Goal: Transaction & Acquisition: Purchase product/service

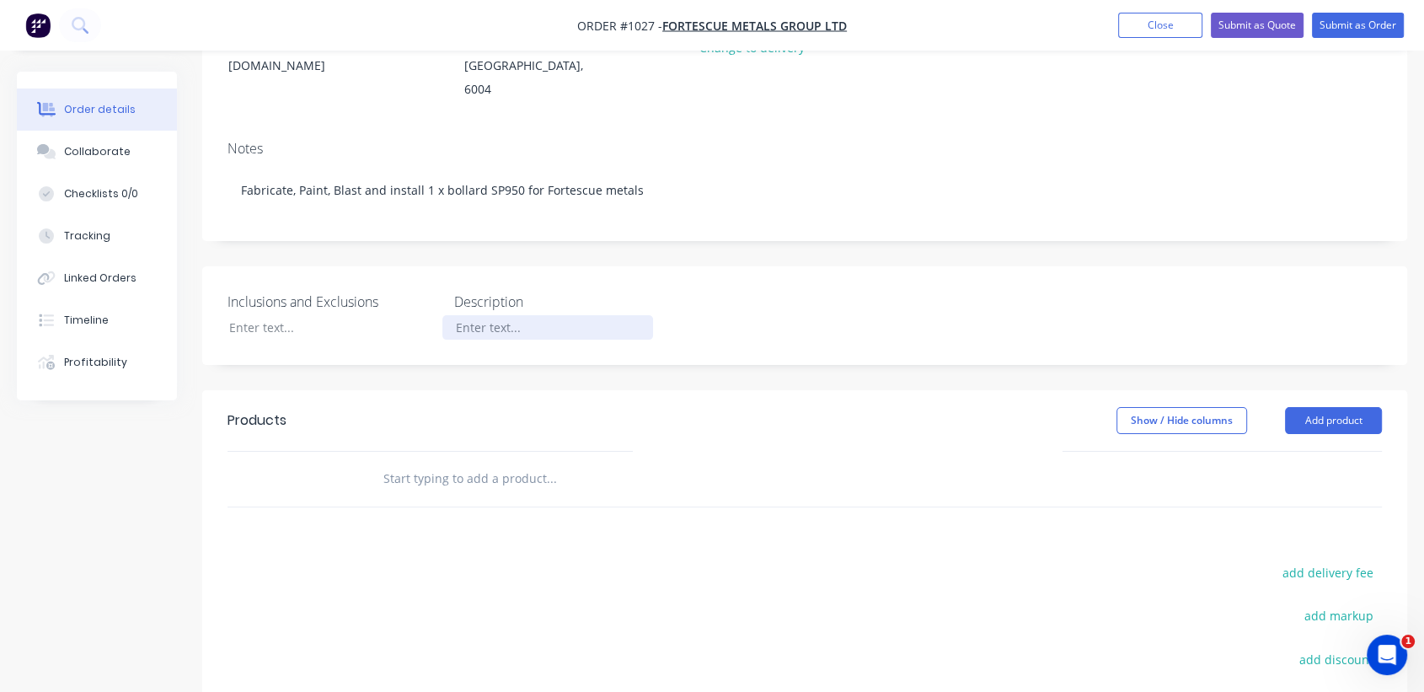
scroll to position [281, 0]
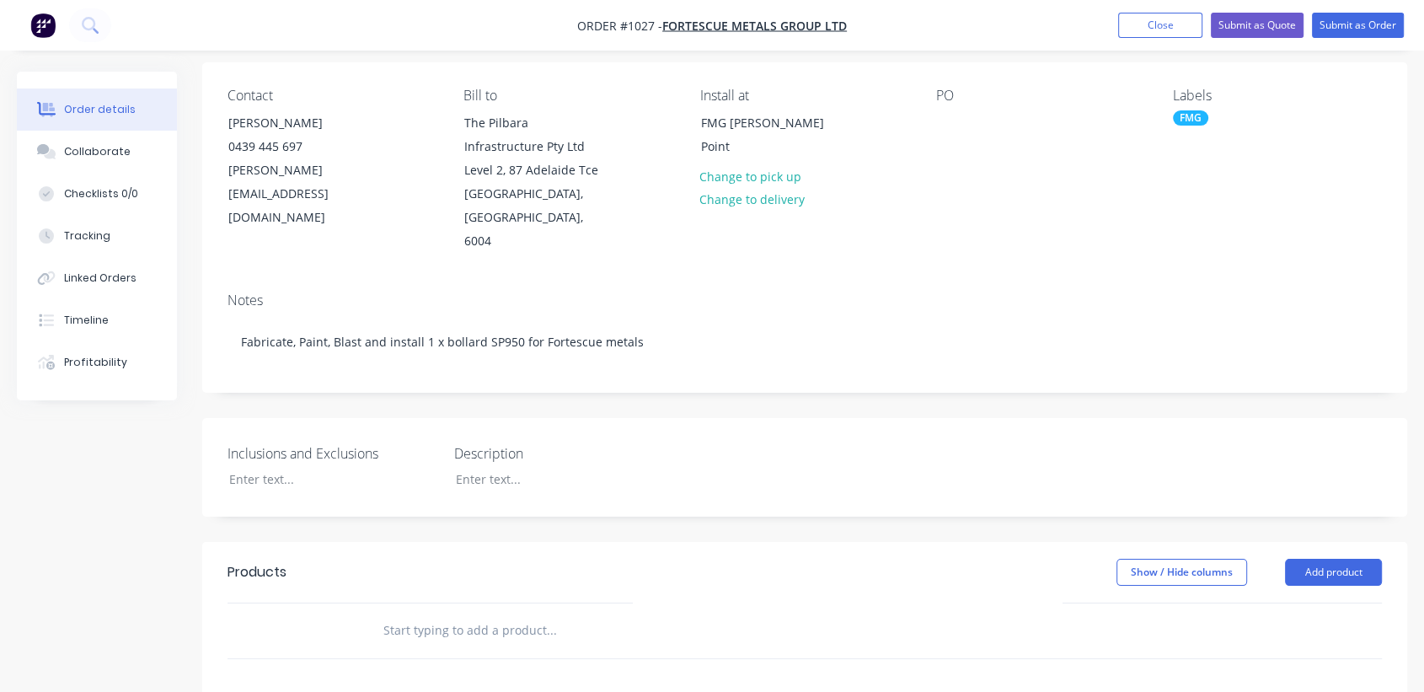
scroll to position [187, 0]
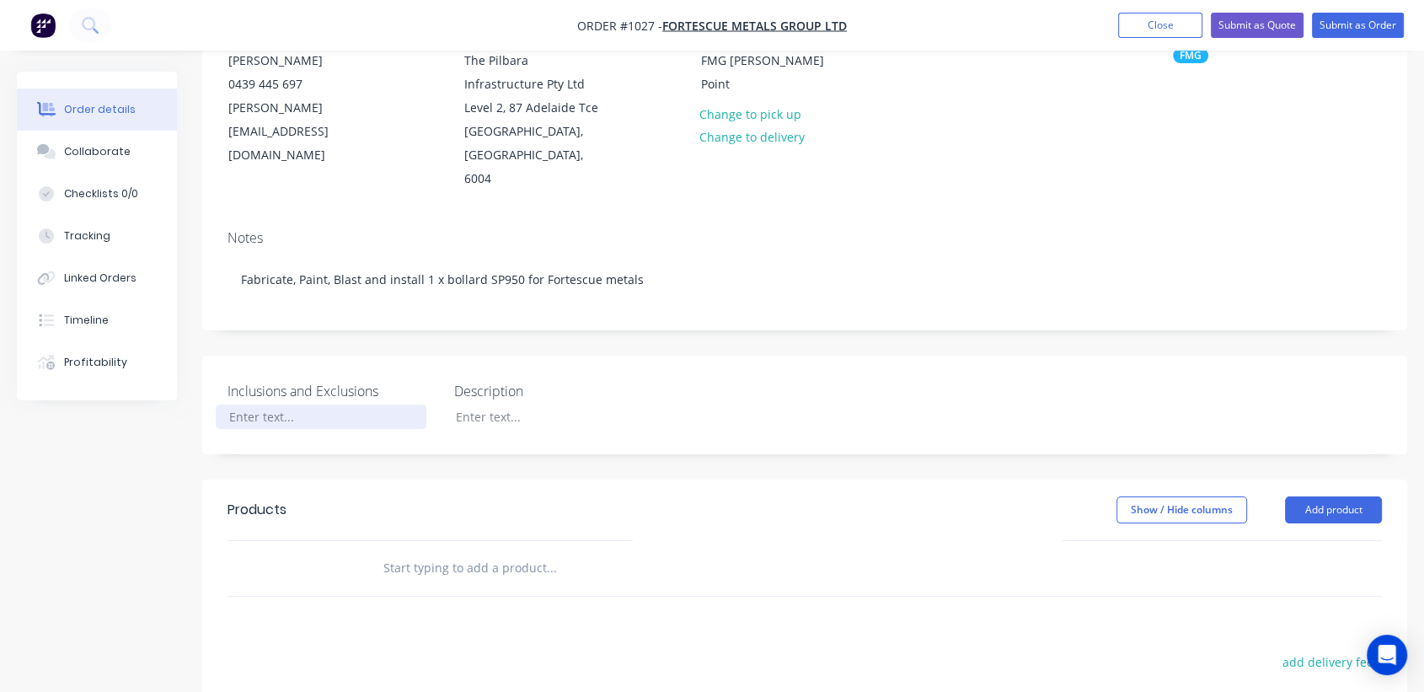
click at [269, 404] on div at bounding box center [321, 416] width 211 height 24
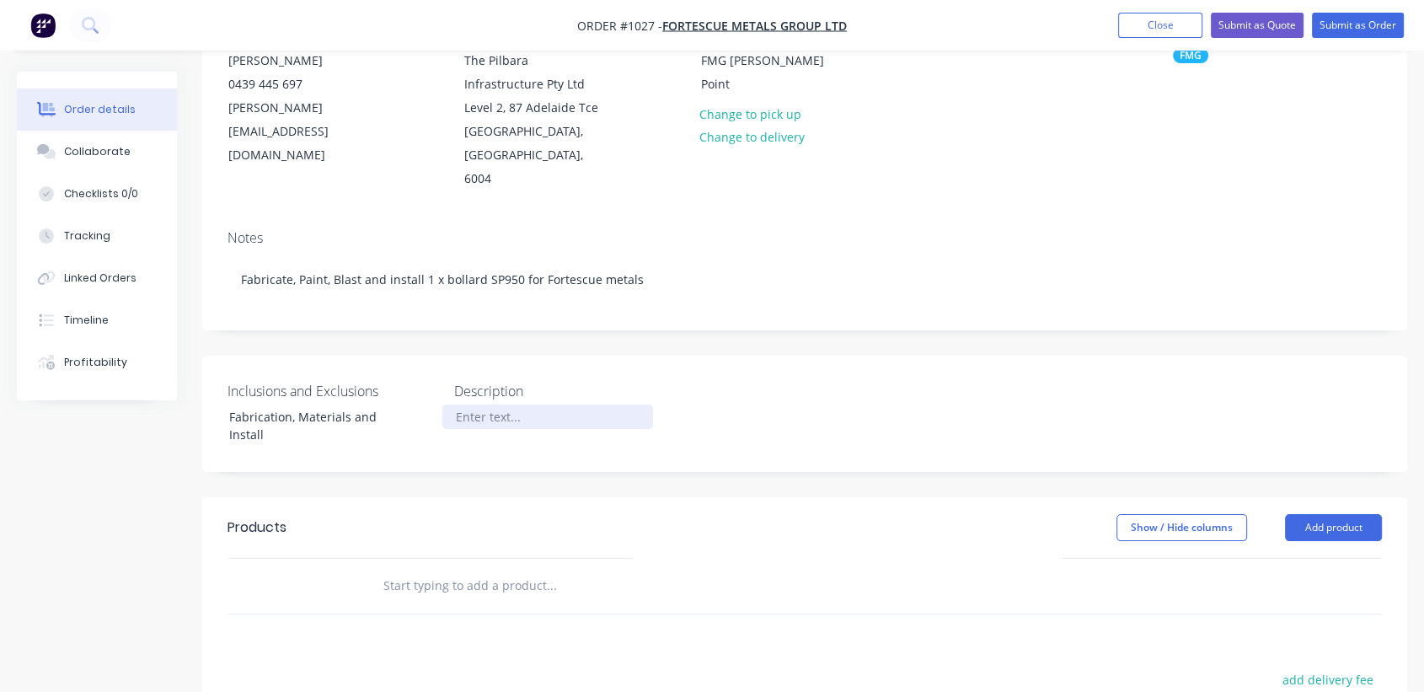
click at [523, 404] on div at bounding box center [547, 416] width 211 height 24
click at [1365, 514] on button "Add product" at bounding box center [1333, 527] width 97 height 27
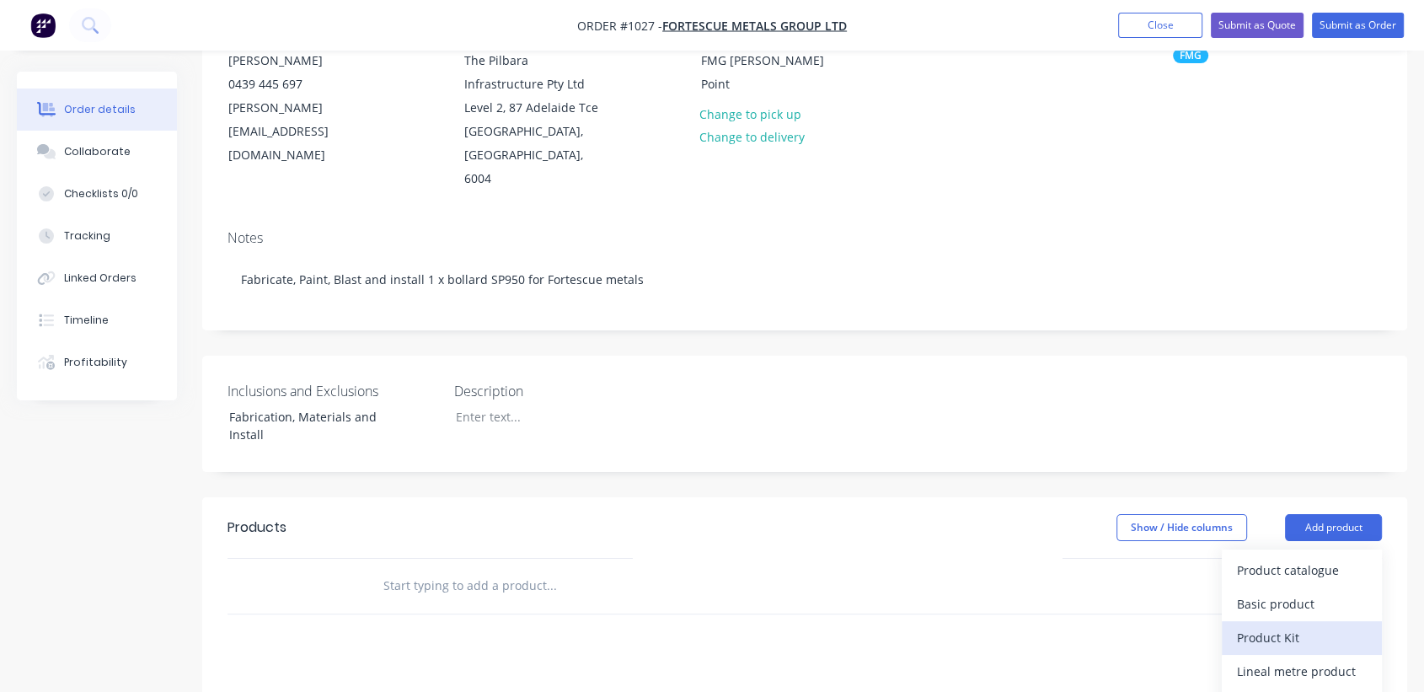
click at [1274, 625] on div "Product Kit" at bounding box center [1302, 637] width 130 height 24
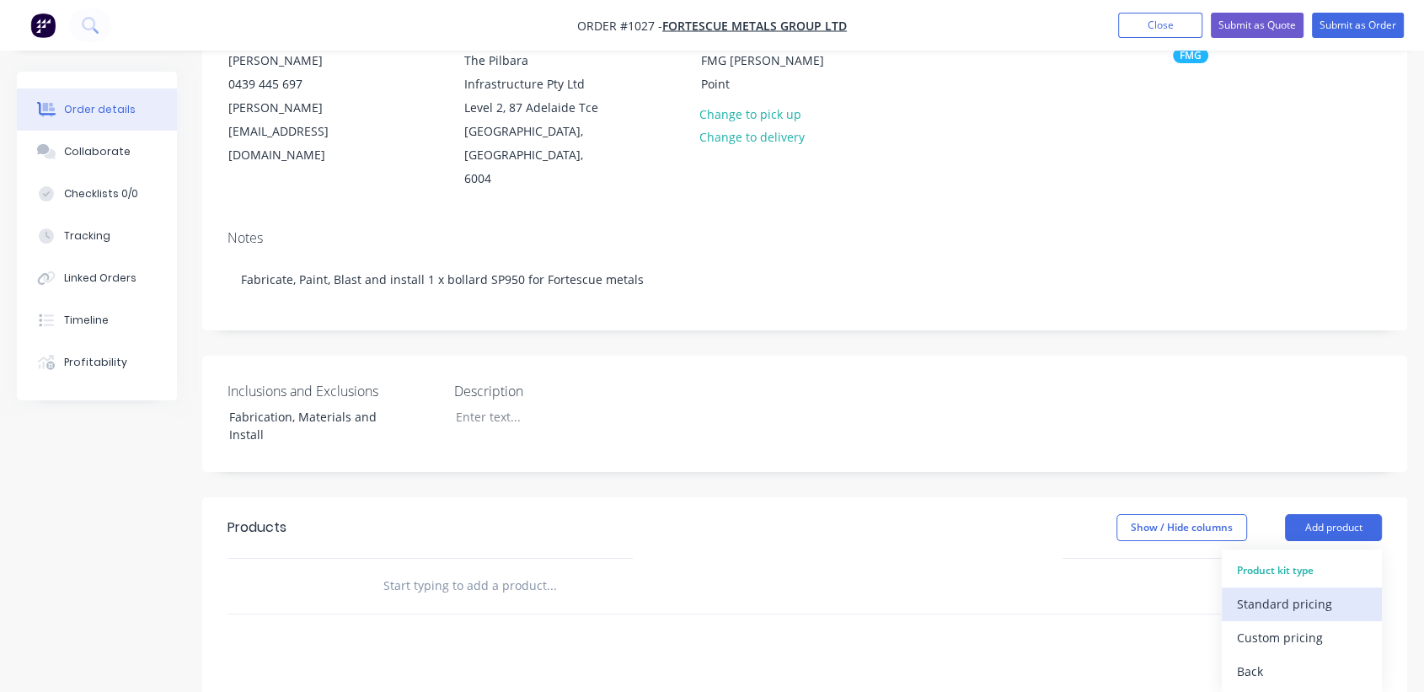
click at [1294, 591] on div "Standard pricing" at bounding box center [1302, 603] width 130 height 24
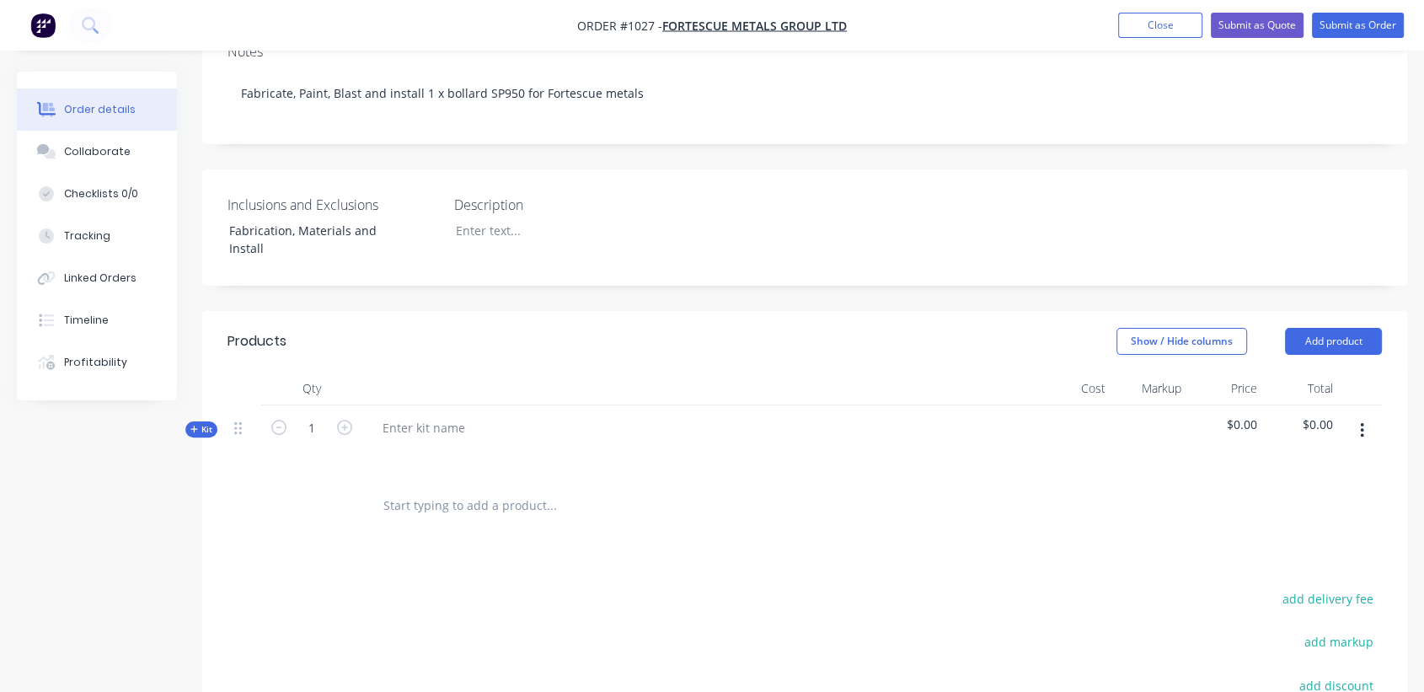
scroll to position [374, 0]
click at [472, 488] on input "text" at bounding box center [550, 505] width 337 height 34
click at [453, 414] on div at bounding box center [424, 426] width 110 height 24
click at [565, 478] on div at bounding box center [665, 505] width 607 height 55
click at [442, 488] on input "text" at bounding box center [550, 505] width 337 height 34
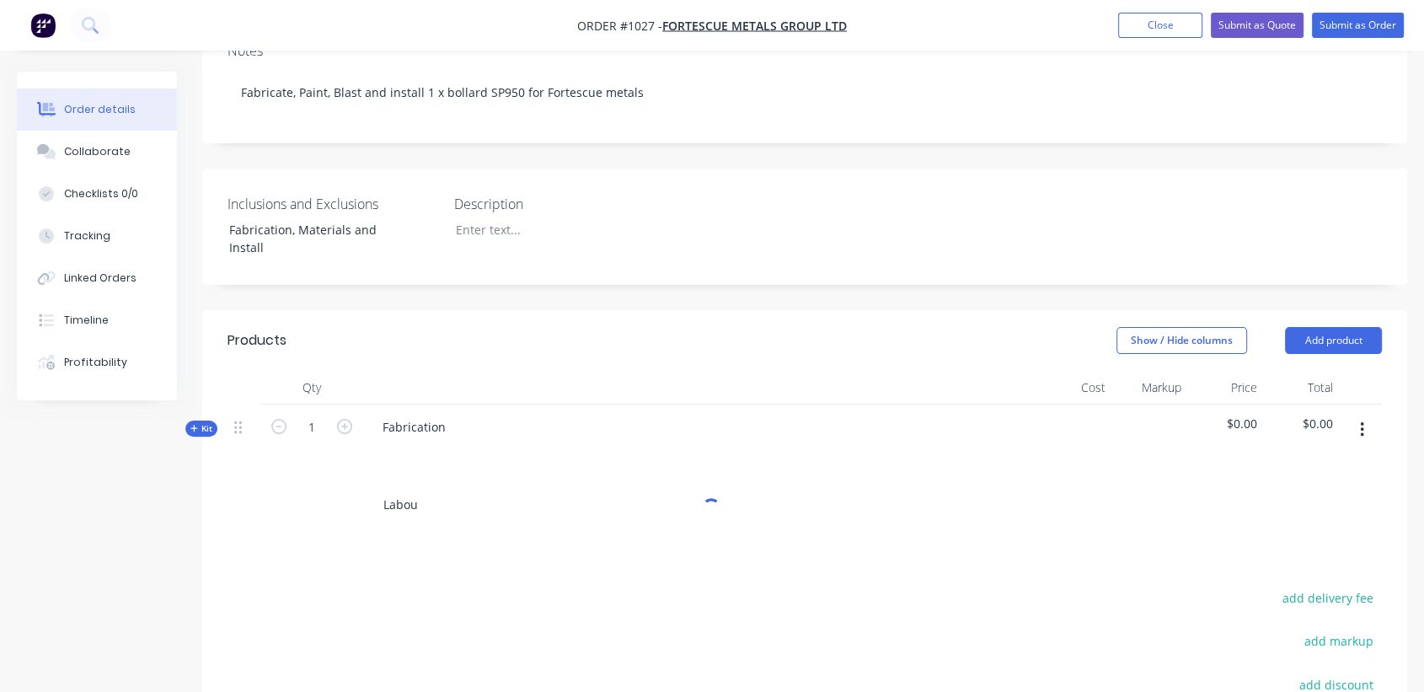
type input "Labour"
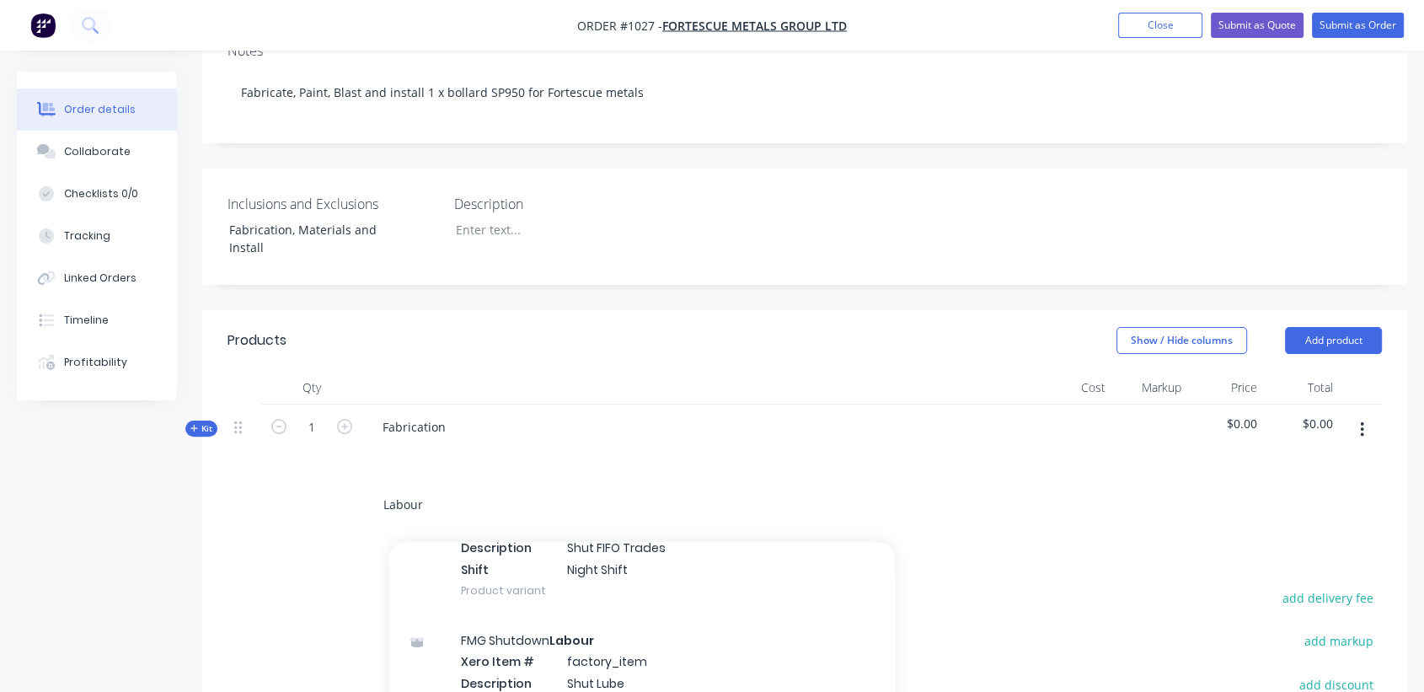
scroll to position [1778, 0]
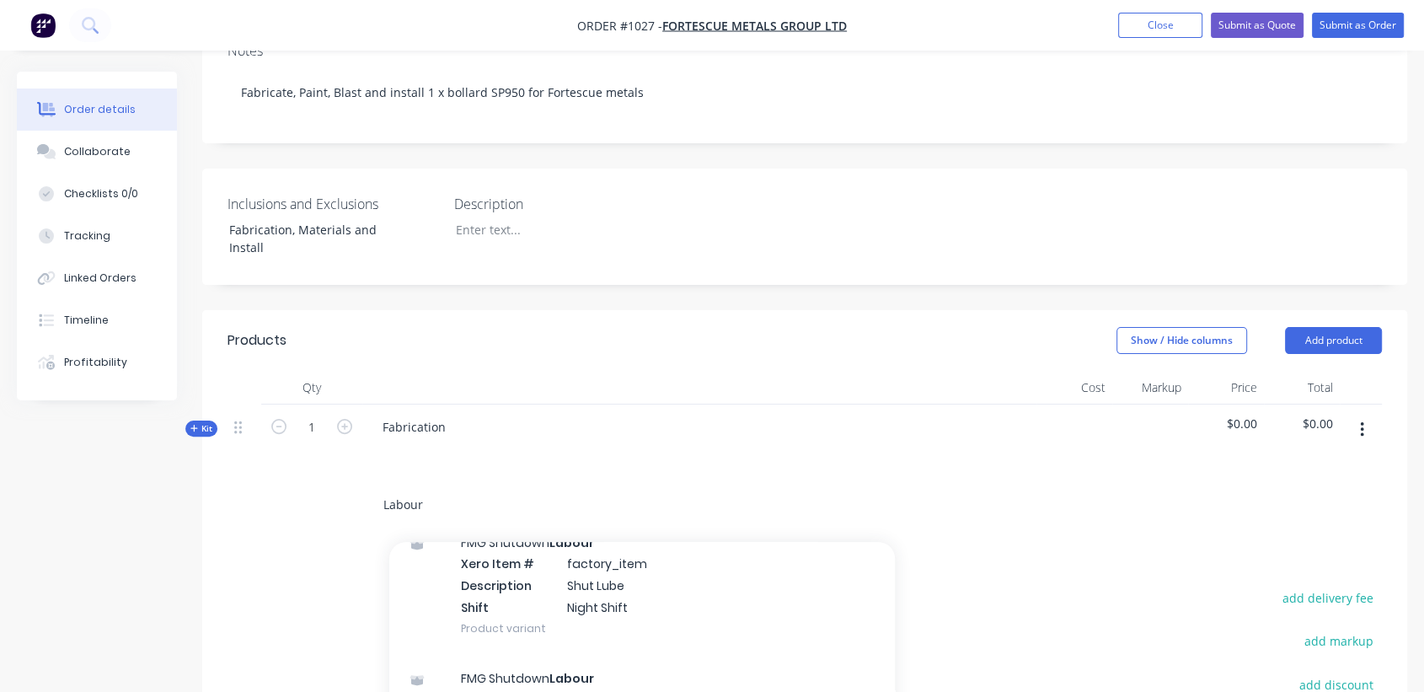
drag, startPoint x: 438, startPoint y: 464, endPoint x: 336, endPoint y: 468, distance: 102.0
click at [336, 478] on div "Labour Add Labour to order FMG Shutdown Labour Xero Item # factory_item Descrip…" at bounding box center [804, 505] width 1154 height 55
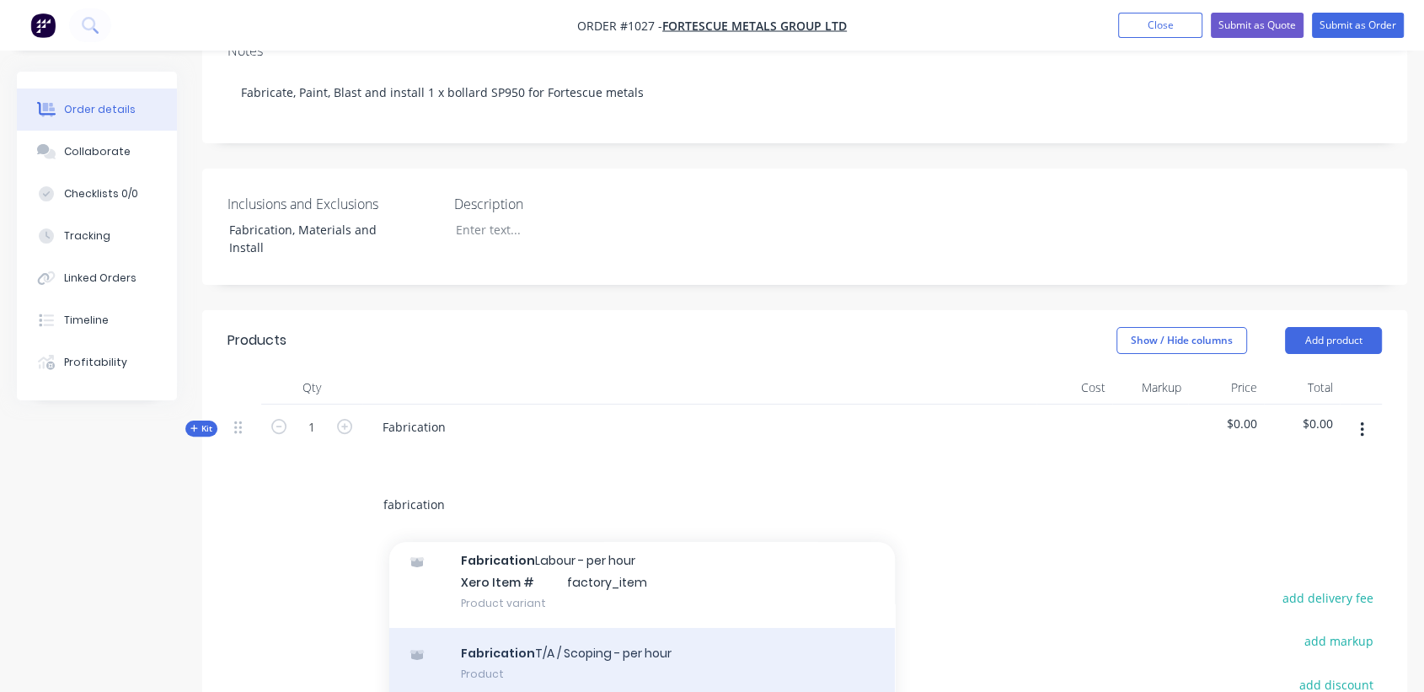
scroll to position [94, 0]
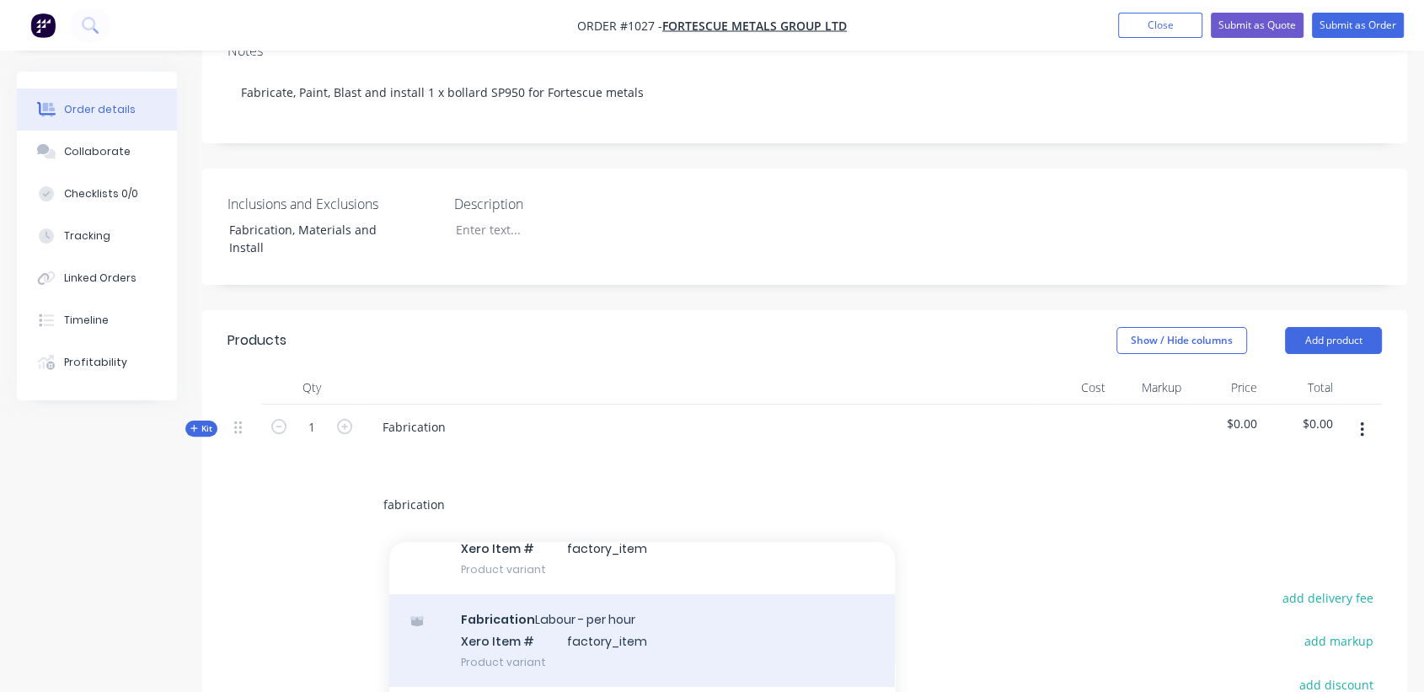
type input "fabrication"
click at [517, 594] on div "Fabrication Labour - per hour Xero Item # factory_item Product variant" at bounding box center [641, 640] width 505 height 93
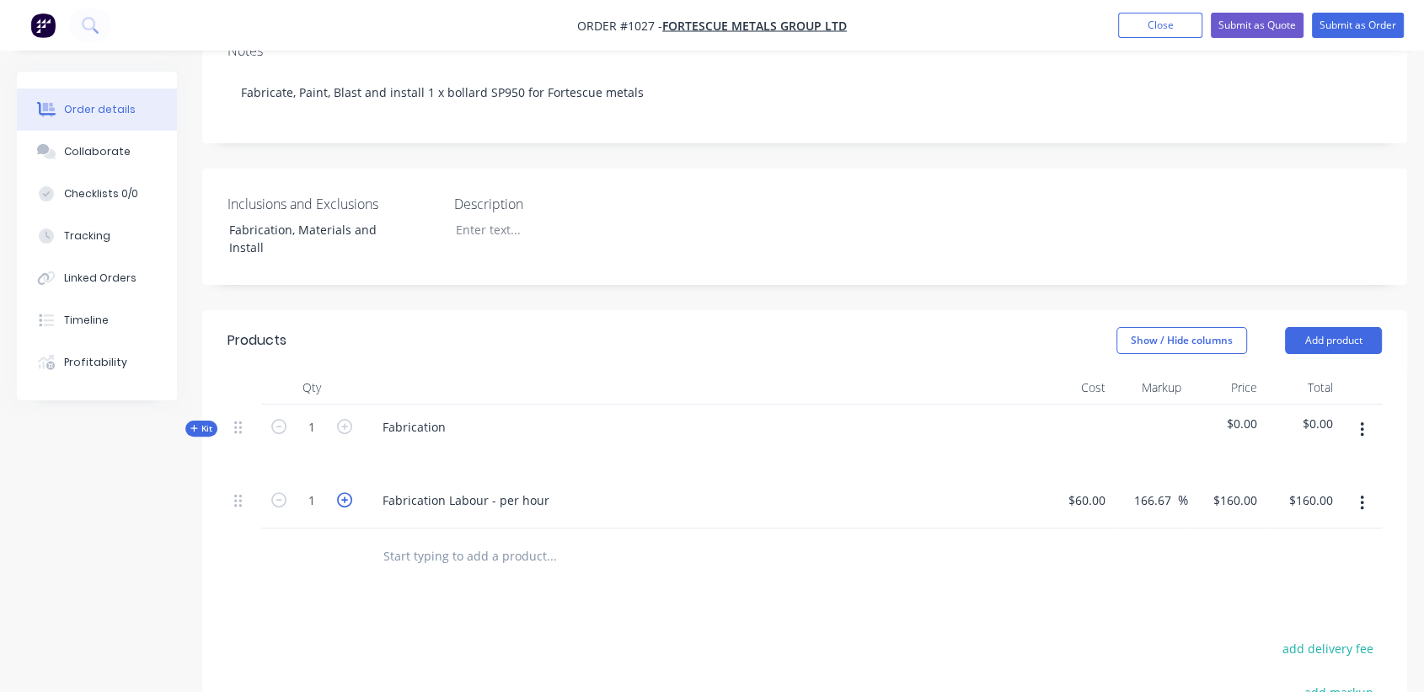
click at [343, 492] on icon "button" at bounding box center [344, 499] width 15 height 15
type input "2"
type input "$320.00"
click at [343, 492] on icon "button" at bounding box center [344, 499] width 15 height 15
type input "3"
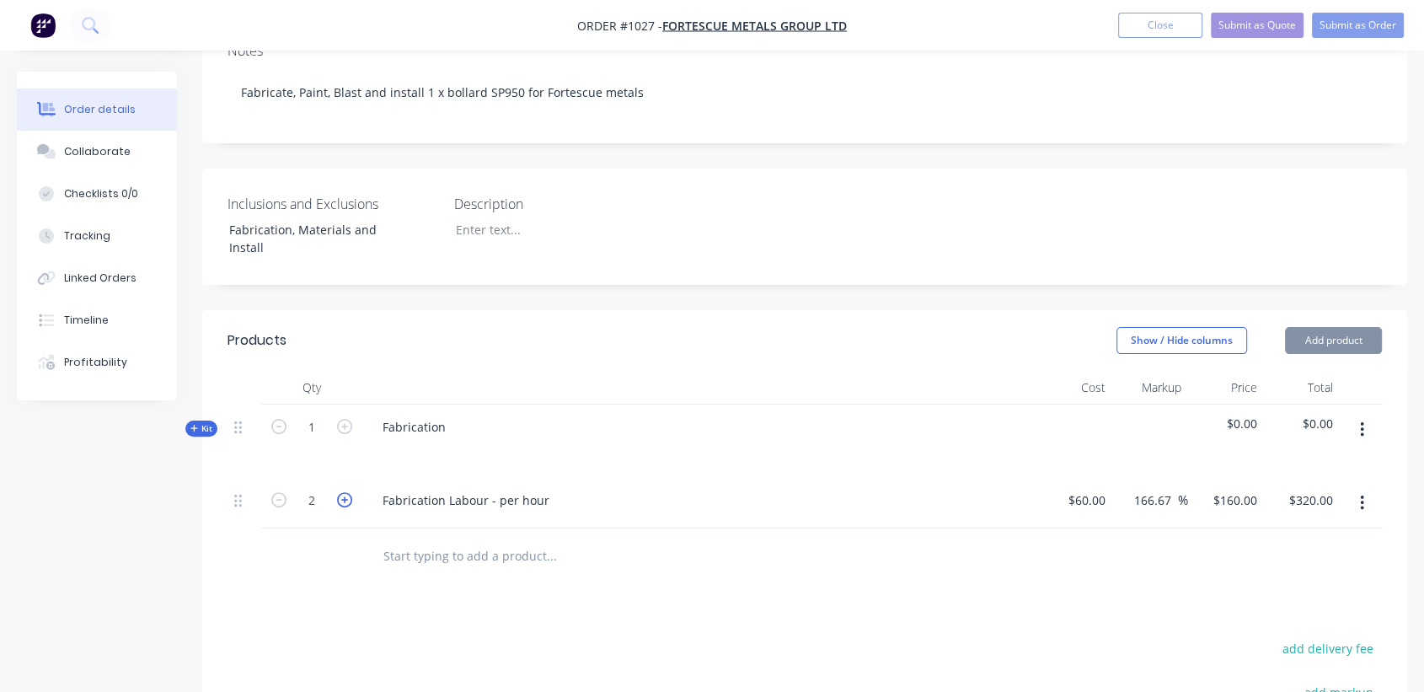
type input "$480.00"
click at [343, 492] on icon "button" at bounding box center [344, 499] width 15 height 15
type input "4"
type input "$640.00"
click at [343, 492] on icon "button" at bounding box center [344, 499] width 15 height 15
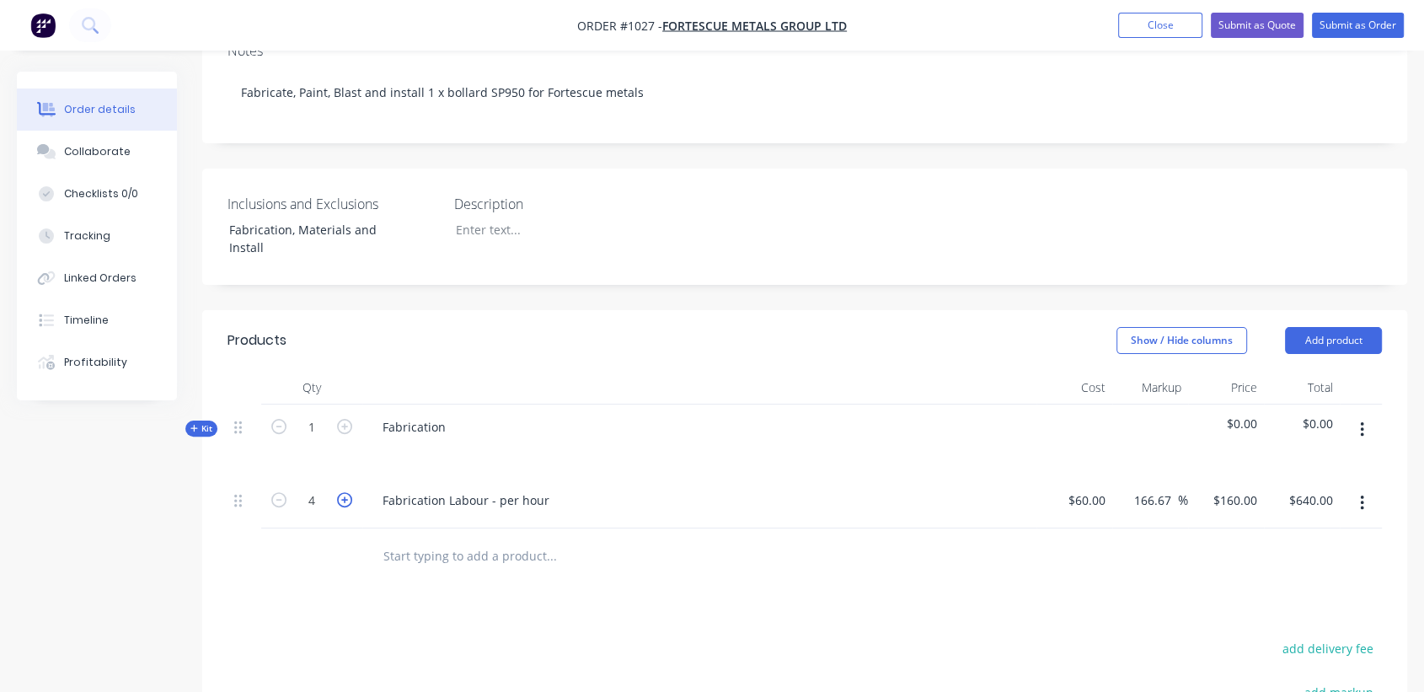
type input "5"
type input "$800.00"
click at [394, 439] on div at bounding box center [395, 451] width 27 height 24
click at [1365, 488] on button "button" at bounding box center [1362, 503] width 40 height 30
drag, startPoint x: 1263, startPoint y: 603, endPoint x: 1287, endPoint y: 575, distance: 37.6
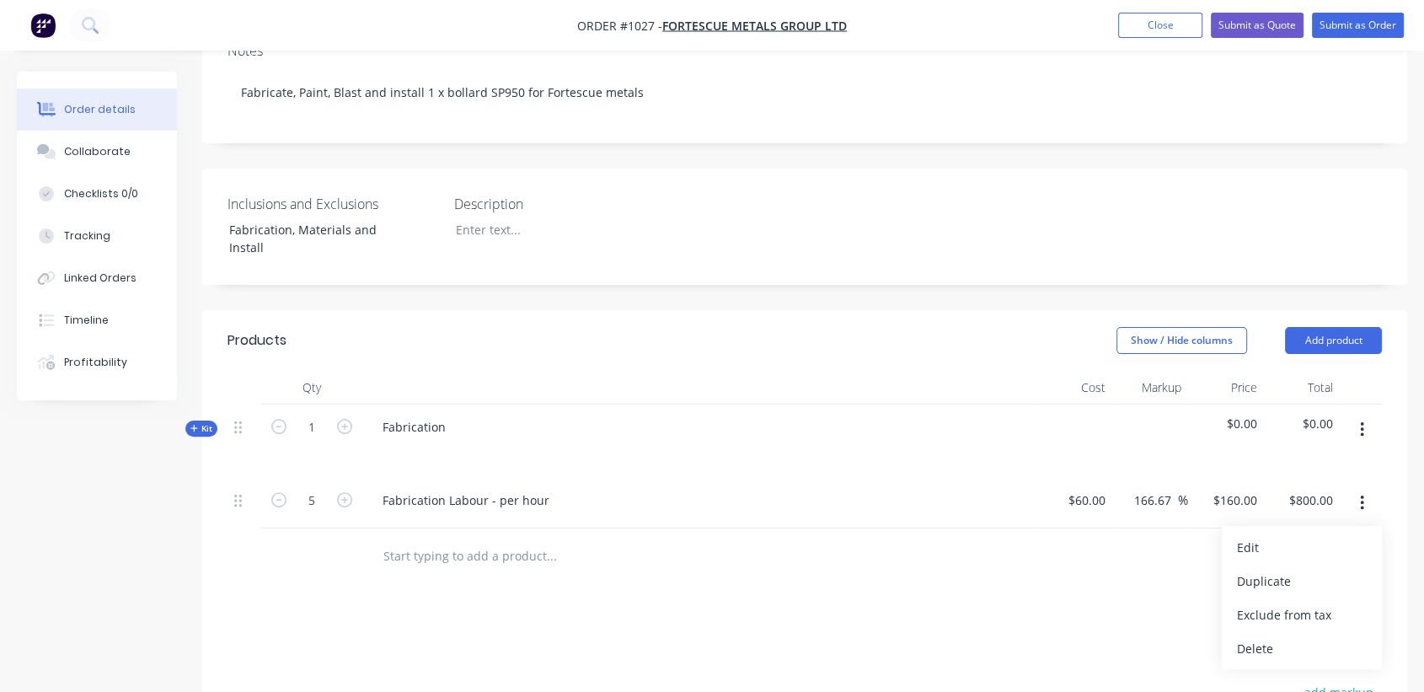
click at [1264, 636] on div "Delete" at bounding box center [1302, 648] width 130 height 24
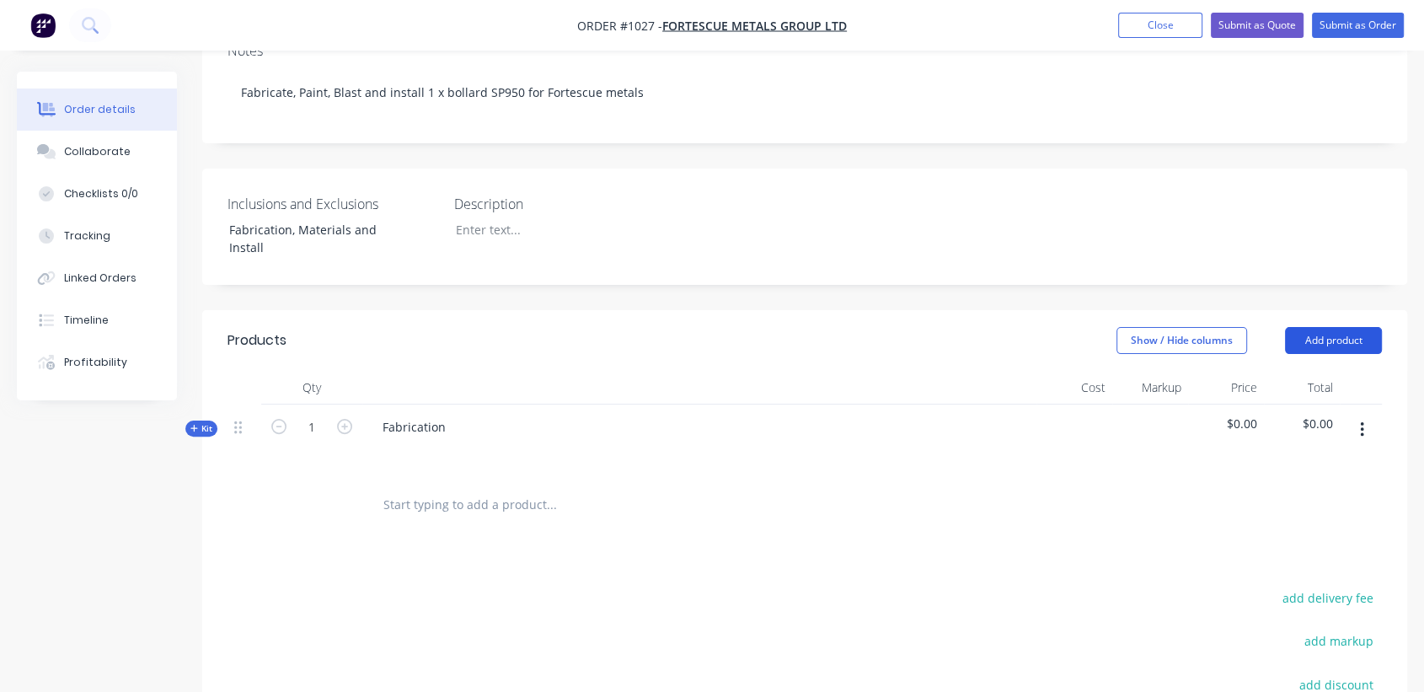
click at [1348, 327] on button "Add product" at bounding box center [1333, 340] width 97 height 27
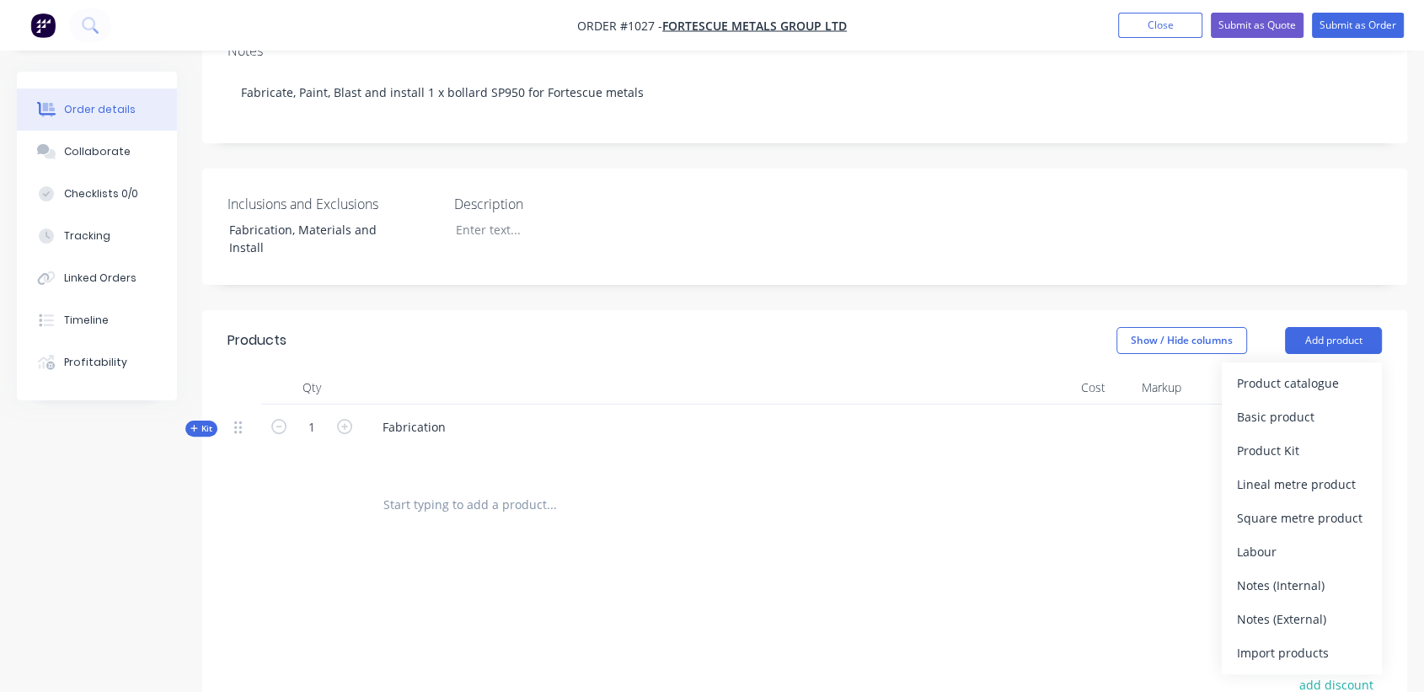
click at [1134, 428] on div at bounding box center [1150, 440] width 76 height 73
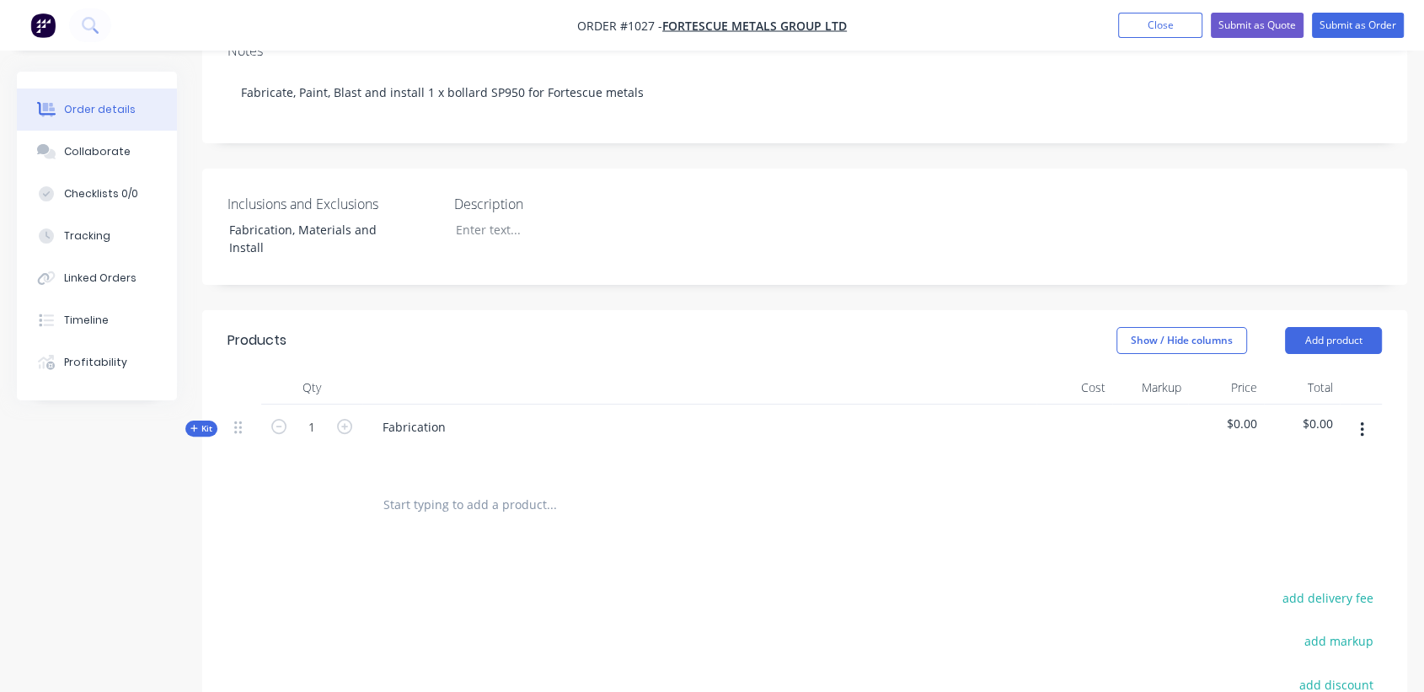
click at [1365, 414] on button "button" at bounding box center [1362, 429] width 40 height 30
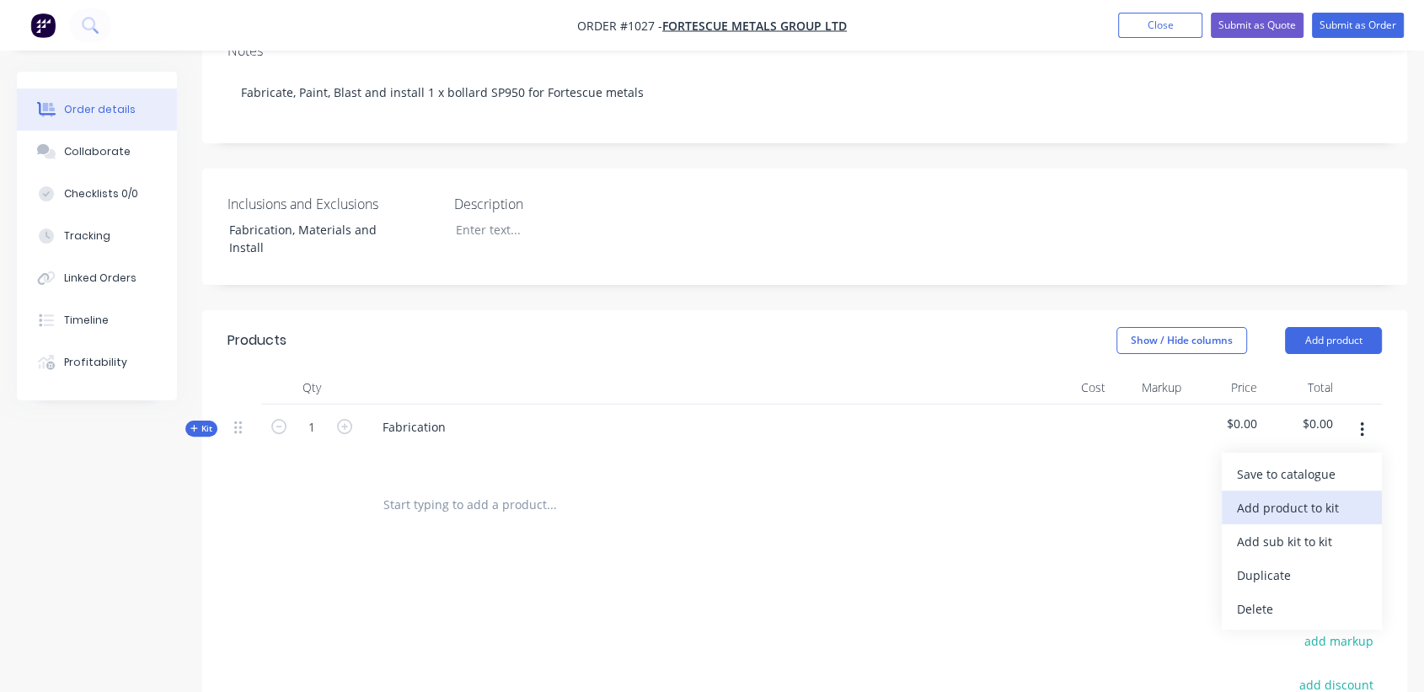
click at [1300, 495] on div "Add product to kit" at bounding box center [1302, 507] width 130 height 24
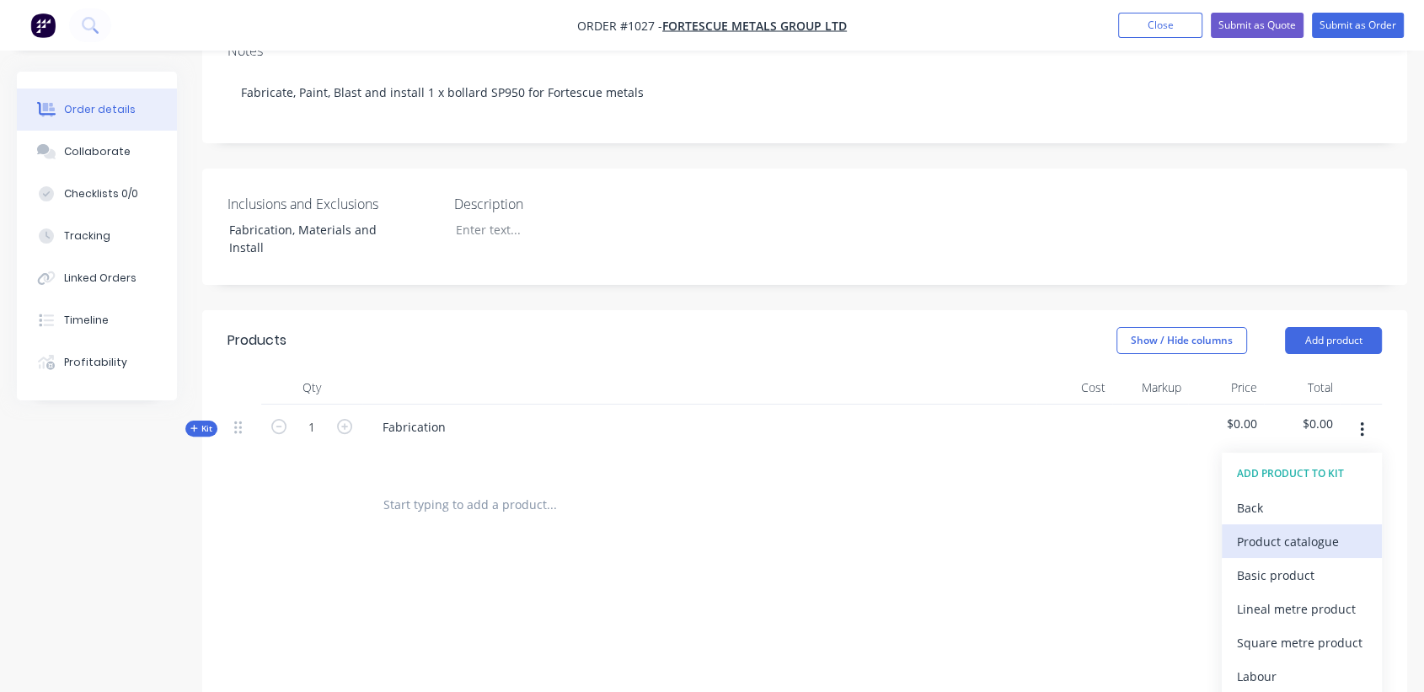
click at [1268, 529] on div "Product catalogue" at bounding box center [1302, 541] width 130 height 24
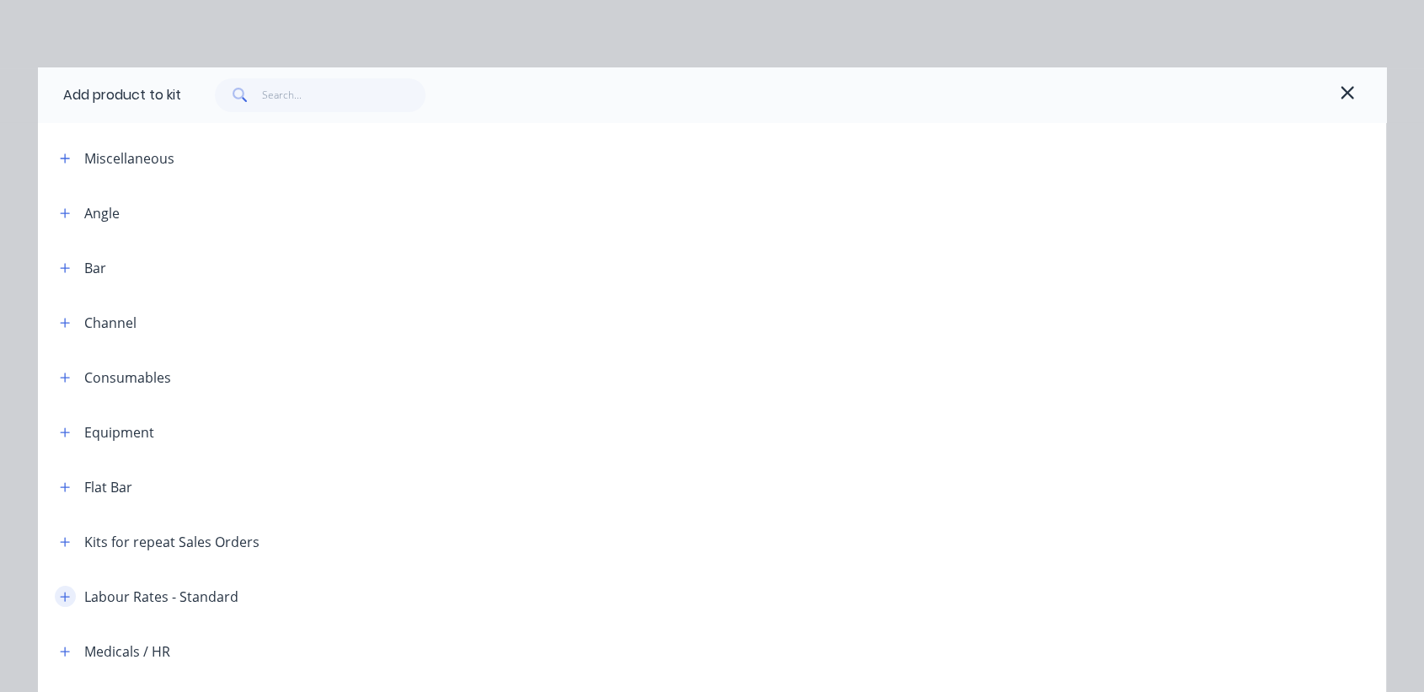
click at [61, 595] on icon "button" at bounding box center [65, 595] width 9 height 9
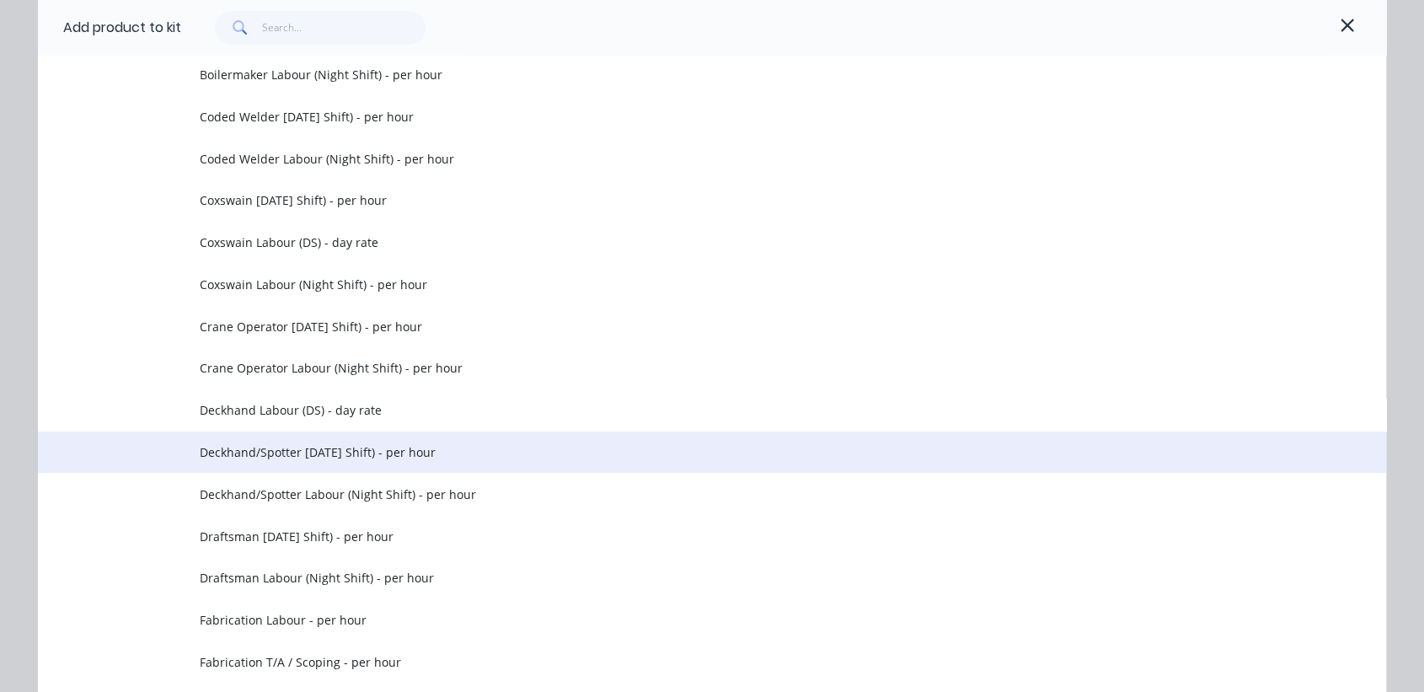
scroll to position [655, 0]
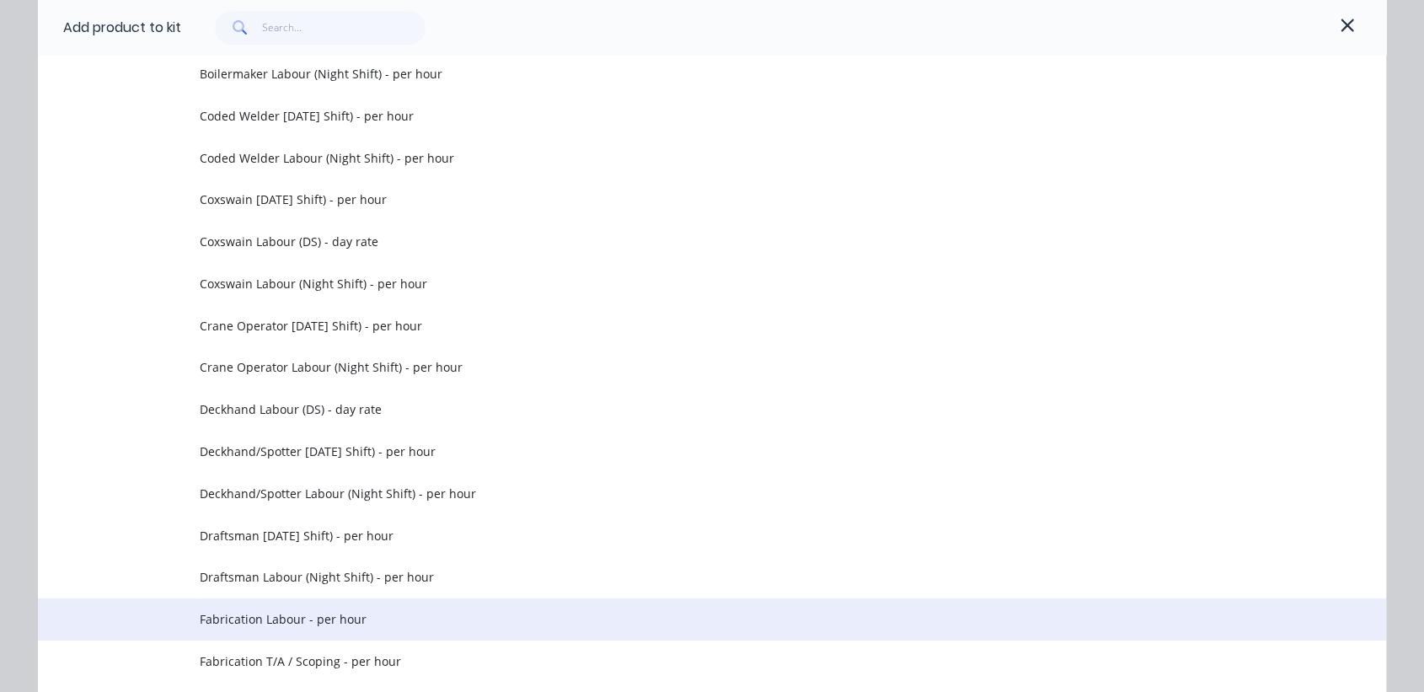
click at [285, 617] on span "Fabrication Labour - per hour" at bounding box center [674, 619] width 949 height 18
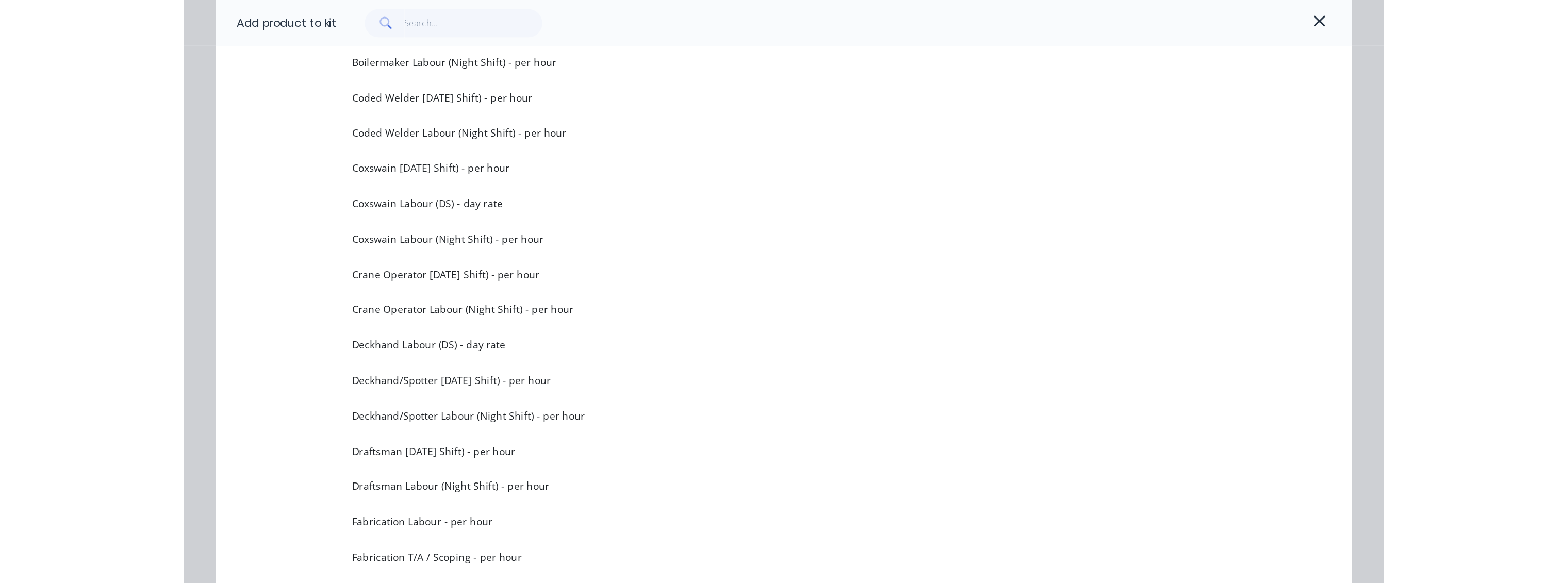
scroll to position [0, 0]
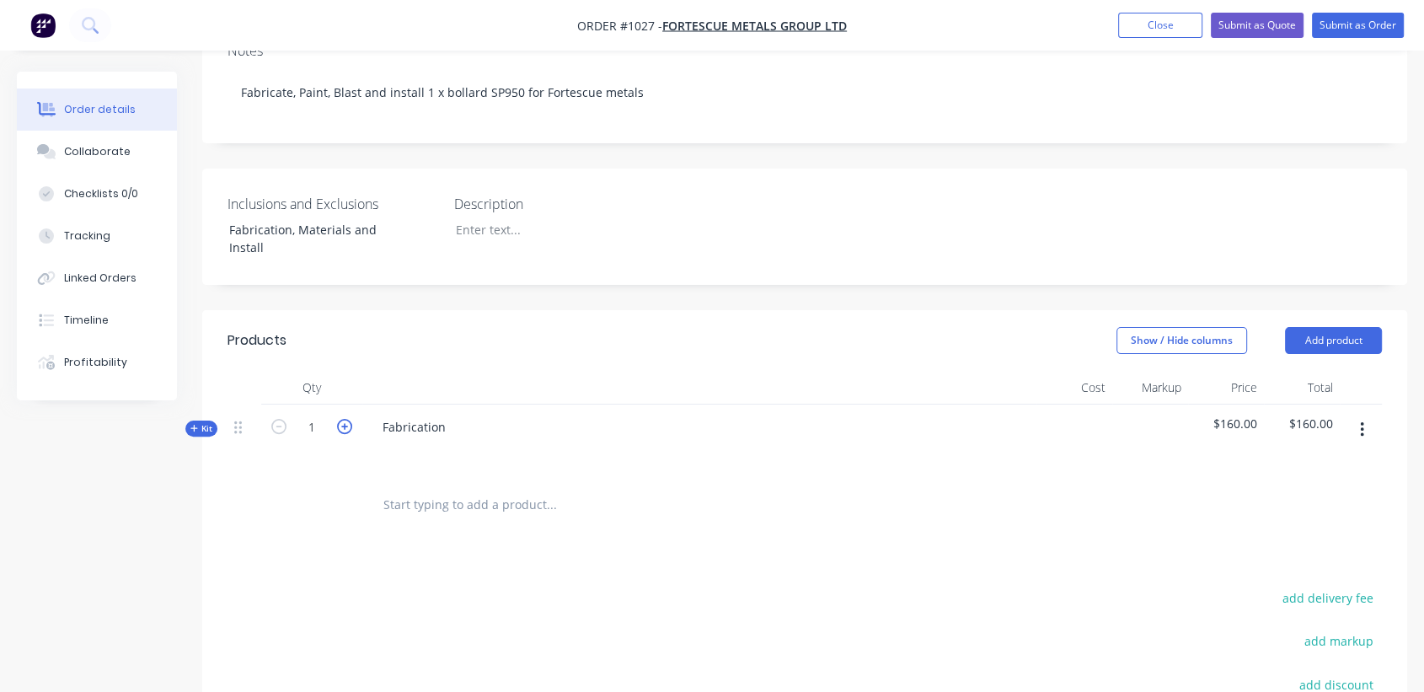
click at [339, 419] on icon "button" at bounding box center [344, 426] width 15 height 15
click at [198, 422] on span "Kit" at bounding box center [201, 428] width 22 height 13
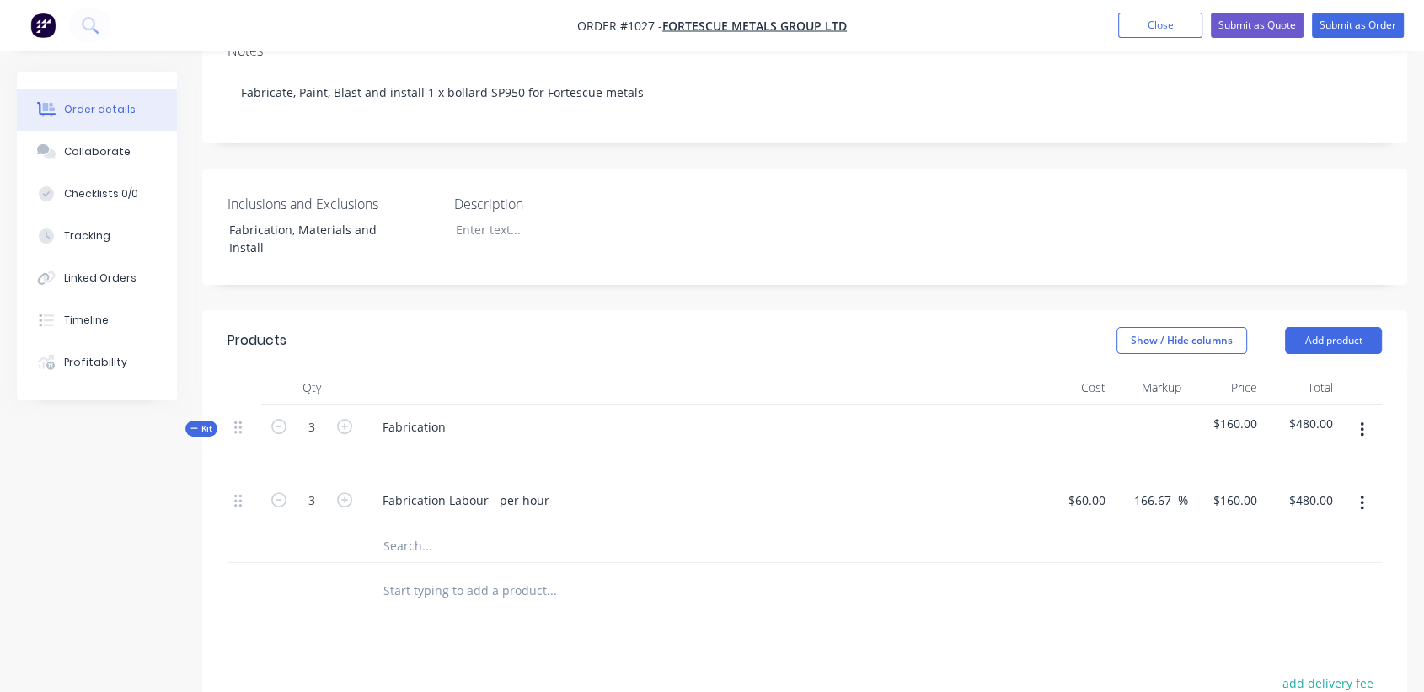
click at [198, 422] on span "Kit" at bounding box center [201, 428] width 22 height 13
click at [275, 419] on icon "button" at bounding box center [278, 426] width 15 height 15
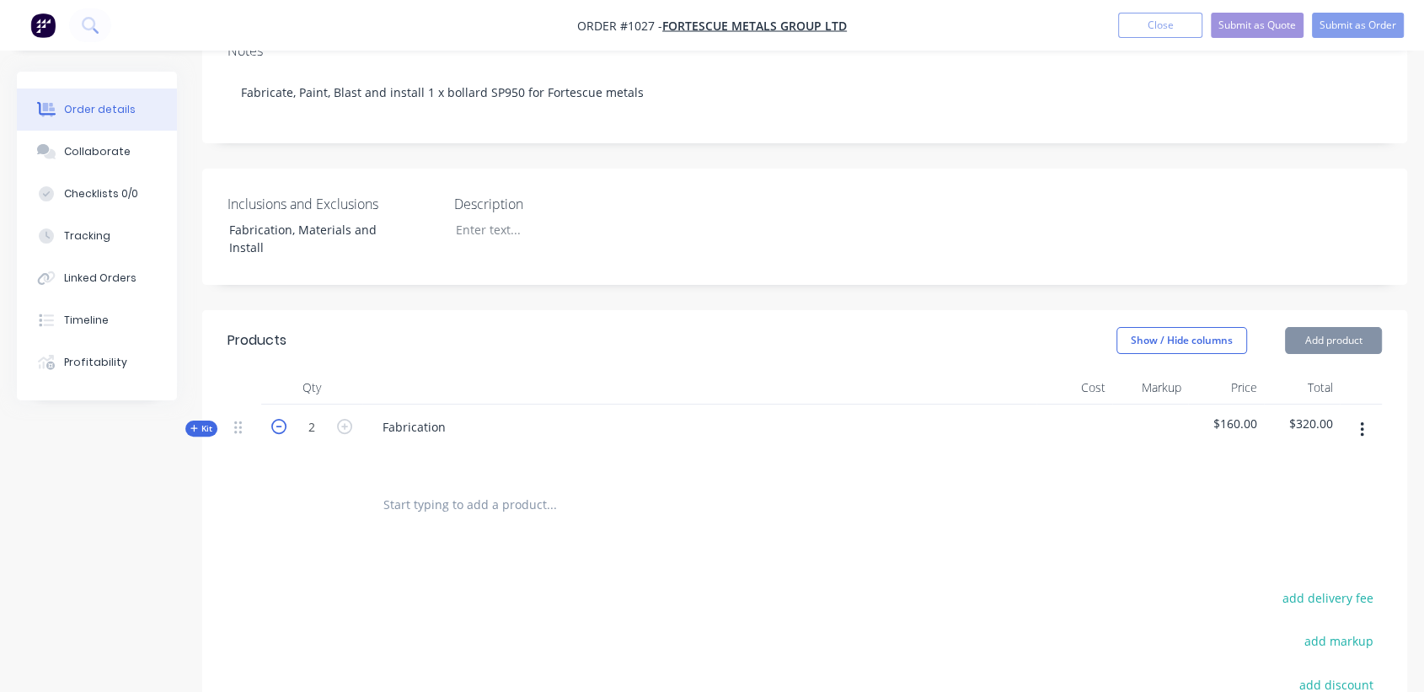
click at [275, 419] on icon "button" at bounding box center [278, 426] width 15 height 15
type input "1"
click at [194, 425] on icon at bounding box center [193, 428] width 7 height 7
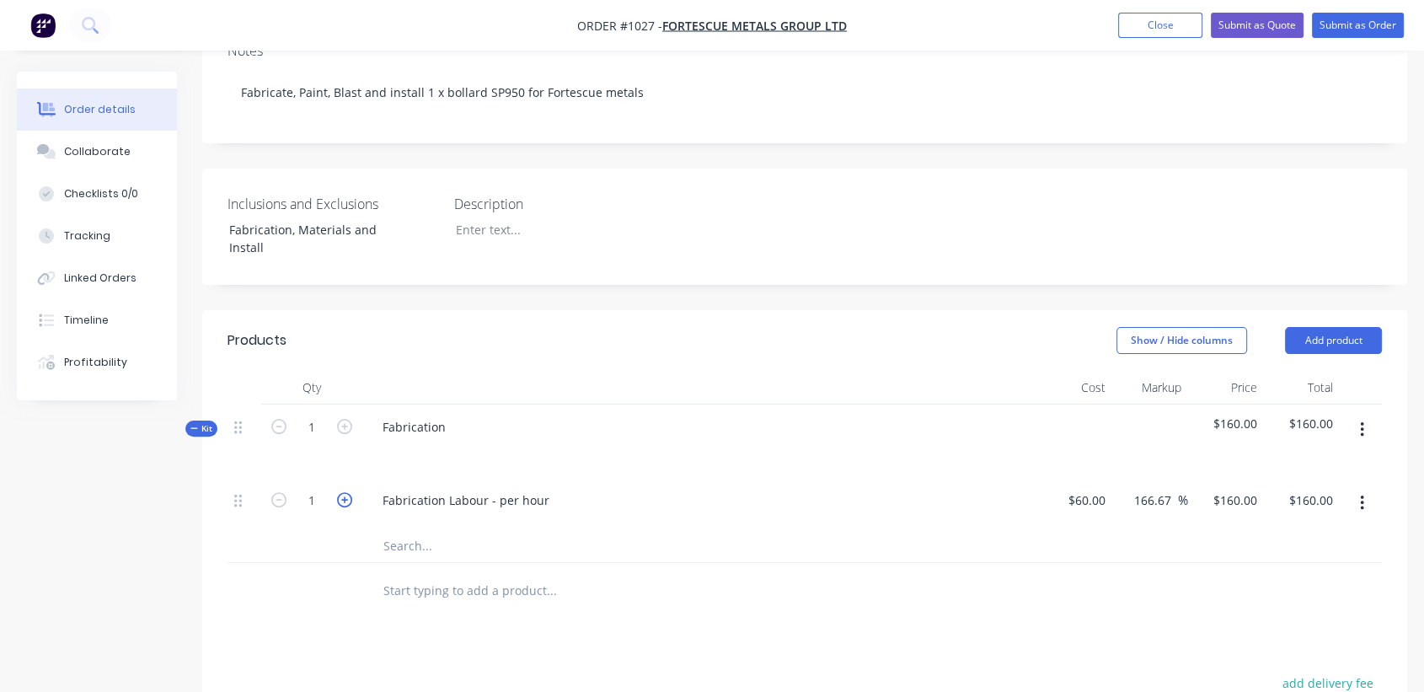
click at [343, 492] on icon "button" at bounding box center [344, 499] width 15 height 15
type input "2"
type input "$320.00"
click at [343, 492] on icon "button" at bounding box center [344, 499] width 15 height 15
type input "3"
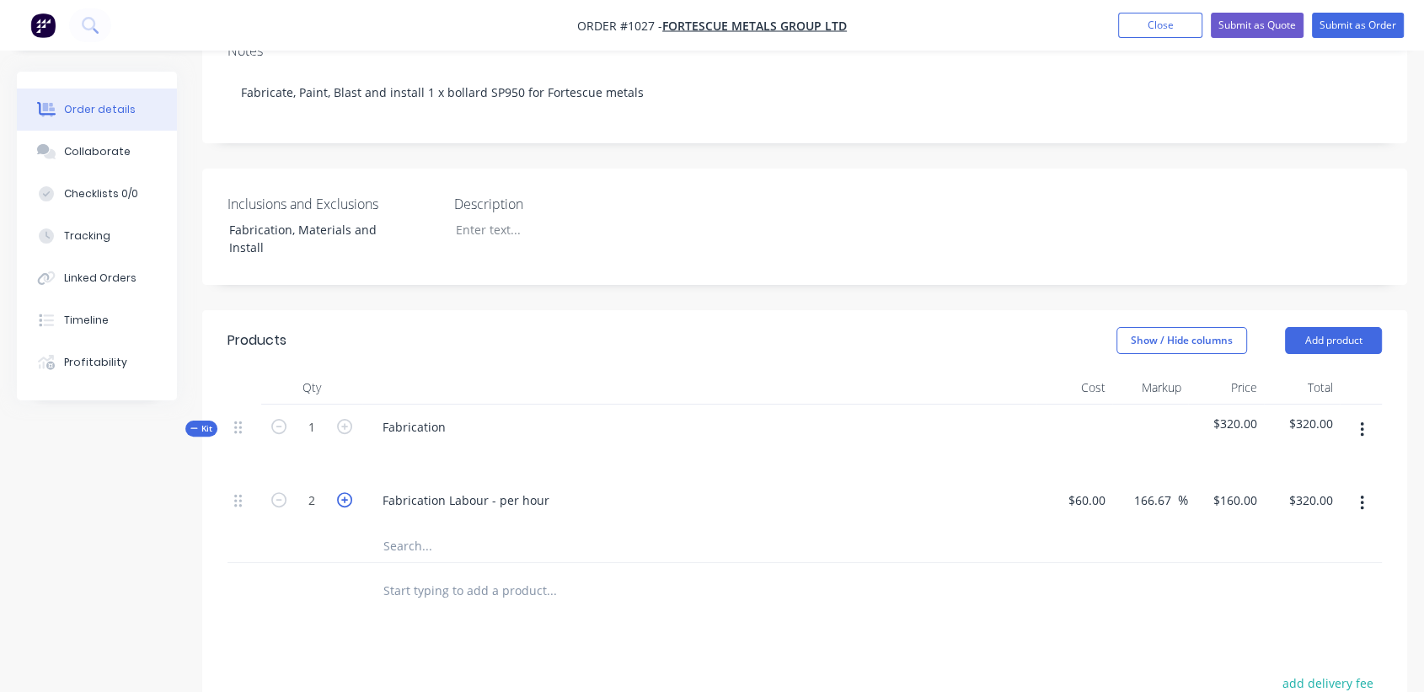
type input "$480.00"
click at [343, 492] on icon "button" at bounding box center [344, 499] width 15 height 15
type input "4"
type input "$640.00"
click at [343, 492] on icon "button" at bounding box center [344, 499] width 15 height 15
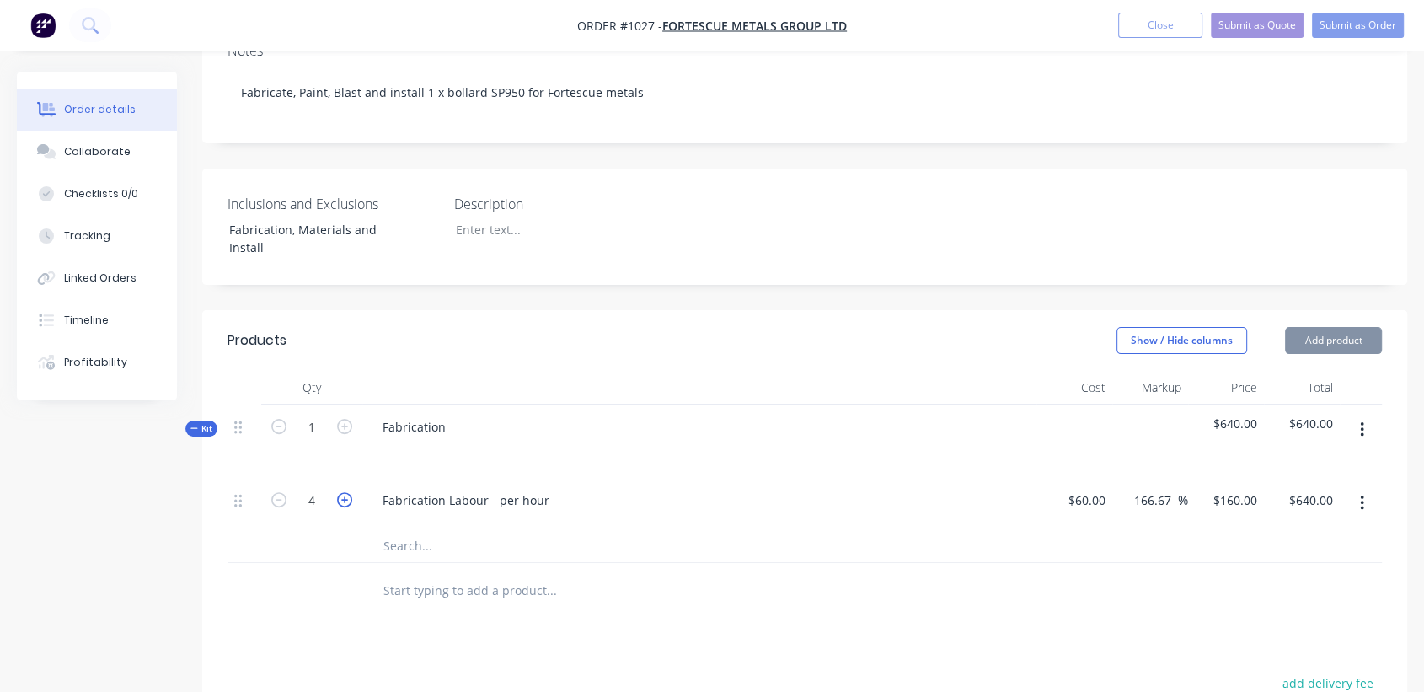
type input "5"
type input "$800.00"
click at [275, 492] on icon "button" at bounding box center [278, 499] width 15 height 15
type input "4"
type input "$640.00"
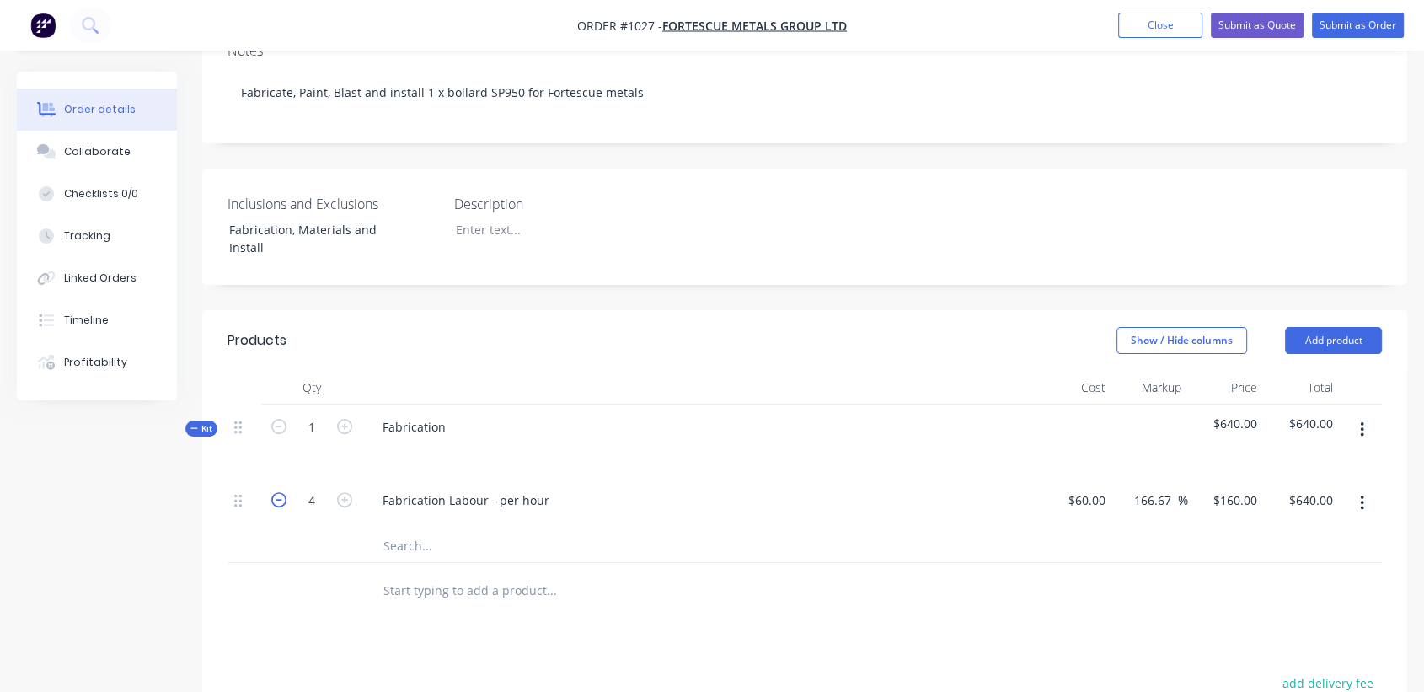
click at [283, 492] on icon "button" at bounding box center [278, 499] width 15 height 15
type input "3"
type input "$480.00"
click at [1360, 494] on icon "button" at bounding box center [1362, 503] width 4 height 19
click at [1355, 414] on button "button" at bounding box center [1362, 429] width 40 height 30
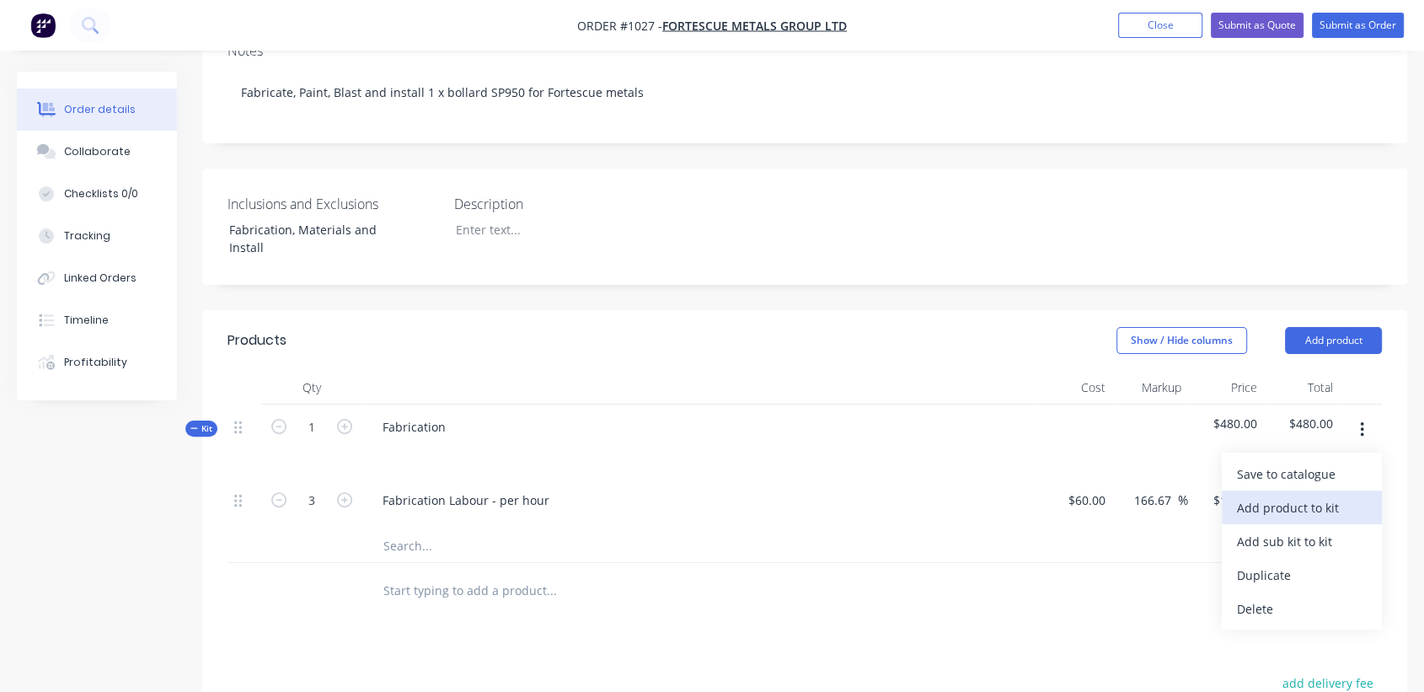
click at [1314, 495] on div "Add product to kit" at bounding box center [1302, 507] width 130 height 24
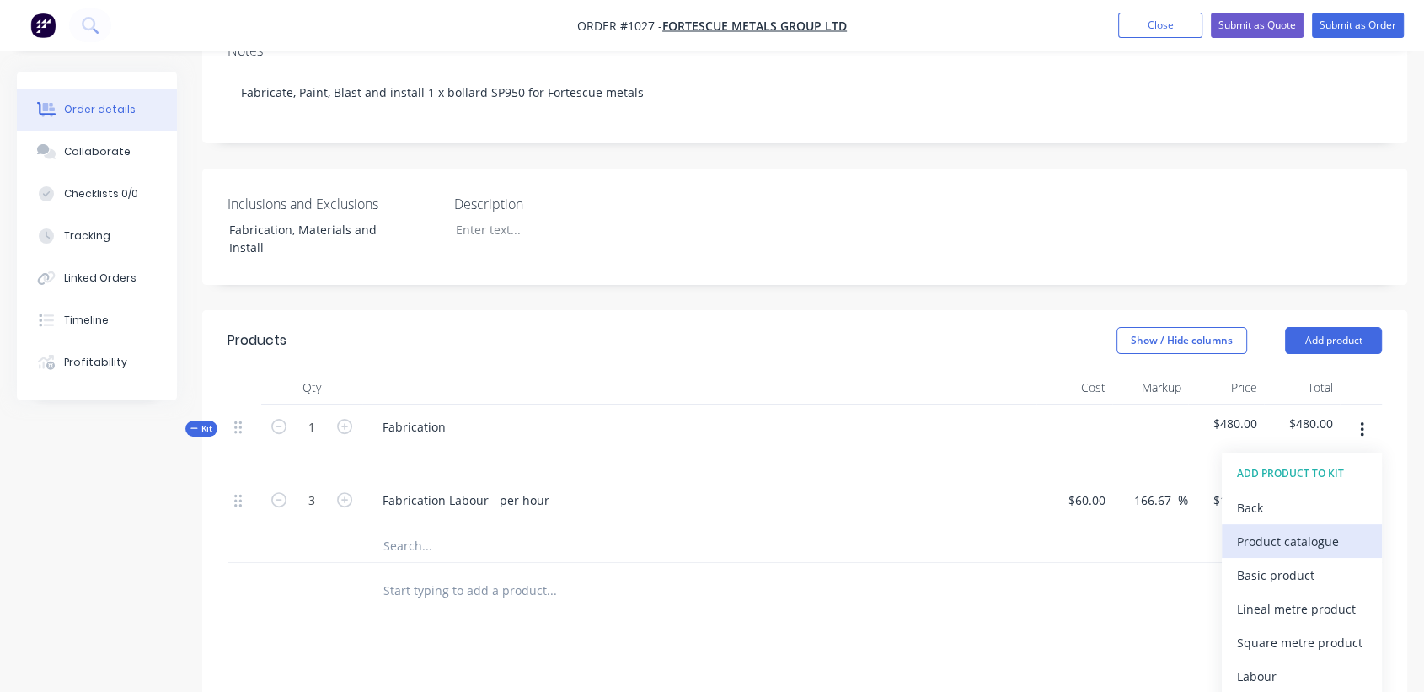
click at [1280, 529] on div "Product catalogue" at bounding box center [1302, 541] width 130 height 24
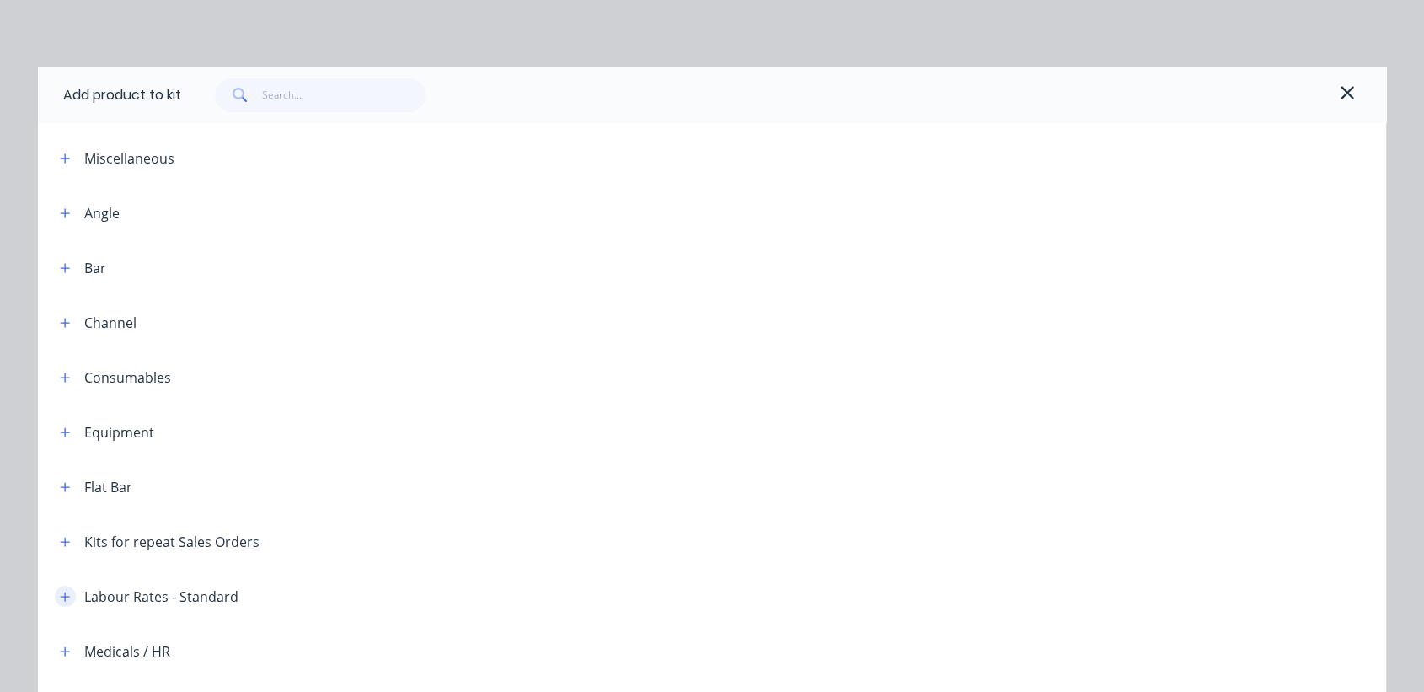
click at [61, 596] on icon "button" at bounding box center [65, 595] width 9 height 9
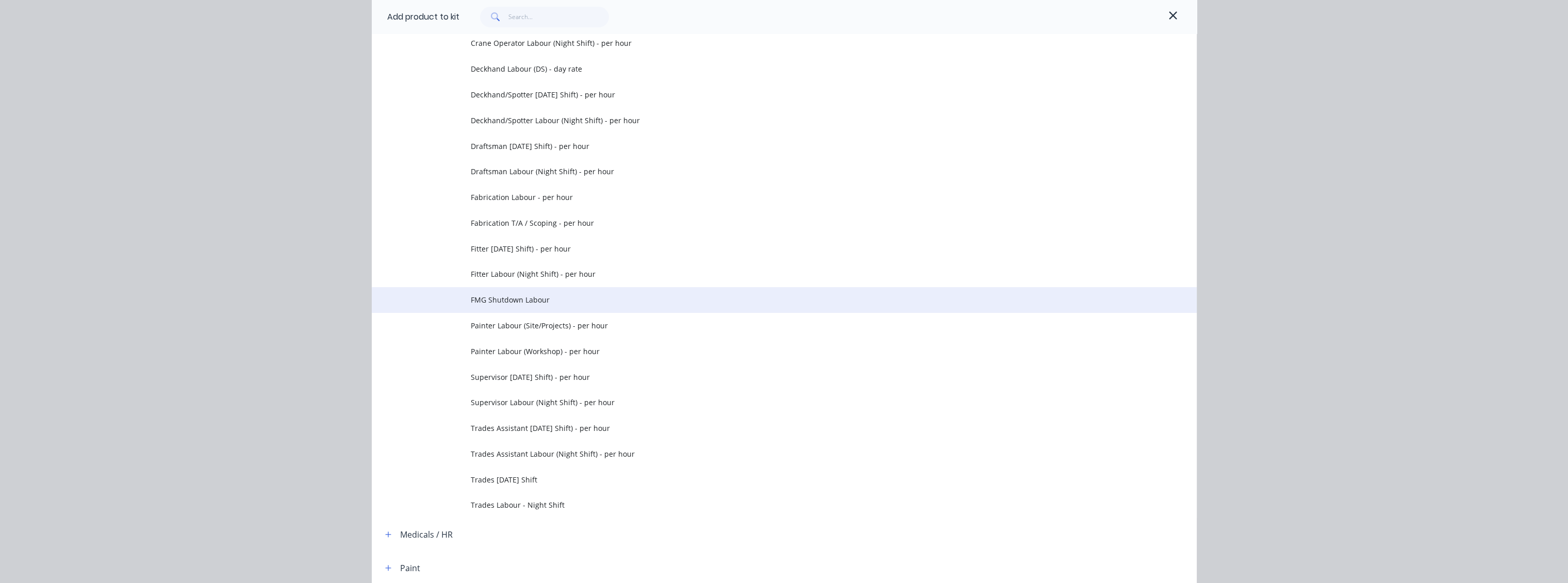
scroll to position [573, 0]
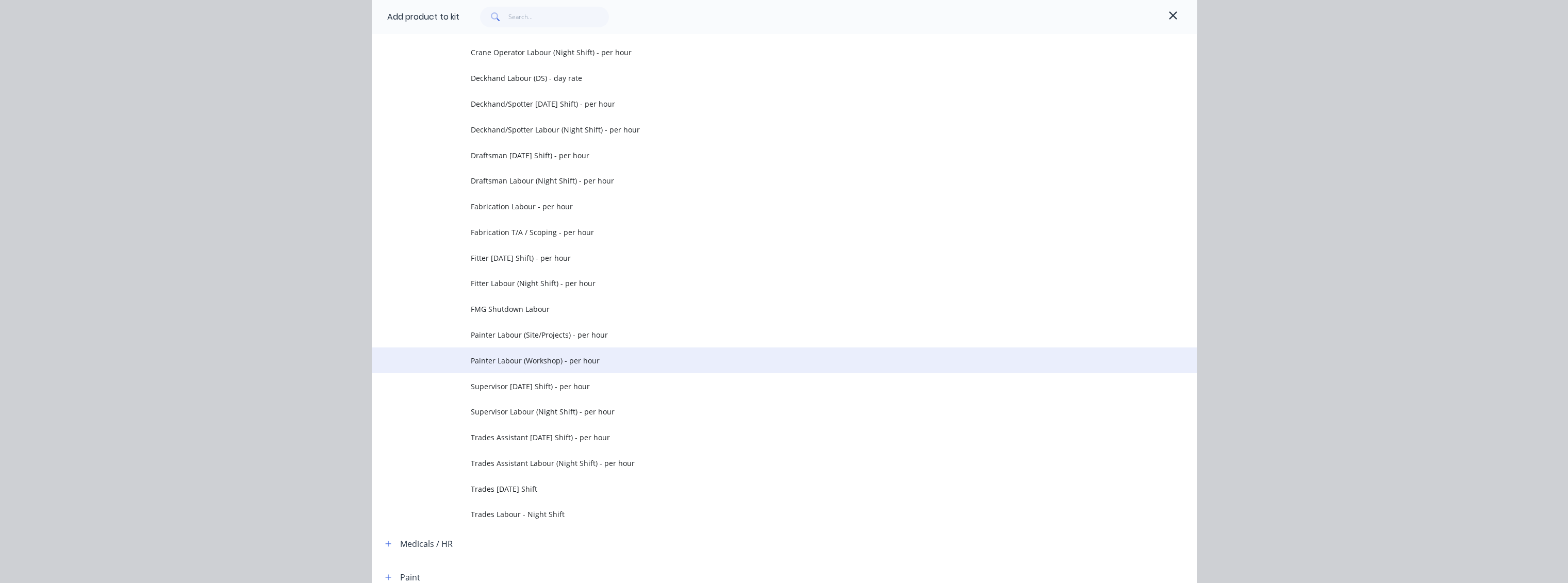
click at [510, 362] on span "Painter Labour (Workshop) - per hour" at bounding box center [761, 360] width 581 height 11
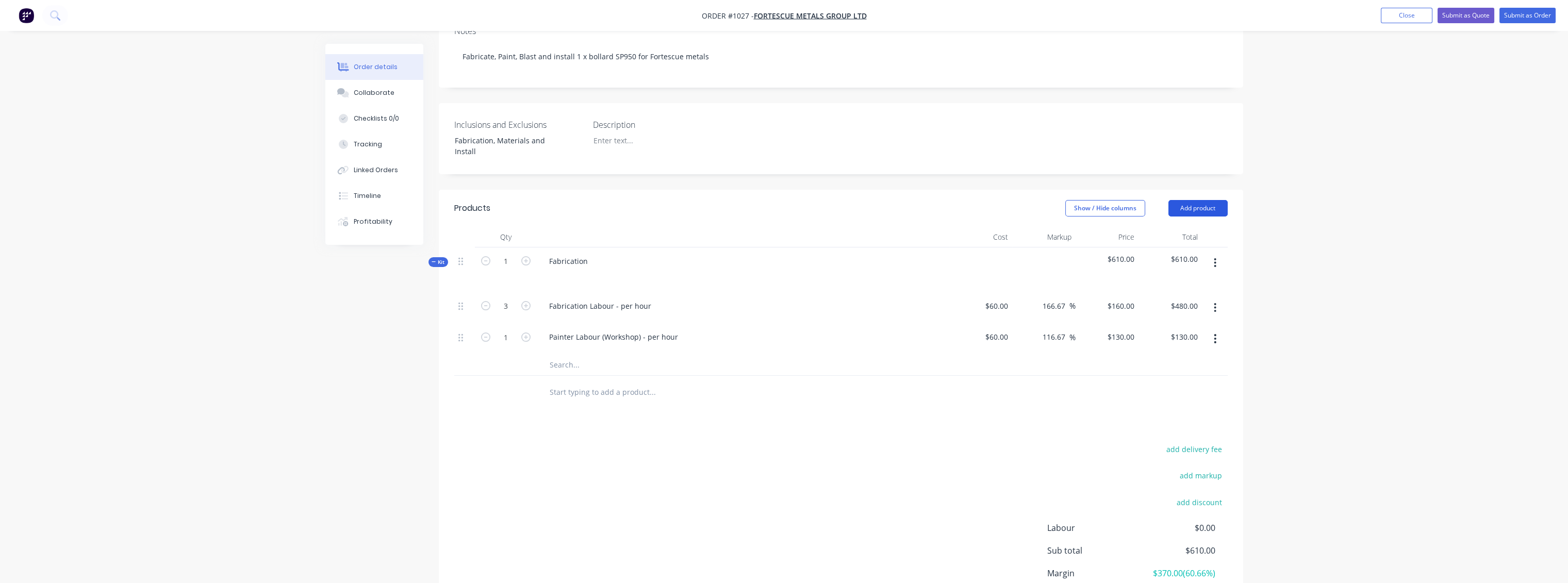
click at [879, 200] on button "Add product" at bounding box center [1198, 208] width 59 height 17
click at [879, 194] on header "Products Show / Hide columns Add product Product catalogue Basic product Produc…" at bounding box center [841, 208] width 804 height 37
click at [879, 253] on button "button" at bounding box center [1215, 262] width 24 height 18
click at [879, 303] on div "Add product to kit" at bounding box center [1179, 310] width 80 height 15
click at [879, 385] on div "Square metre product" at bounding box center [1179, 393] width 80 height 15
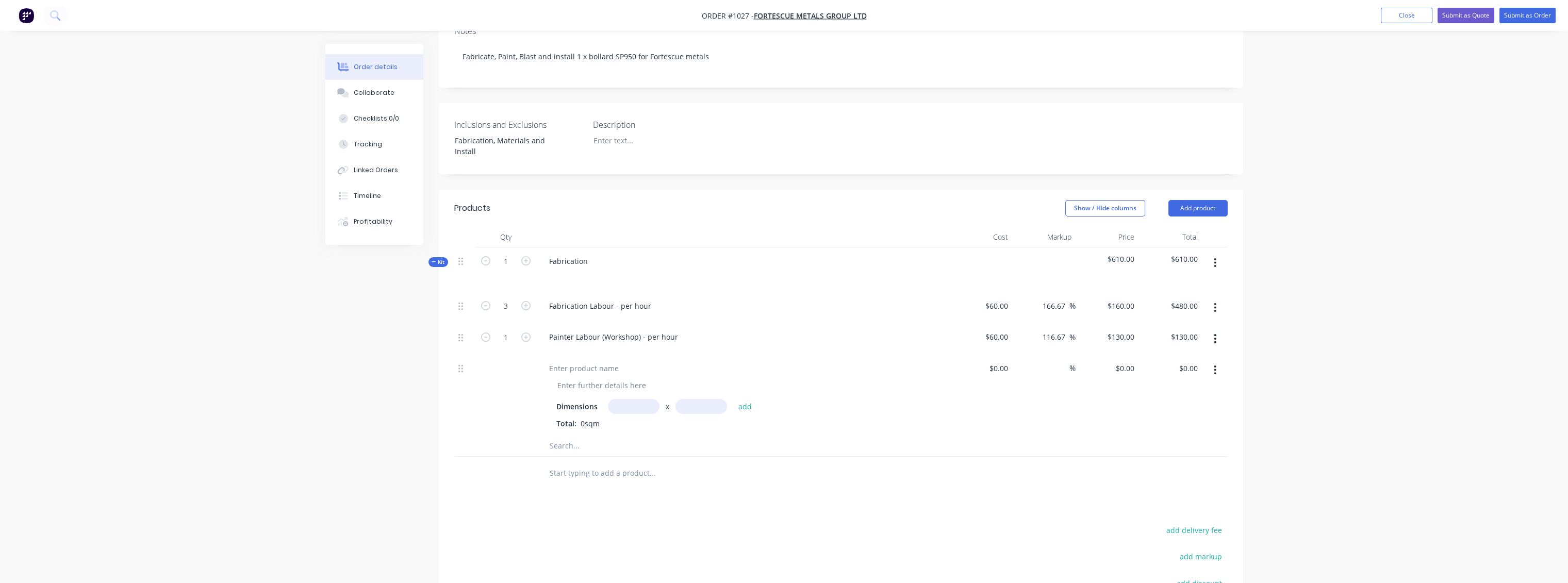
click at [879, 361] on button "button" at bounding box center [1215, 370] width 24 height 18
click at [879, 423] on div "Delete" at bounding box center [1179, 459] width 80 height 15
drag, startPoint x: 1215, startPoint y: 239, endPoint x: 1209, endPoint y: 250, distance: 12.5
click at [879, 257] on icon "button" at bounding box center [1215, 262] width 2 height 12
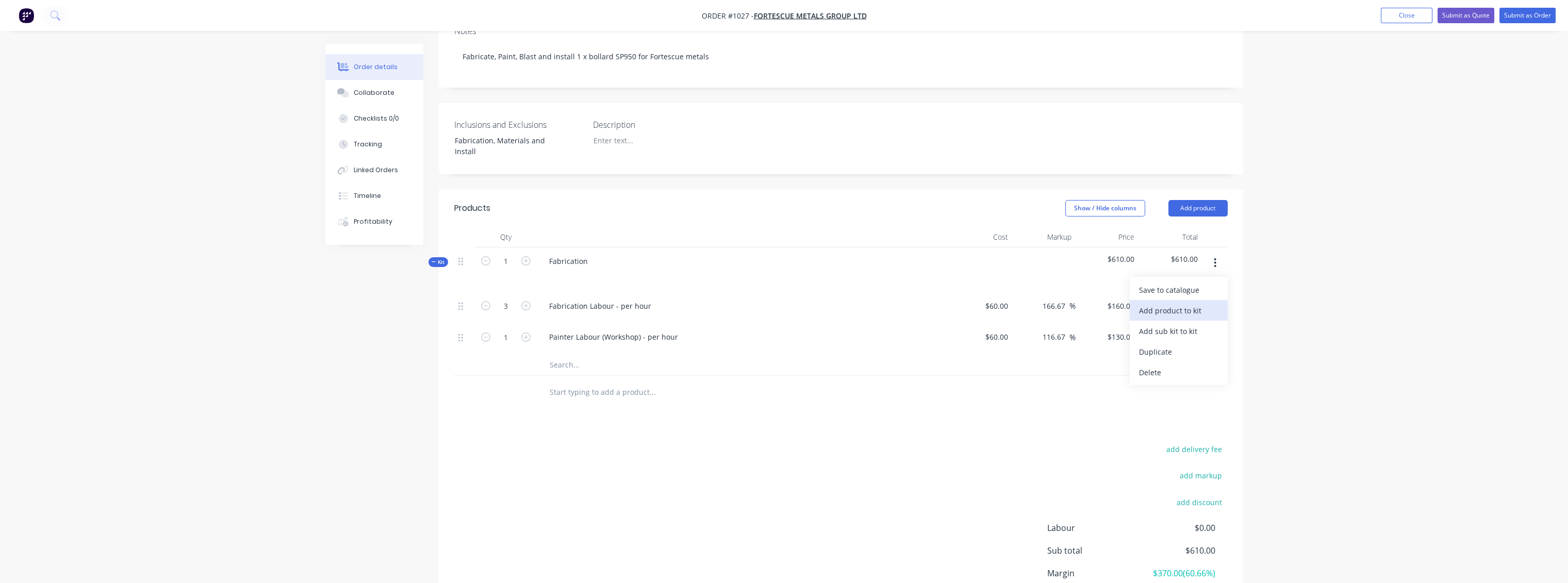
click at [879, 303] on div "Add product to kit" at bounding box center [1179, 310] width 80 height 15
click at [879, 324] on div "Product catalogue" at bounding box center [1179, 331] width 80 height 15
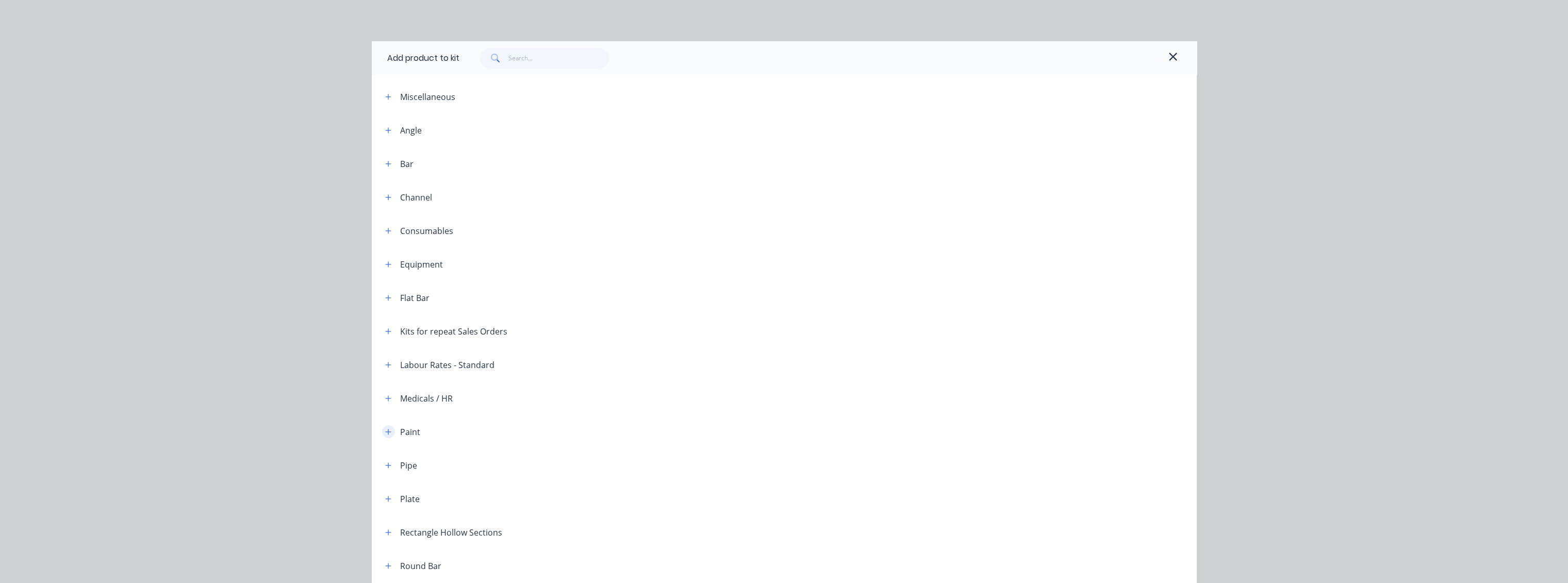
click at [384, 423] on button "button" at bounding box center [388, 431] width 13 height 13
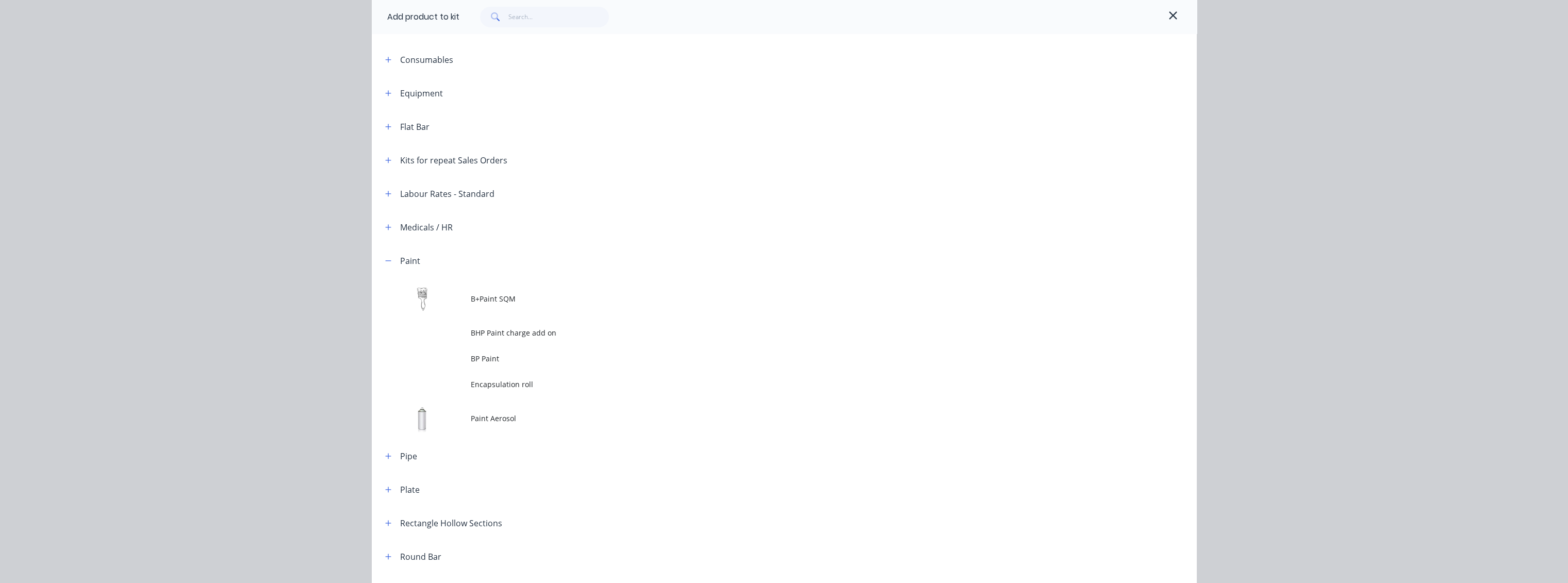
scroll to position [172, 0]
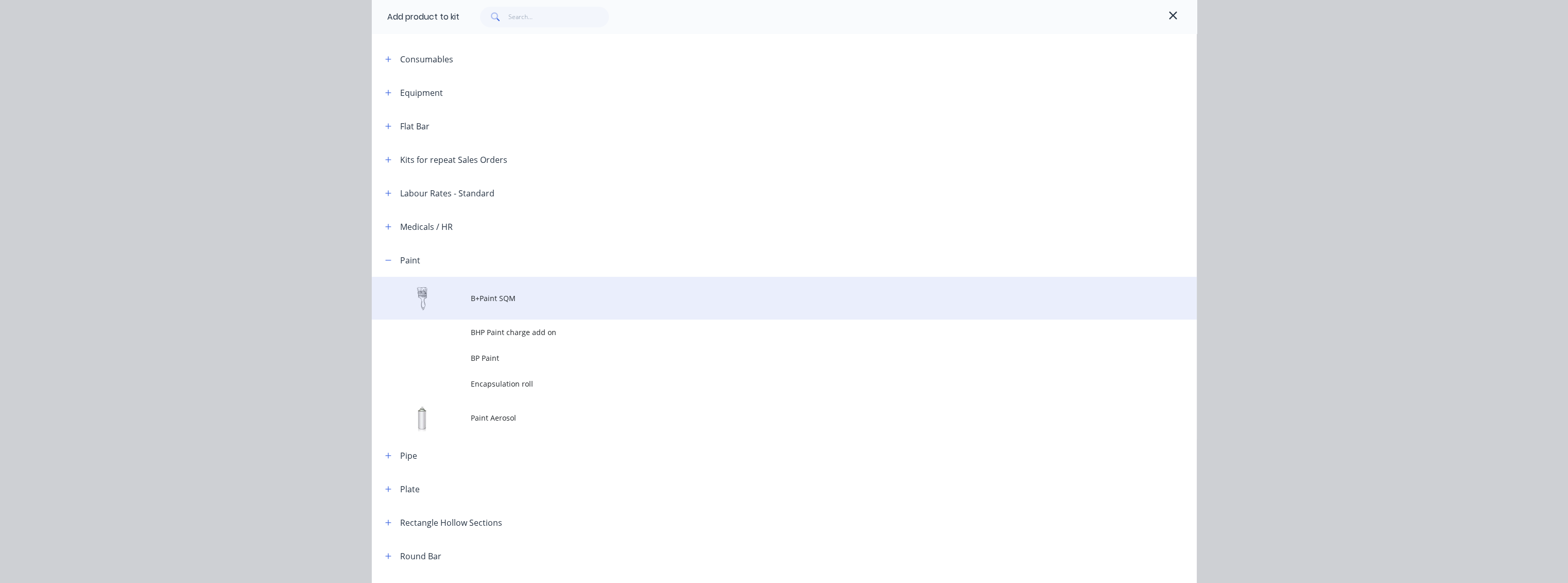
click at [488, 300] on span "B+Paint SQM" at bounding box center [761, 298] width 581 height 11
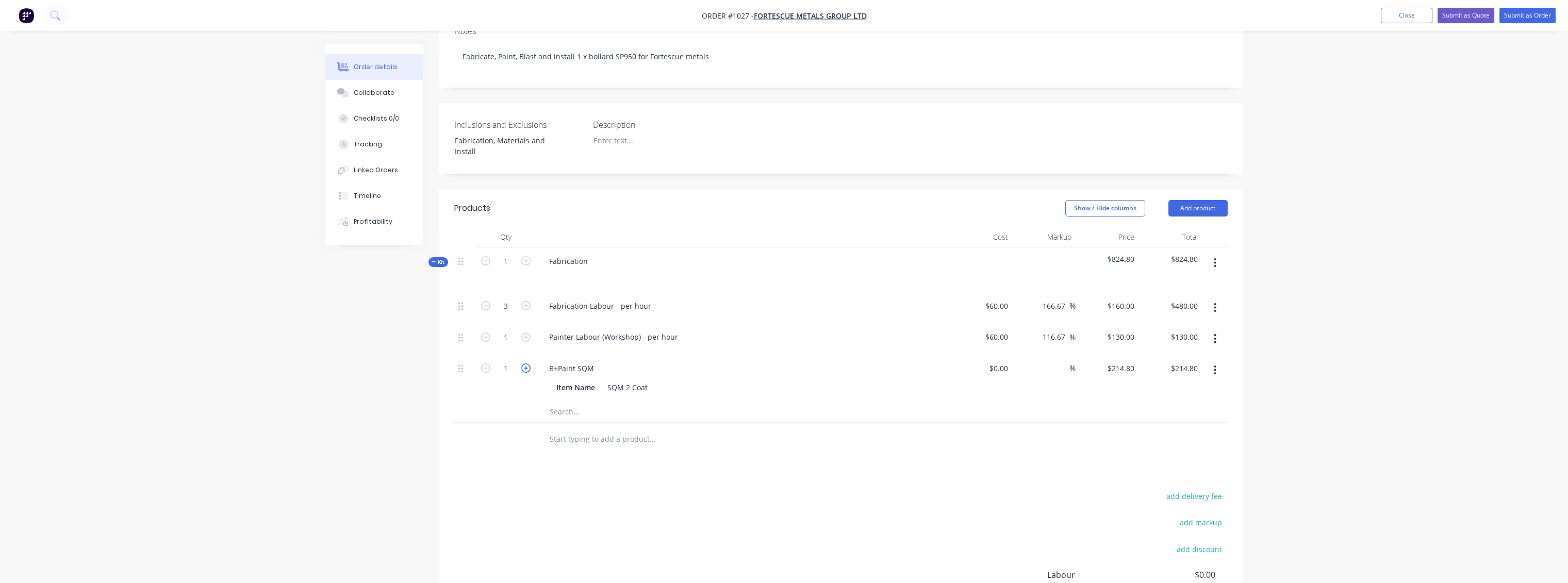
click at [523, 363] on icon "button" at bounding box center [526, 368] width 9 height 9
type input "2"
type input "$429.60"
click at [879, 253] on button "button" at bounding box center [1215, 262] width 24 height 18
click at [879, 303] on div "Add product to kit" at bounding box center [1179, 310] width 80 height 15
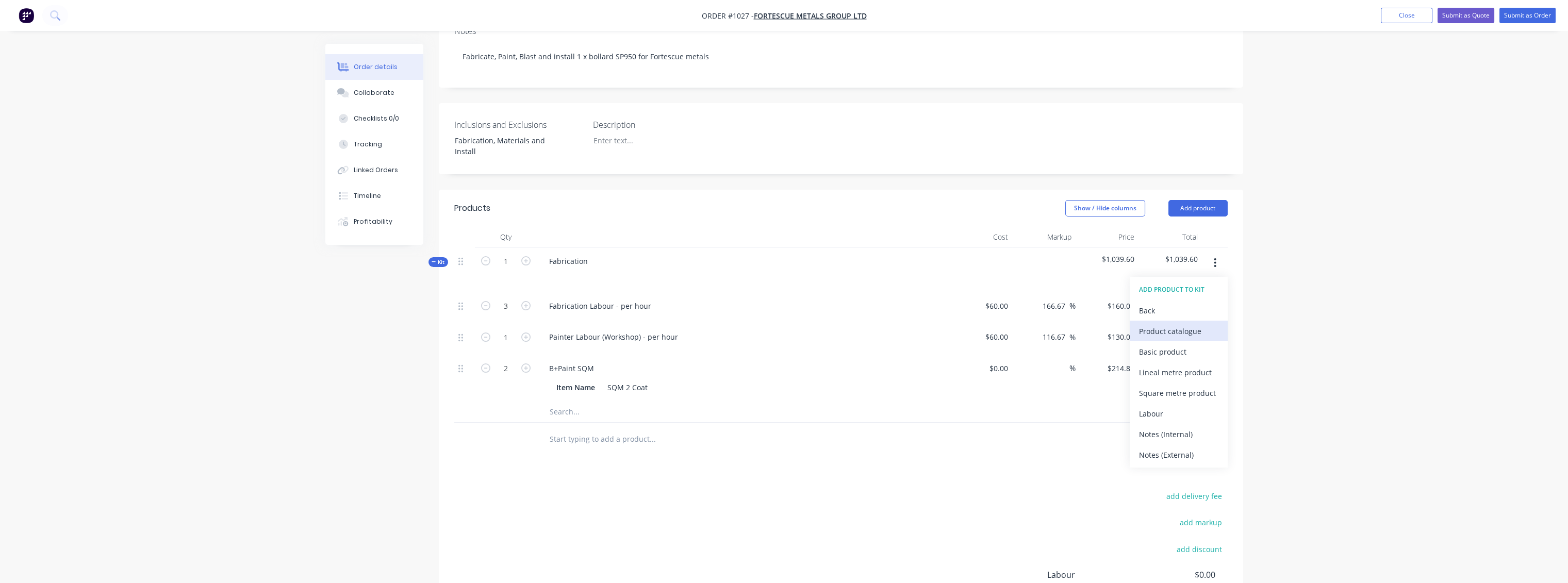
click at [879, 324] on div "Product catalogue" at bounding box center [1179, 331] width 80 height 15
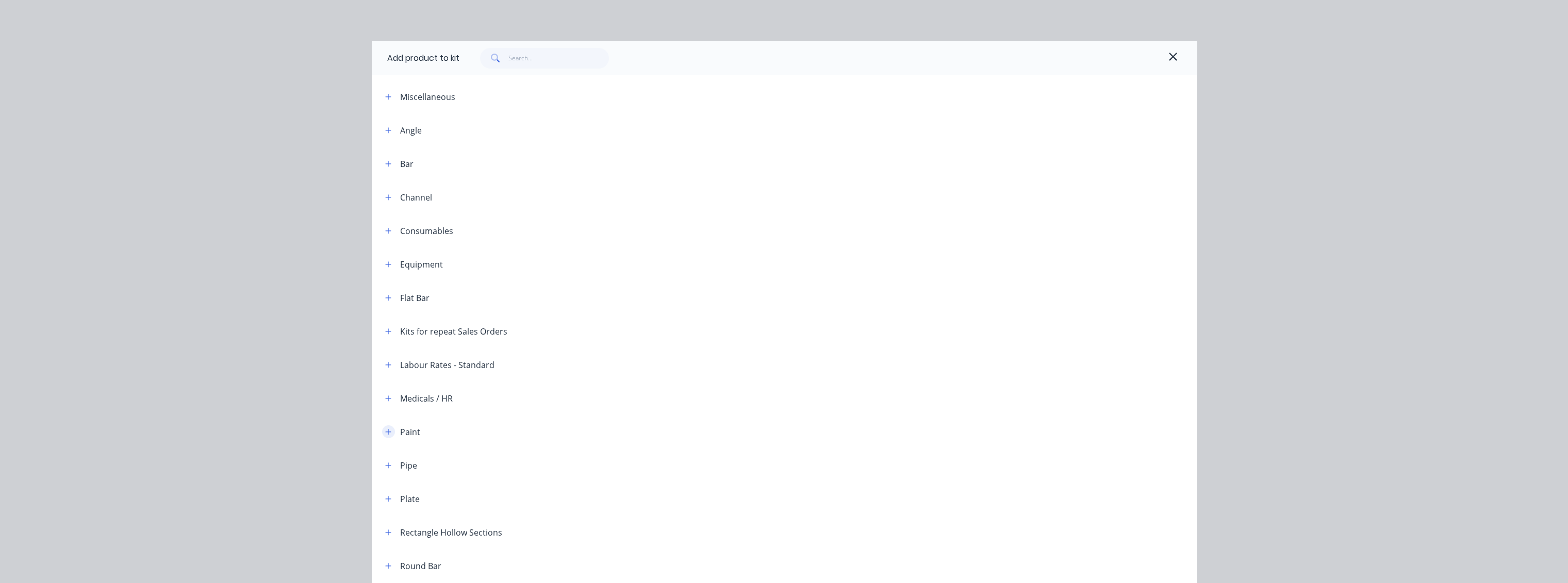
click at [385, 423] on icon "button" at bounding box center [388, 432] width 6 height 7
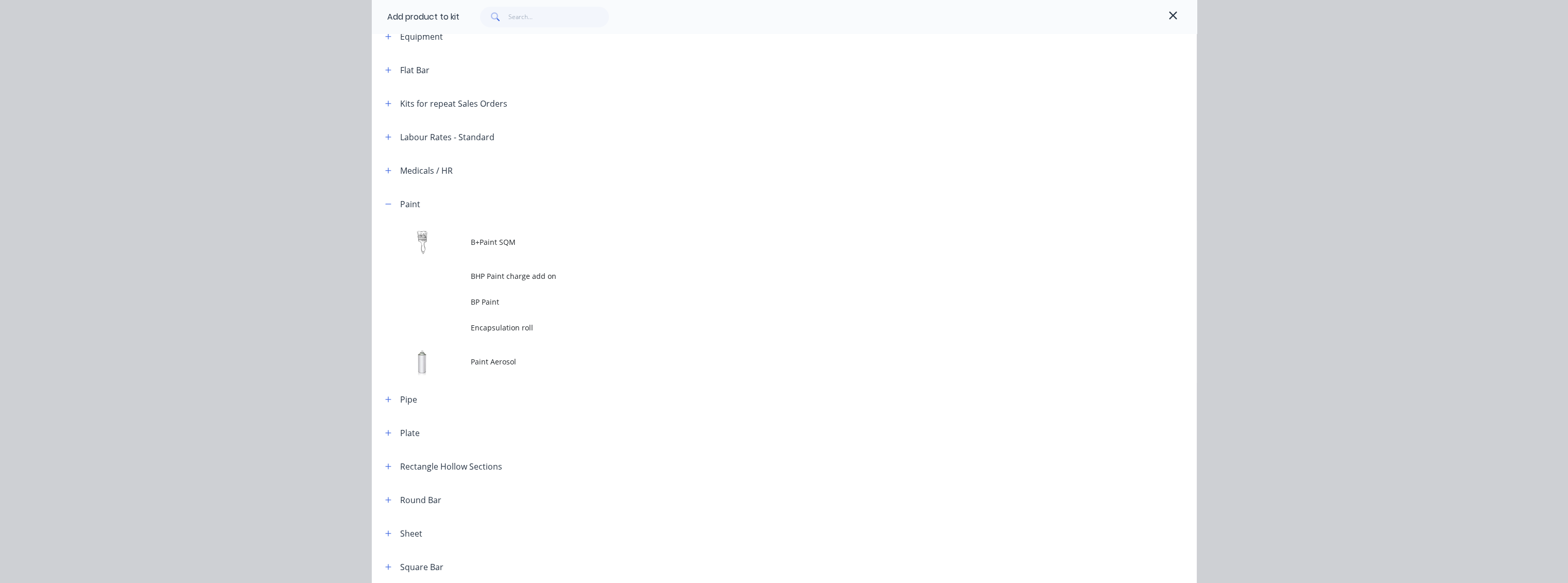
scroll to position [229, 0]
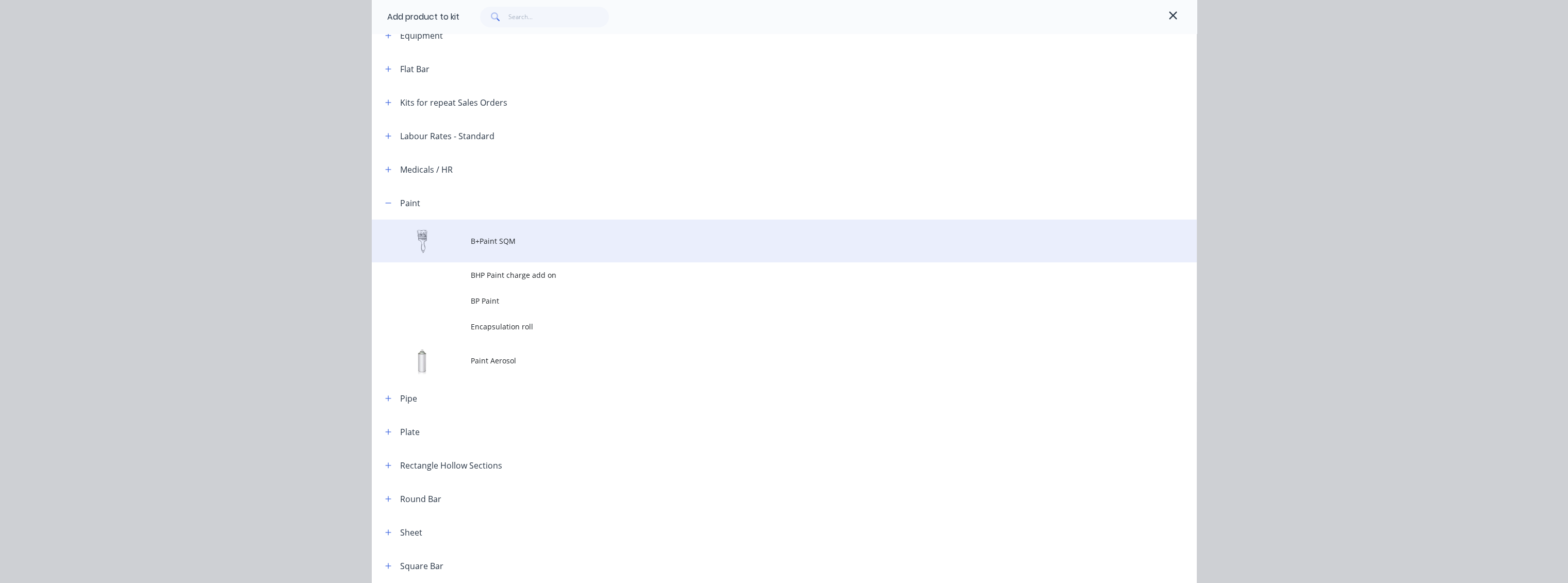
click at [474, 247] on td "B+Paint SQM" at bounding box center [834, 241] width 726 height 43
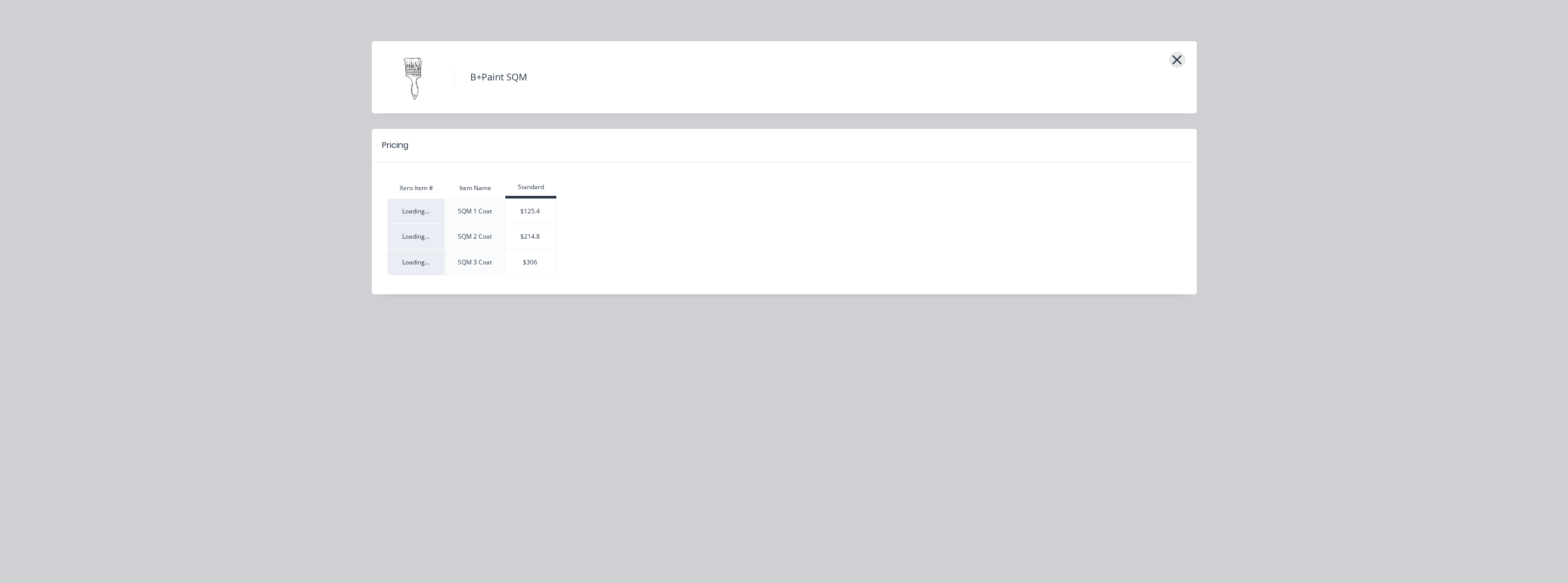
click at [879, 61] on button "button" at bounding box center [1177, 59] width 17 height 17
click at [879, 63] on icon "button" at bounding box center [1177, 60] width 11 height 15
click at [879, 65] on icon "button" at bounding box center [1177, 60] width 11 height 15
click at [140, 166] on div "B+Paint SQM Pricing Xero Item # Item Name Standard Loading... SQM 1 Coat $125.4…" at bounding box center [784, 291] width 1568 height 583
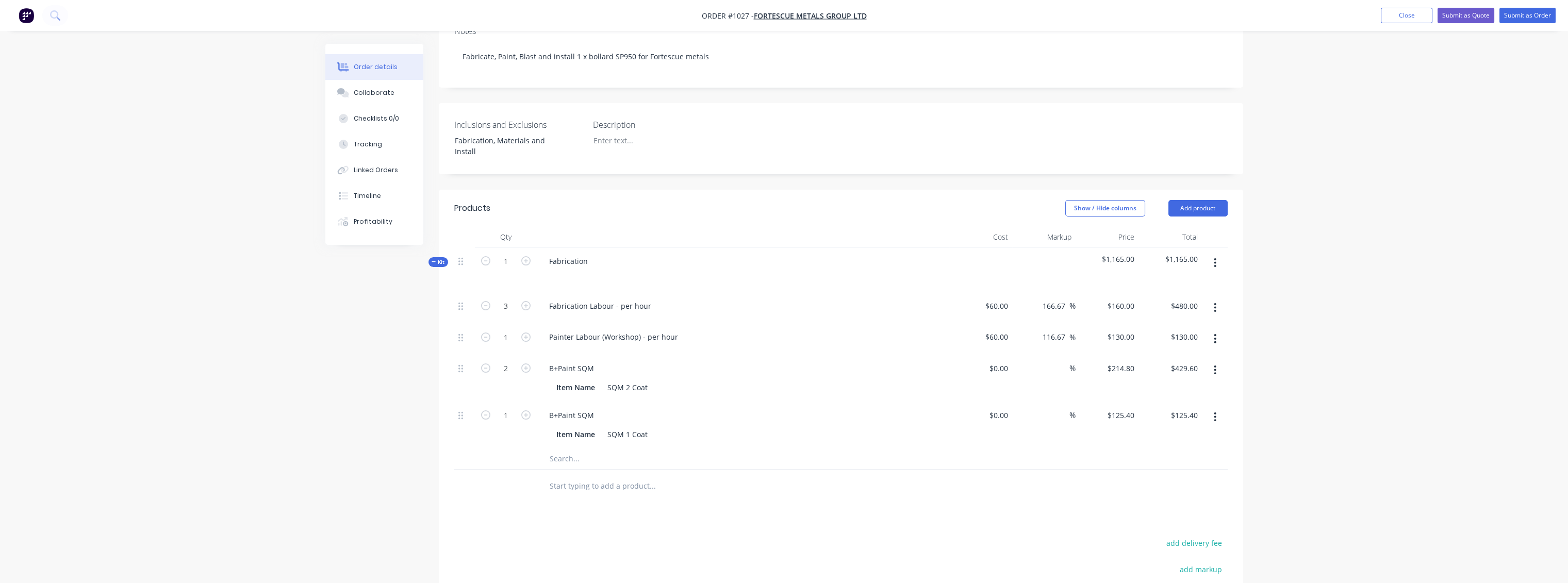
click at [879, 411] on icon "button" at bounding box center [1215, 417] width 2 height 12
click at [879, 423] on button "Delete" at bounding box center [1179, 485] width 98 height 21
click at [565, 401] on input "text" at bounding box center [652, 412] width 206 height 21
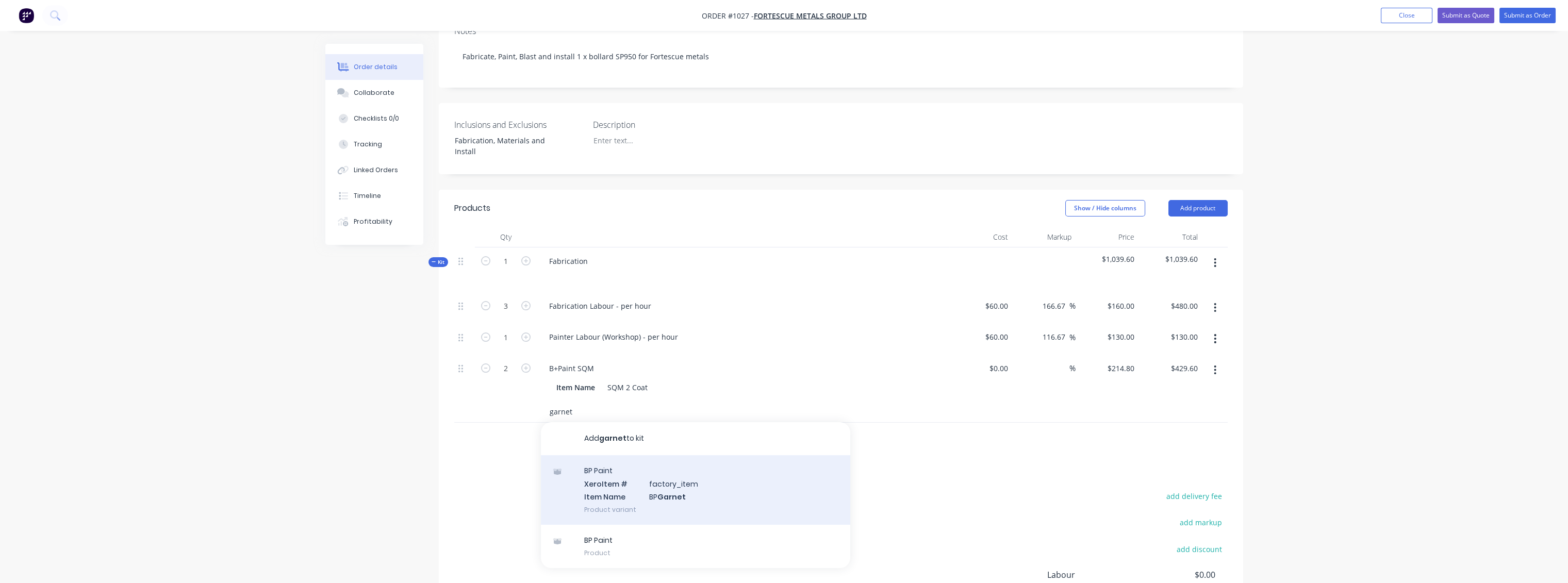
type input "garnet"
click at [599, 423] on div "BP Paint Xero Item # factory_item Item Name BP Garnet Product variant" at bounding box center [695, 490] width 309 height 70
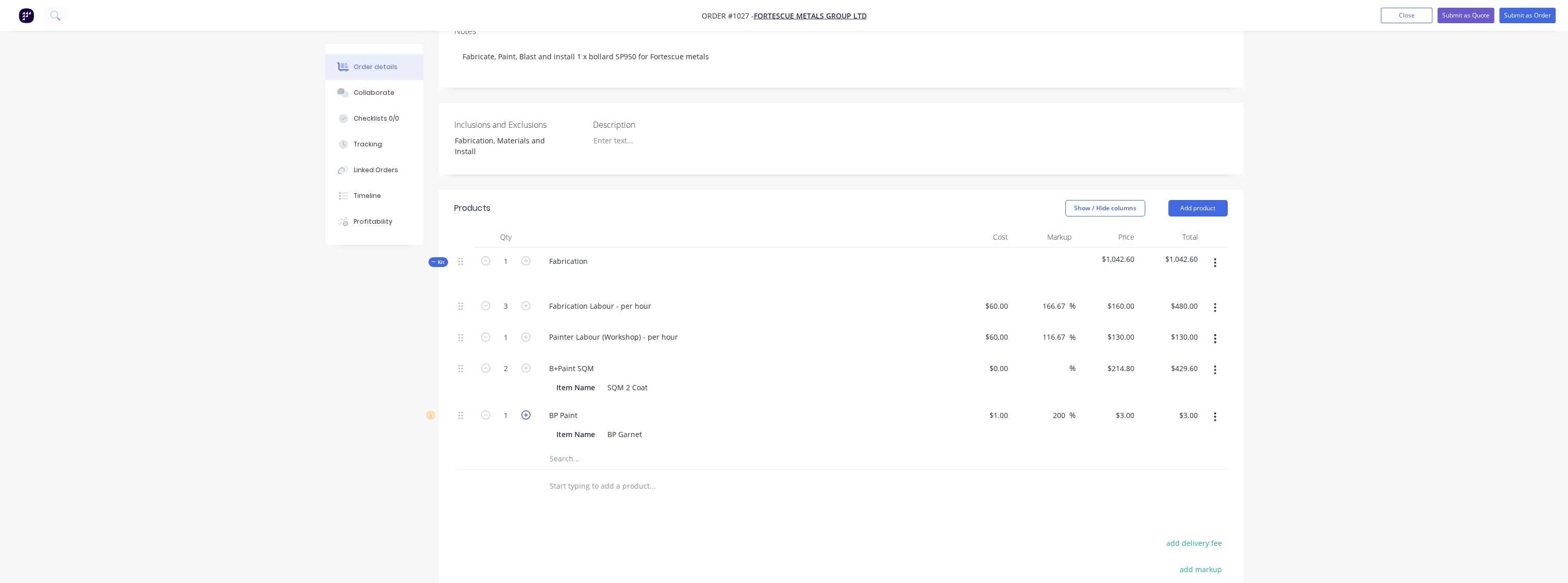
click at [527, 410] on icon "button" at bounding box center [526, 415] width 9 height 9
type input "2"
type input "$6.00"
click at [879, 361] on input at bounding box center [1000, 368] width 24 height 15
type input "$0.00"
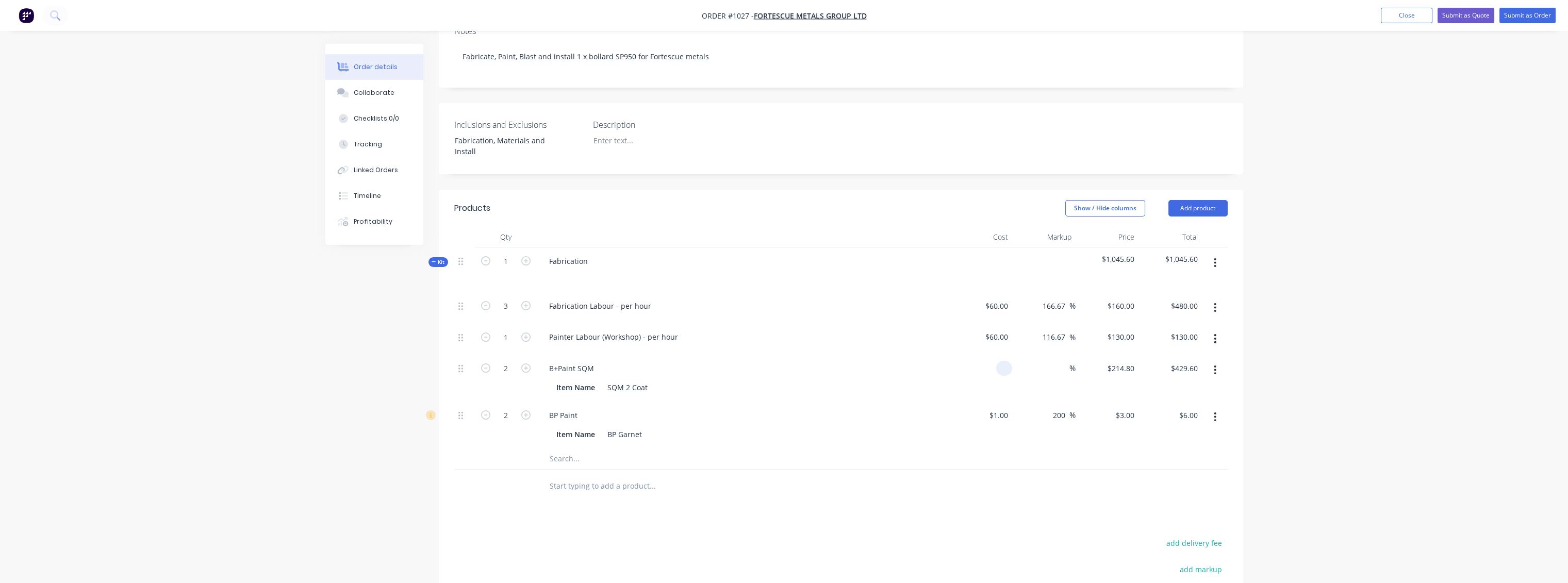
type input "$0.00"
click at [879, 407] on div "BP Paint" at bounding box center [743, 415] width 404 height 15
click at [879, 355] on div "0 $0.00" at bounding box center [1107, 378] width 64 height 47
type input "$0.00"
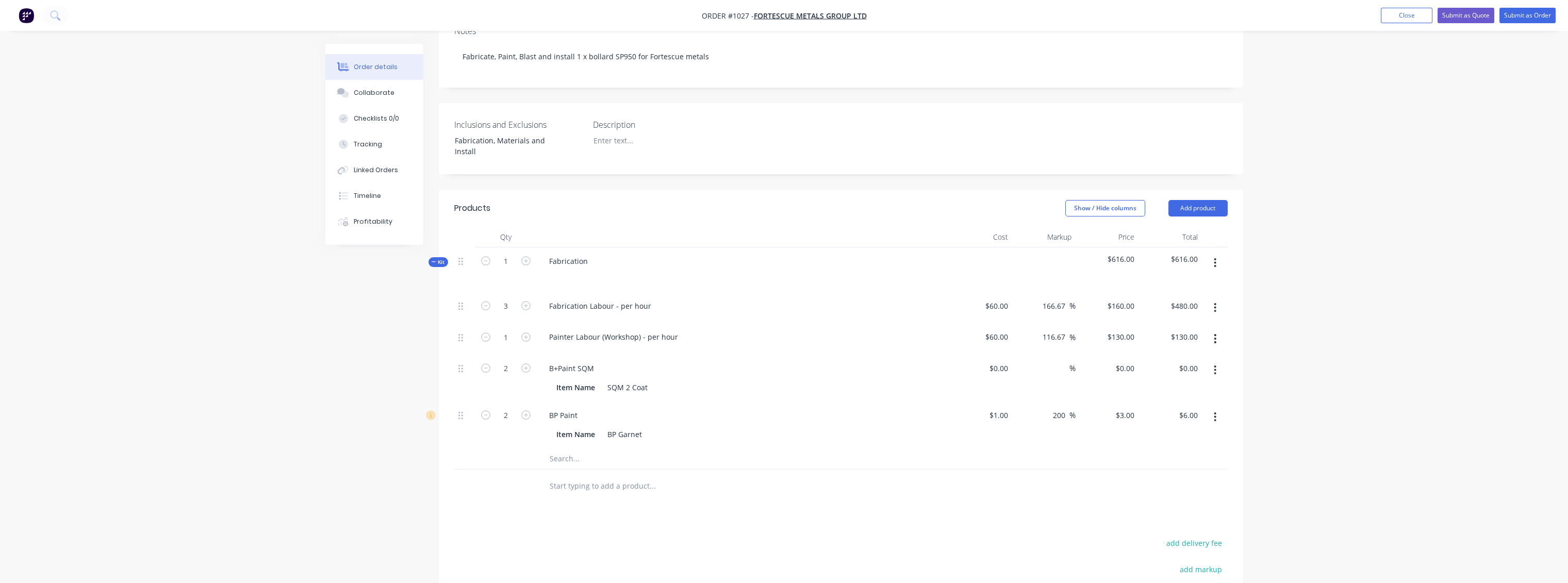
click at [879, 365] on icon "button" at bounding box center [1215, 369] width 2 height 9
click at [879, 423] on div "Delete" at bounding box center [1179, 438] width 80 height 15
click at [573, 401] on input "text" at bounding box center [652, 412] width 206 height 21
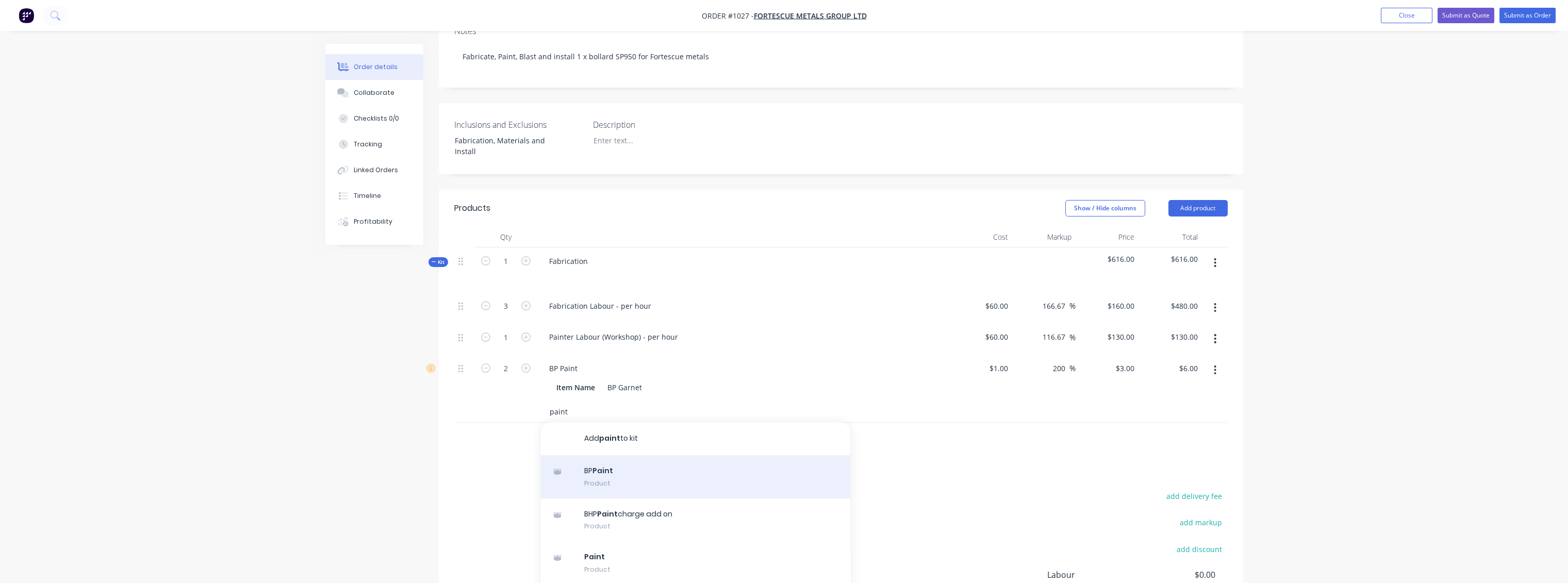
type input "paint"
click at [614, 423] on div "BP Paint Product" at bounding box center [695, 477] width 309 height 43
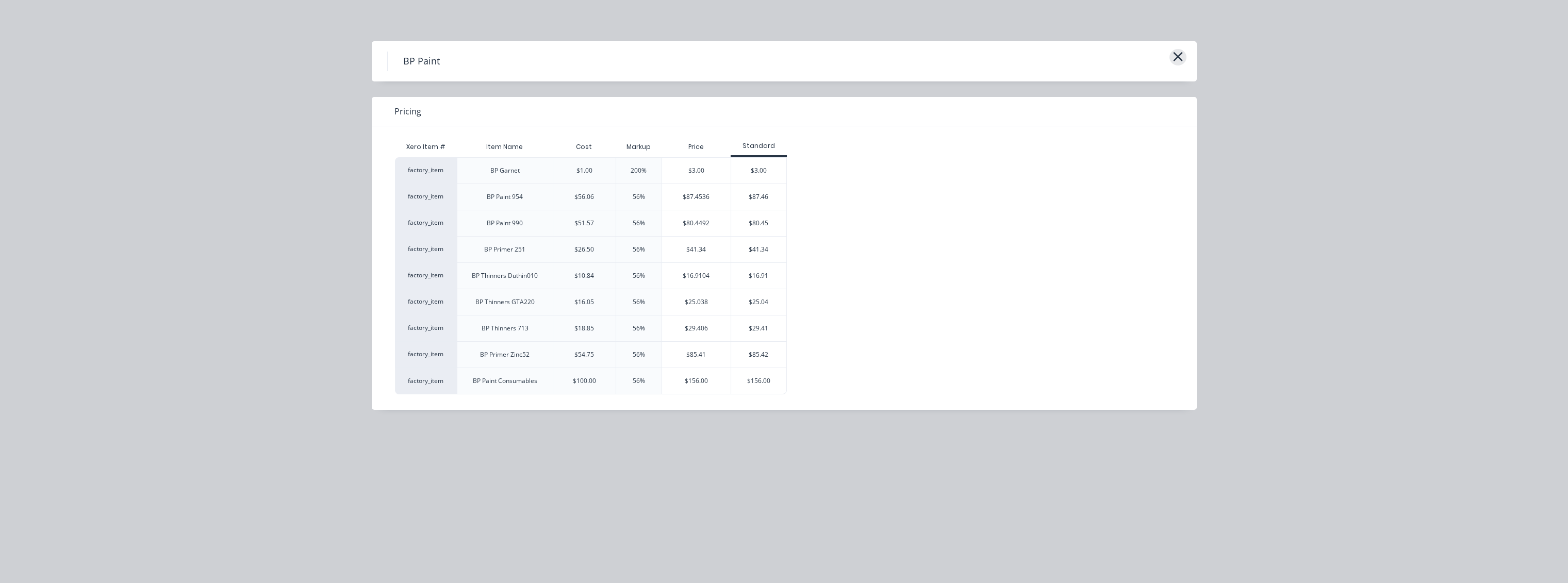
click at [879, 54] on icon "button" at bounding box center [1177, 56] width 9 height 9
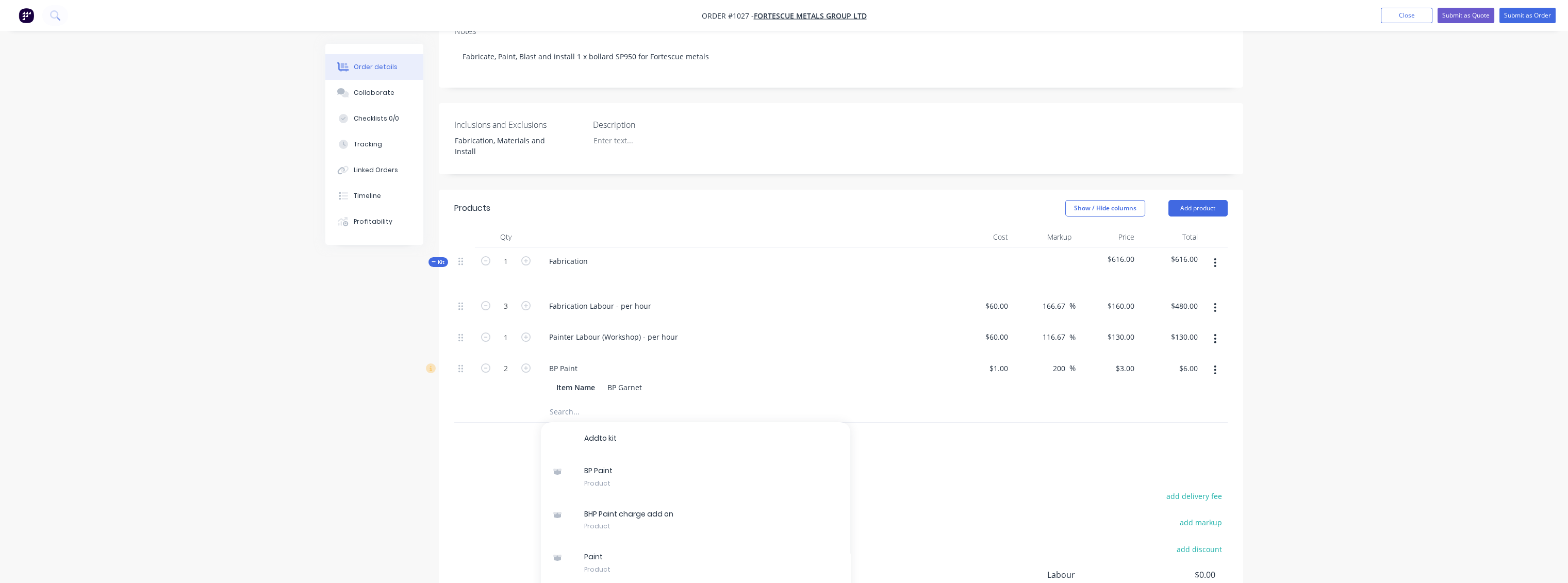
click at [601, 401] on input "text" at bounding box center [652, 412] width 206 height 21
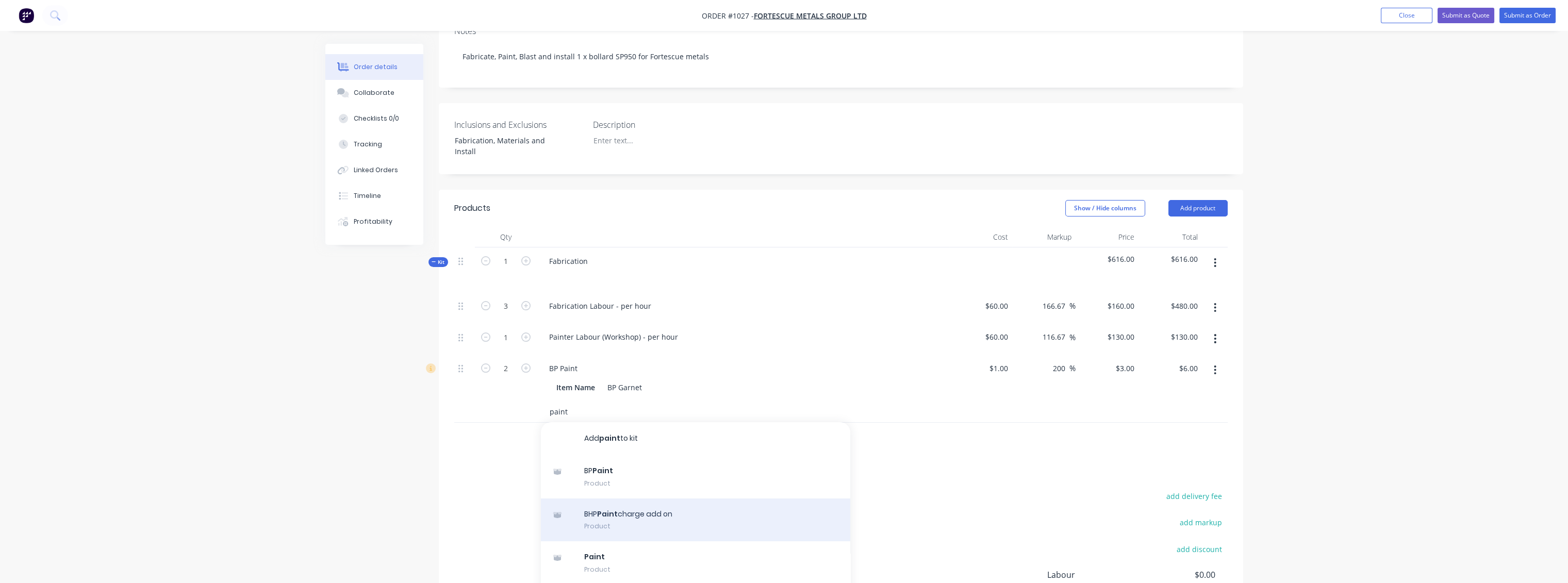
type input "paint"
click at [628, 423] on div "BHP Paint charge add on Product" at bounding box center [695, 520] width 309 height 43
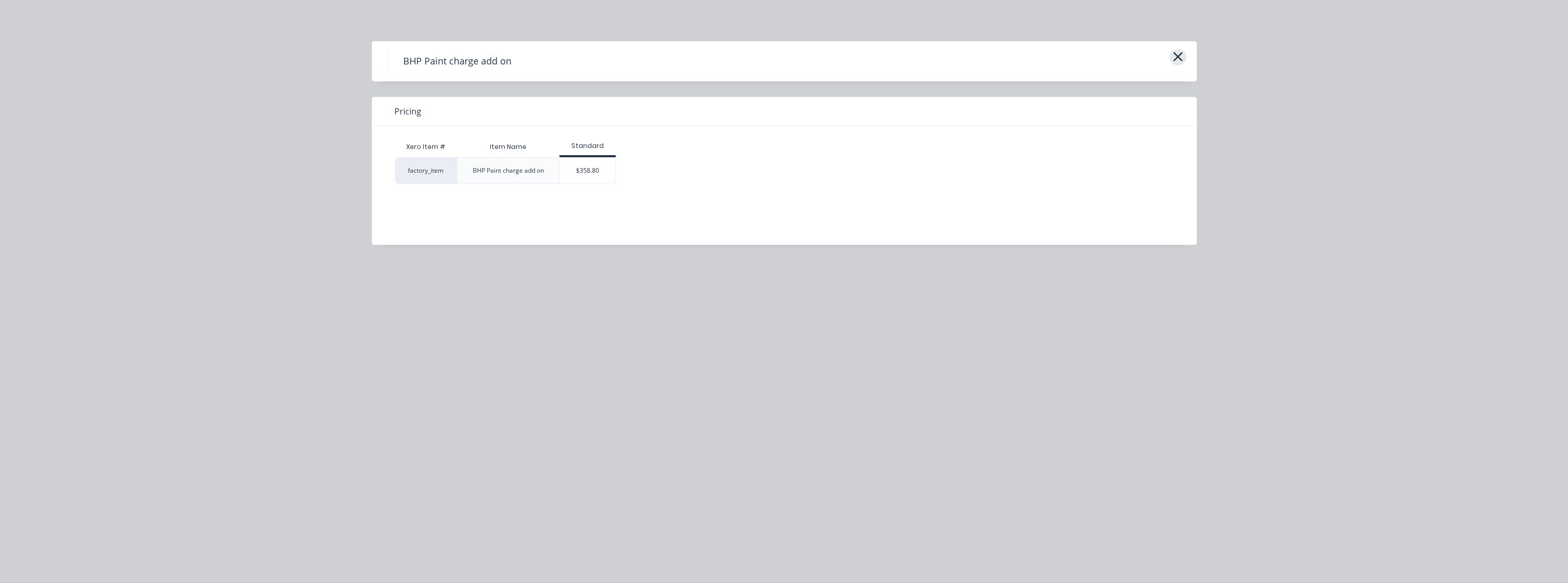
click at [879, 56] on icon "button" at bounding box center [1177, 56] width 9 height 9
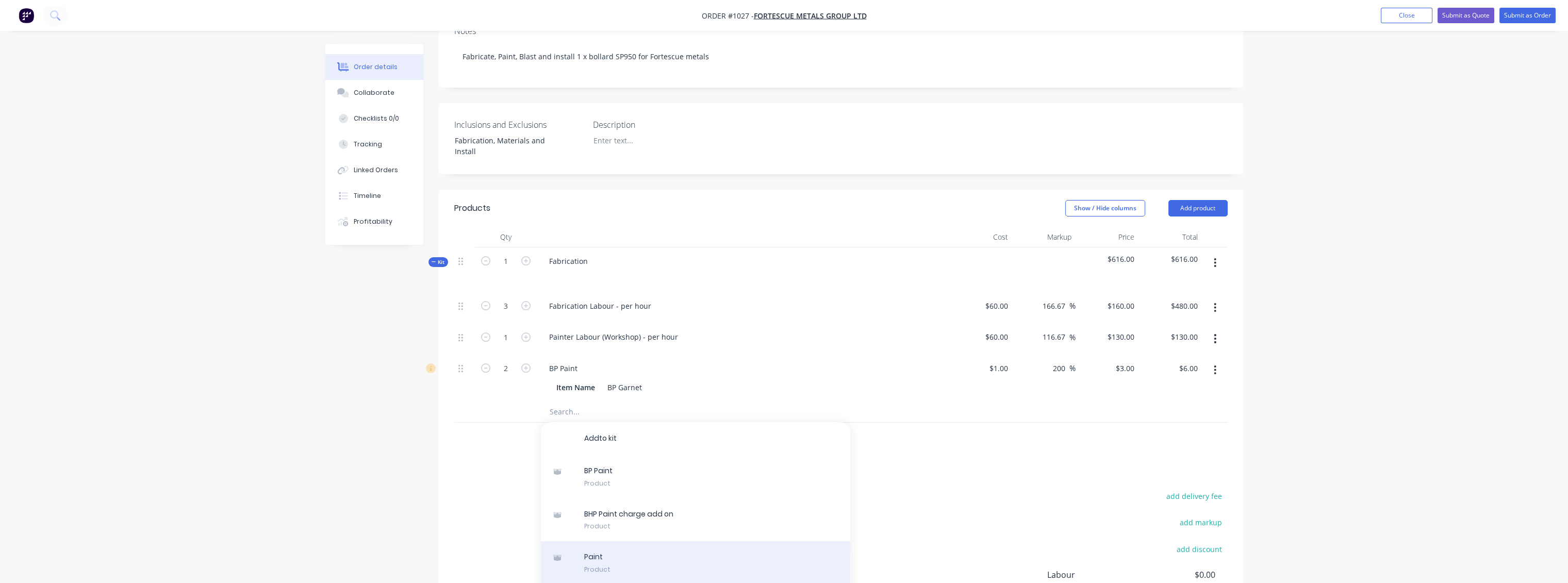
click at [588, 423] on div "P a i n t Product" at bounding box center [695, 562] width 309 height 43
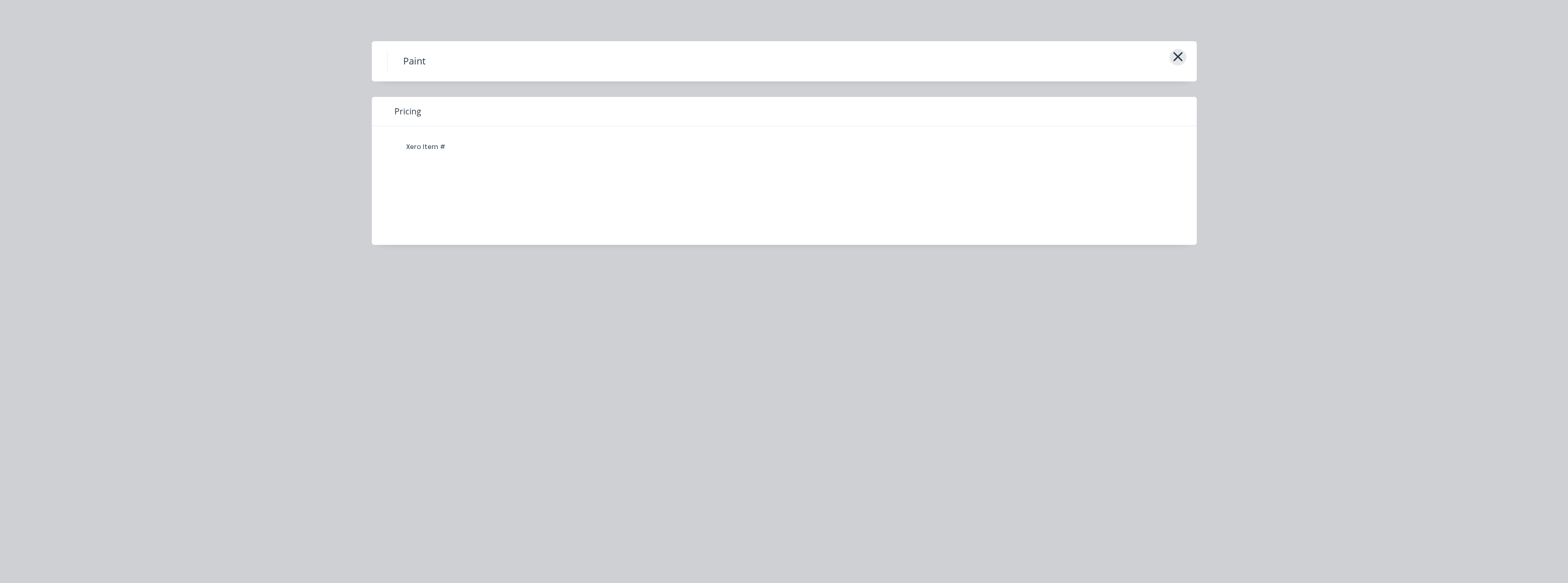
click at [879, 53] on icon "button" at bounding box center [1178, 57] width 11 height 15
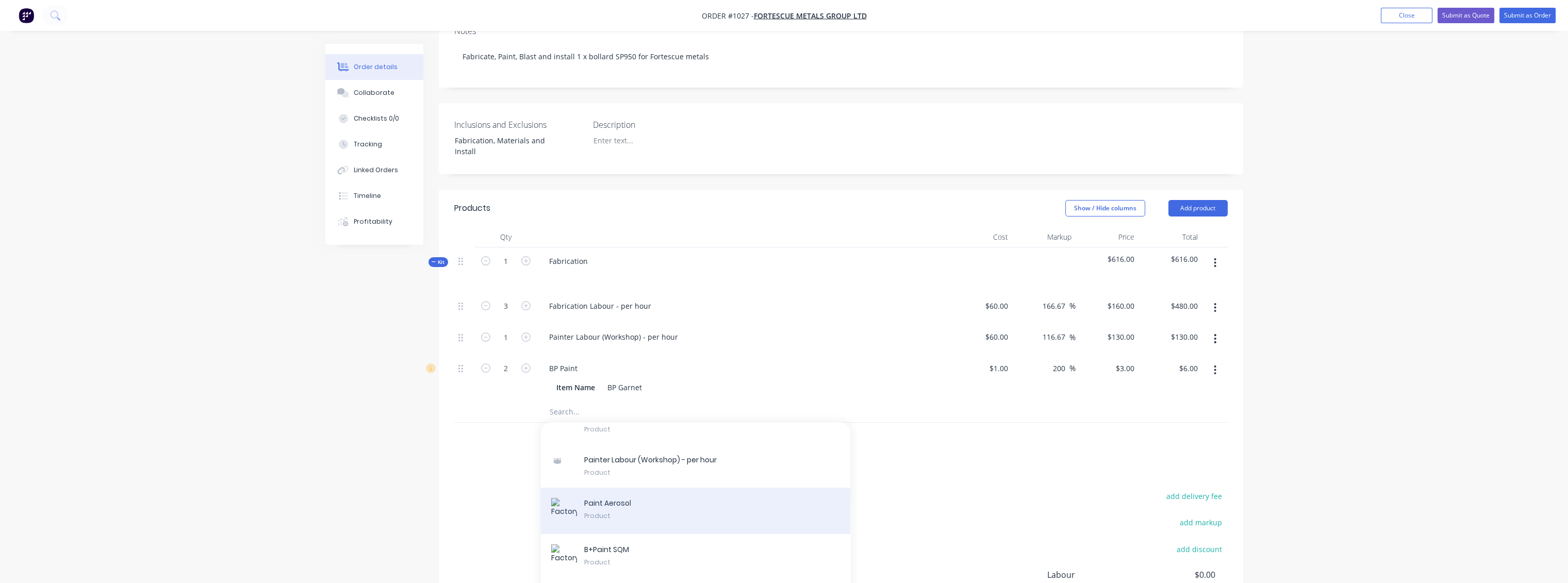
scroll to position [229, 0]
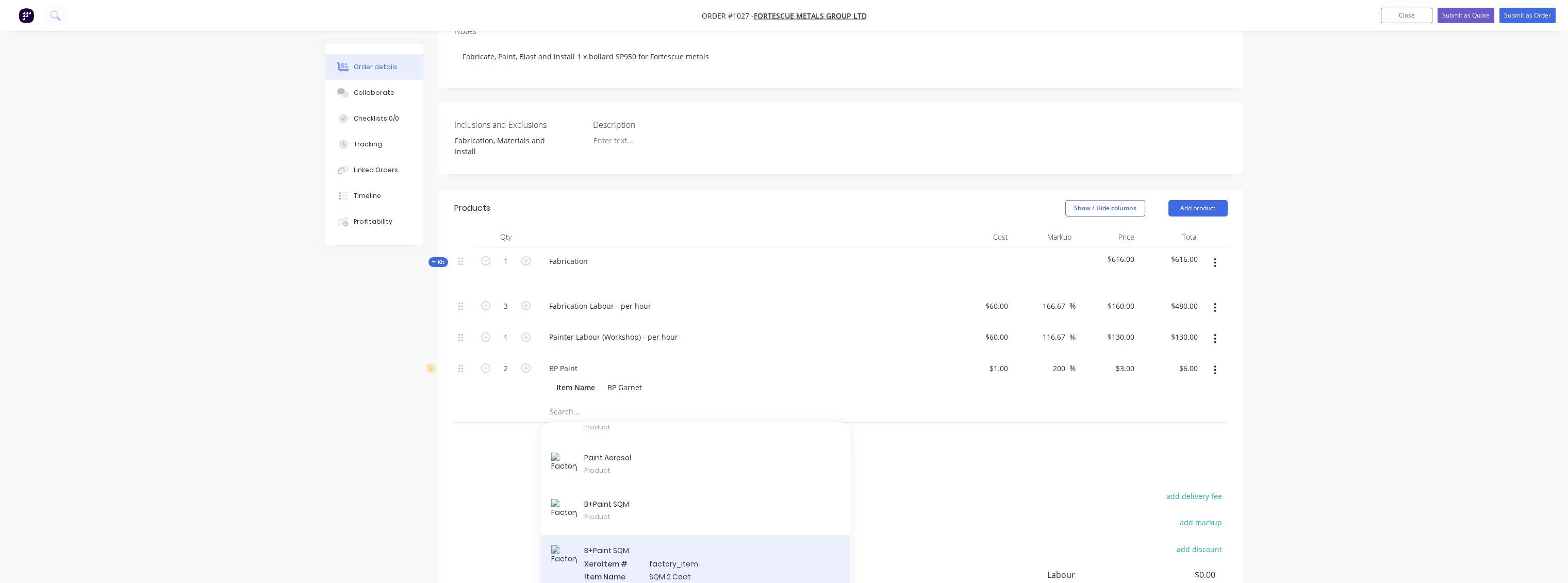
click at [597, 423] on div "B + P a i n t S Q M X e r o Item # f a c t o r y _ i t e m I t e m N a m e S Q …" at bounding box center [695, 570] width 309 height 70
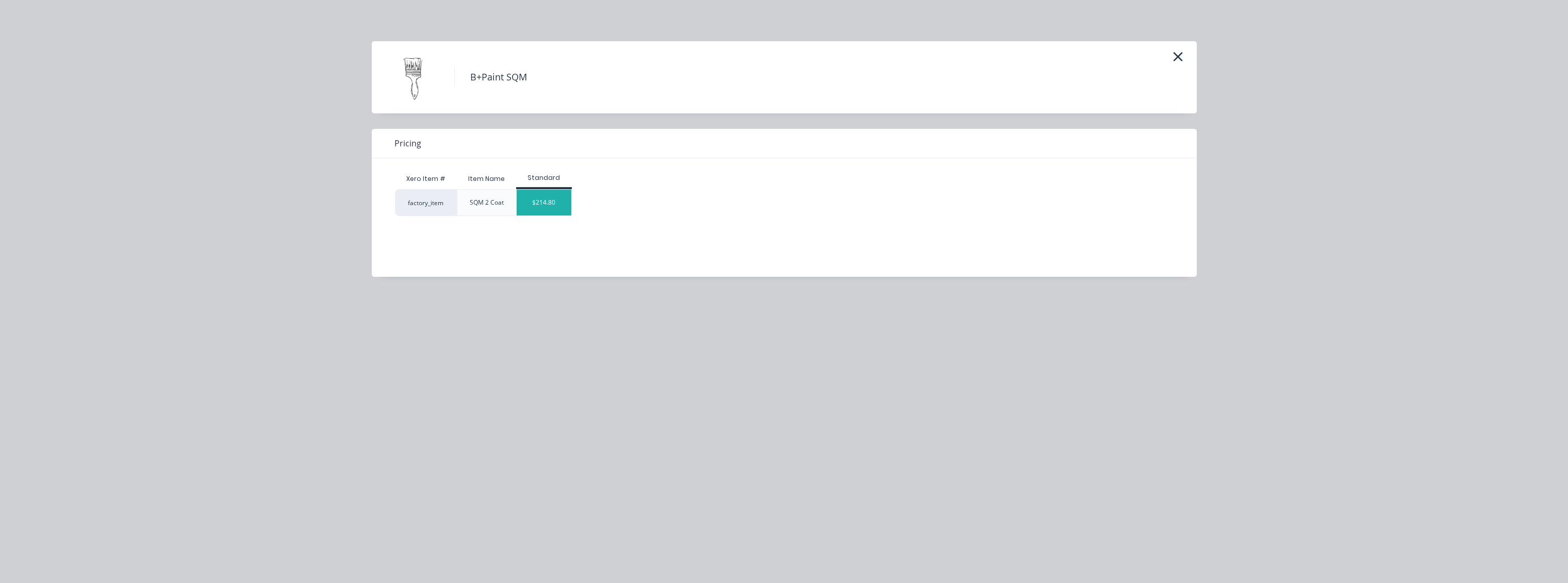
click at [544, 206] on div "$214.80" at bounding box center [544, 202] width 55 height 26
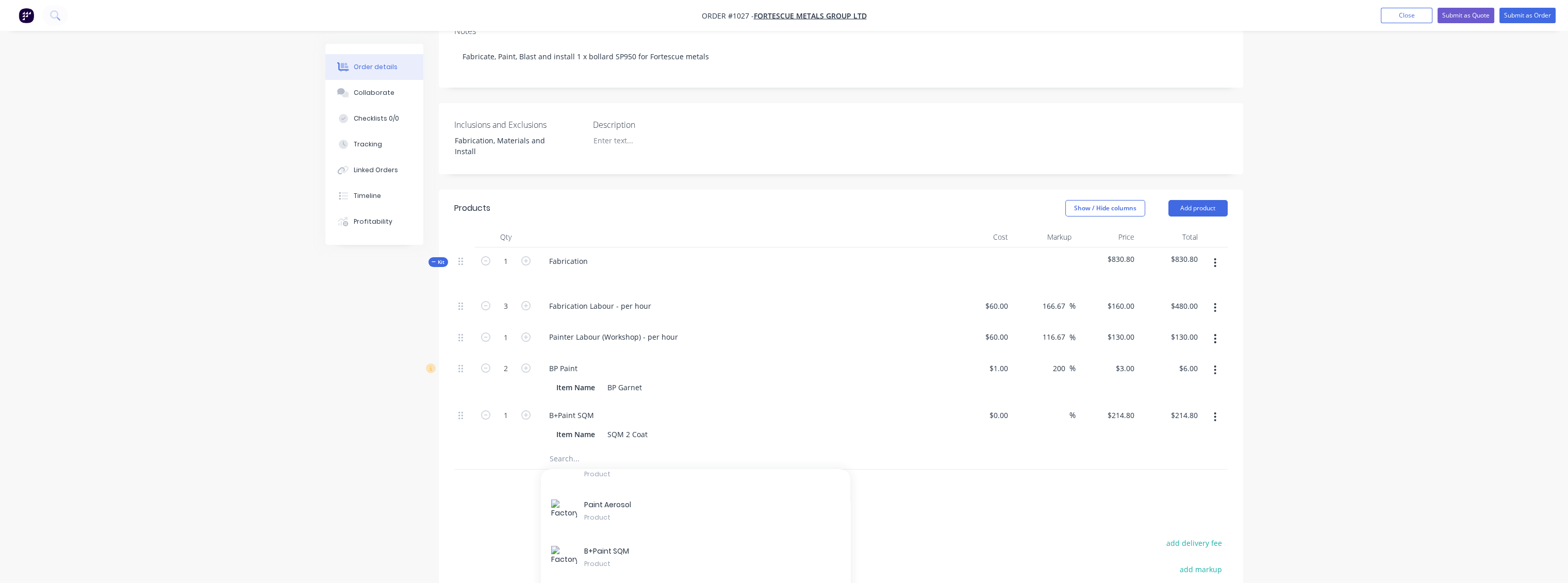
click at [879, 423] on div "Add to kit B P P a i n t Product B H P P a i n t c h a r g e a d d o n Product …" at bounding box center [722, 459] width 371 height 21
click at [488, 423] on div "Products Show / Hide columns Add product Qty Cost Markup Price Total Kit 1 Fabr…" at bounding box center [841, 470] width 804 height 561
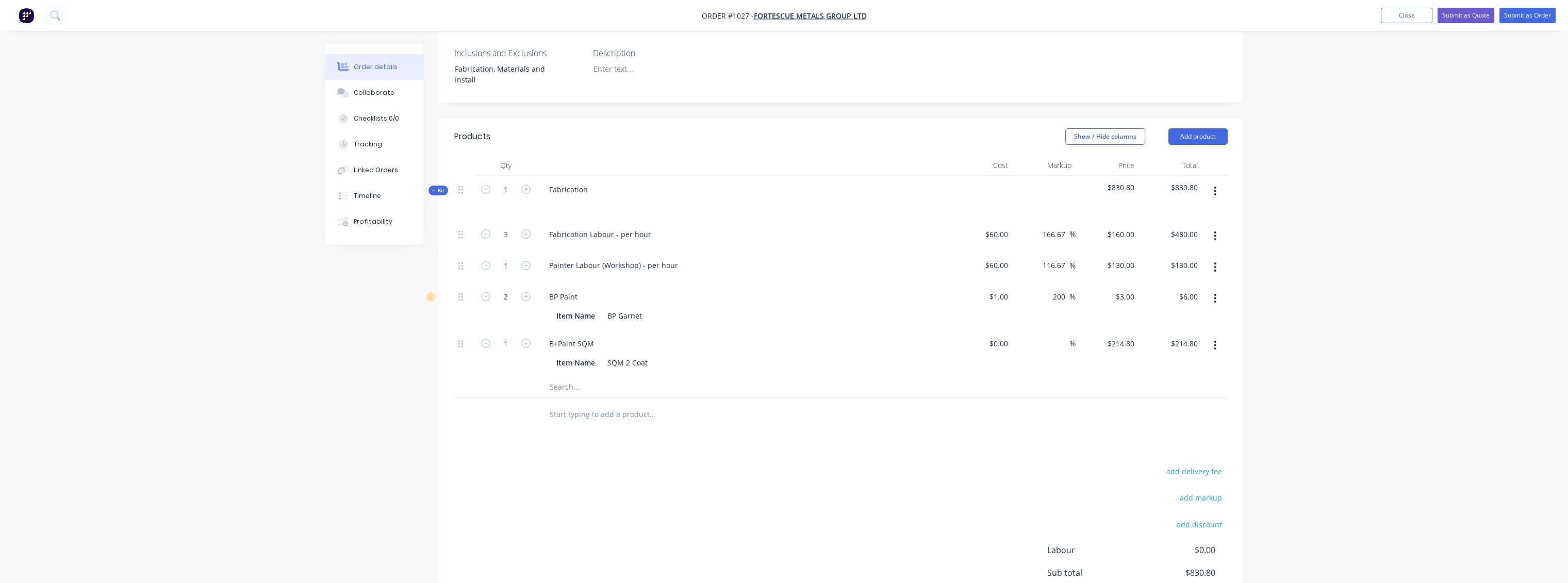
scroll to position [271, 0]
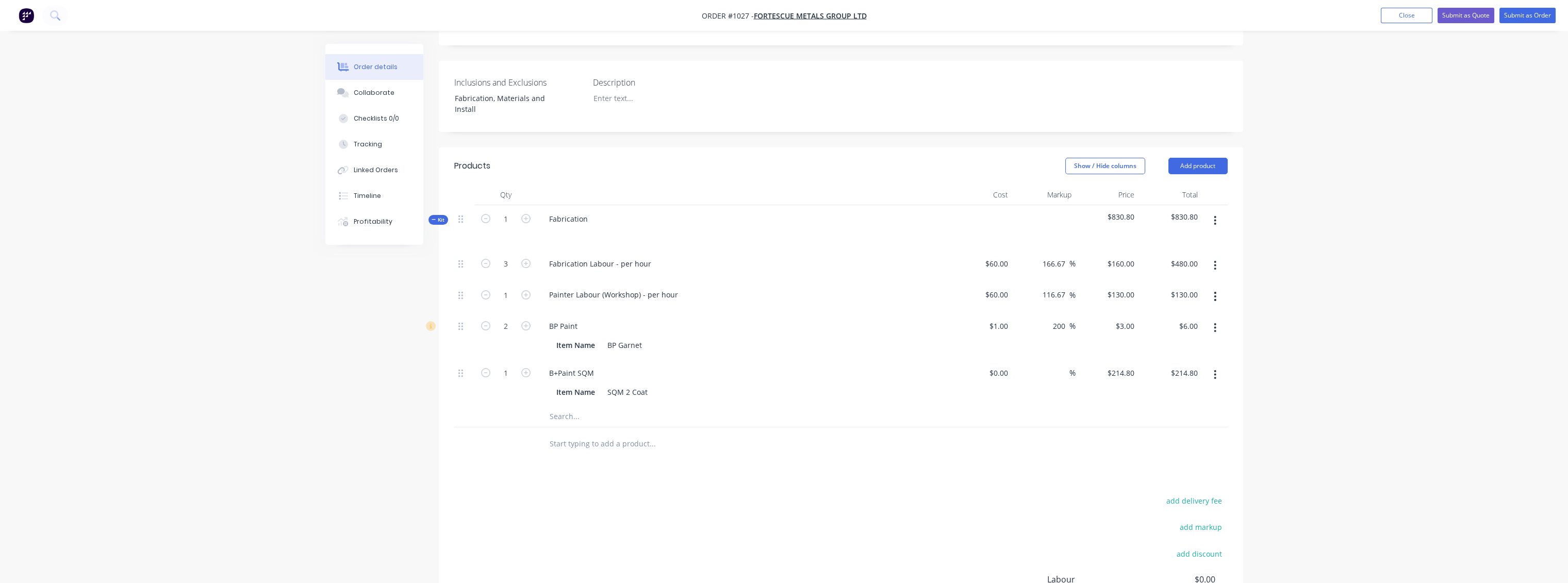
click at [565, 406] on input "text" at bounding box center [652, 417] width 206 height 21
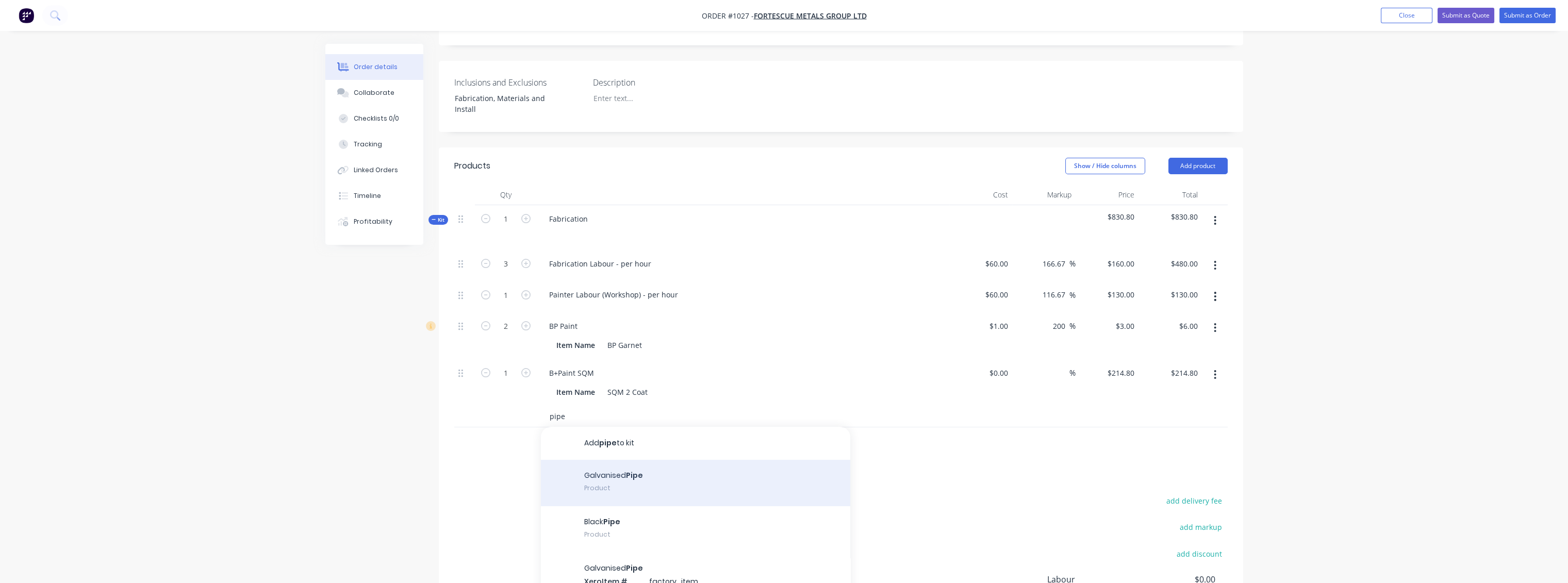
scroll to position [58, 0]
type input "pipe"
click at [592, 423] on div "Black Pipe Product" at bounding box center [695, 472] width 309 height 46
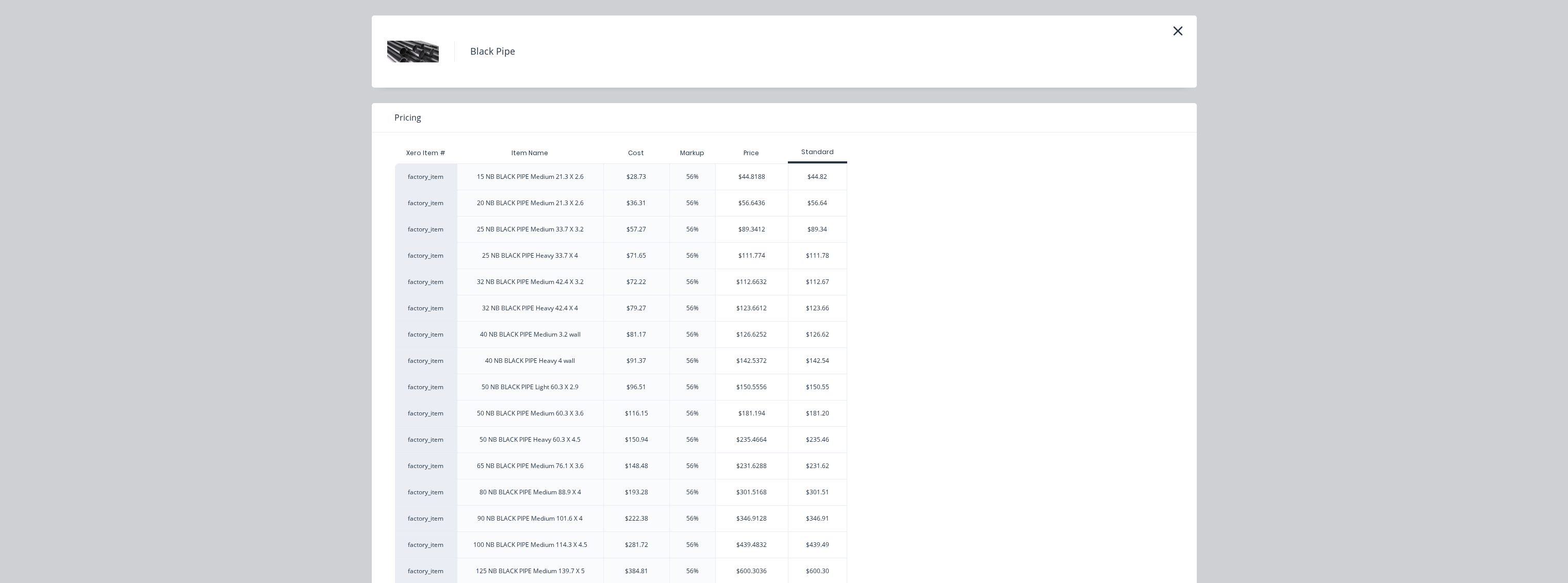
scroll to position [83, 0]
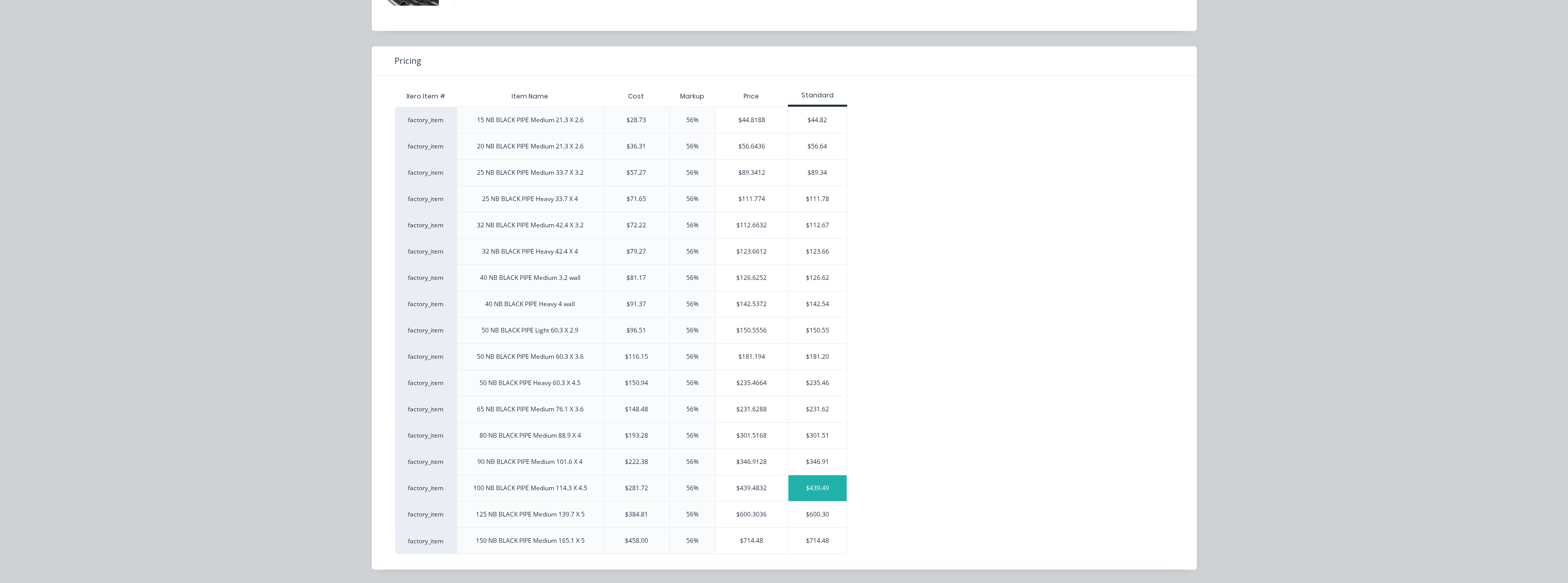
click at [813, 423] on div "$439.49" at bounding box center [817, 488] width 58 height 26
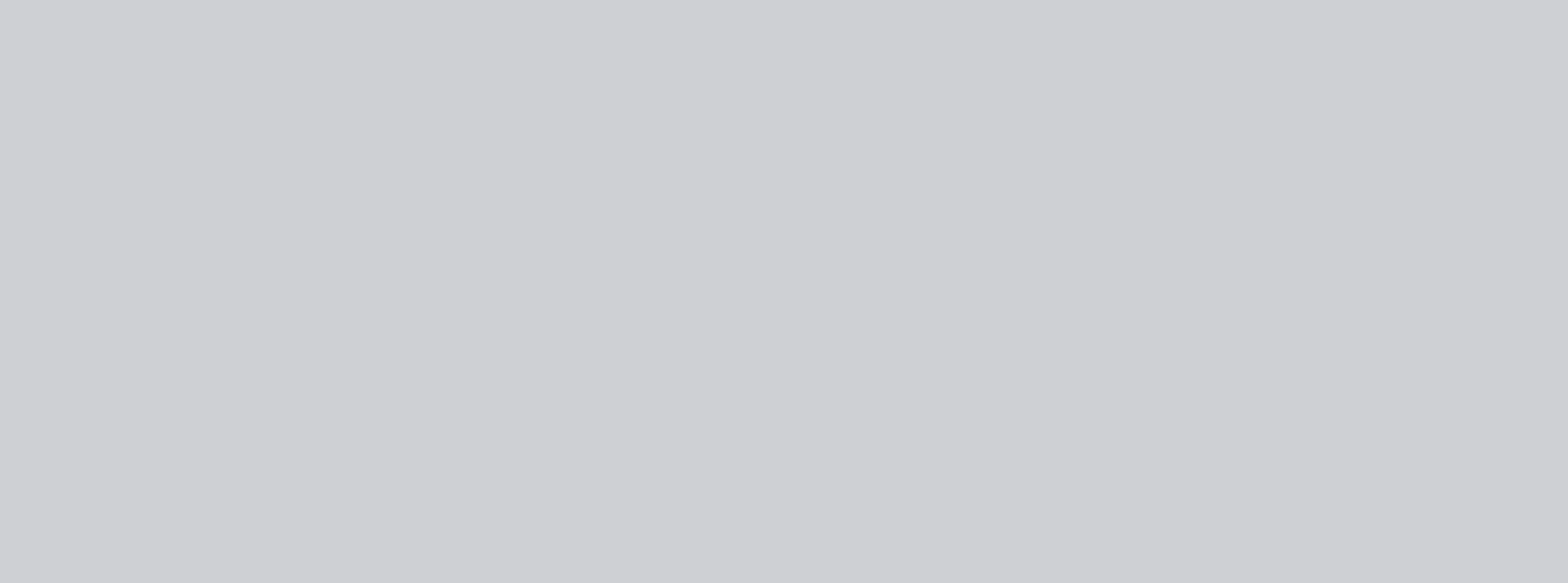
scroll to position [0, 0]
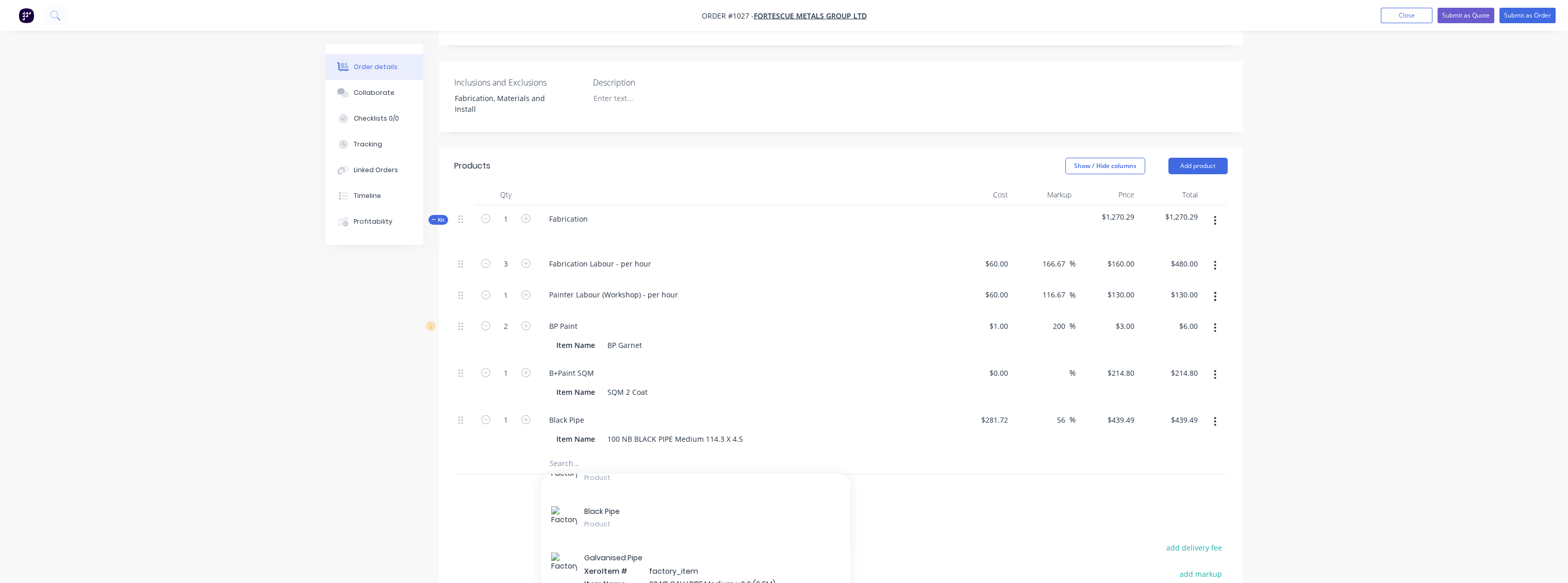
click at [800, 423] on div "Add to kit G a l v a n i s e d P i p e Product B l a c k P i p e Product G a l …" at bounding box center [695, 463] width 309 height 21
type input "0.5"
type input "$219.75"
click at [879, 423] on div at bounding box center [722, 463] width 371 height 21
click at [512, 272] on input "0.5" at bounding box center [506, 264] width 27 height 15
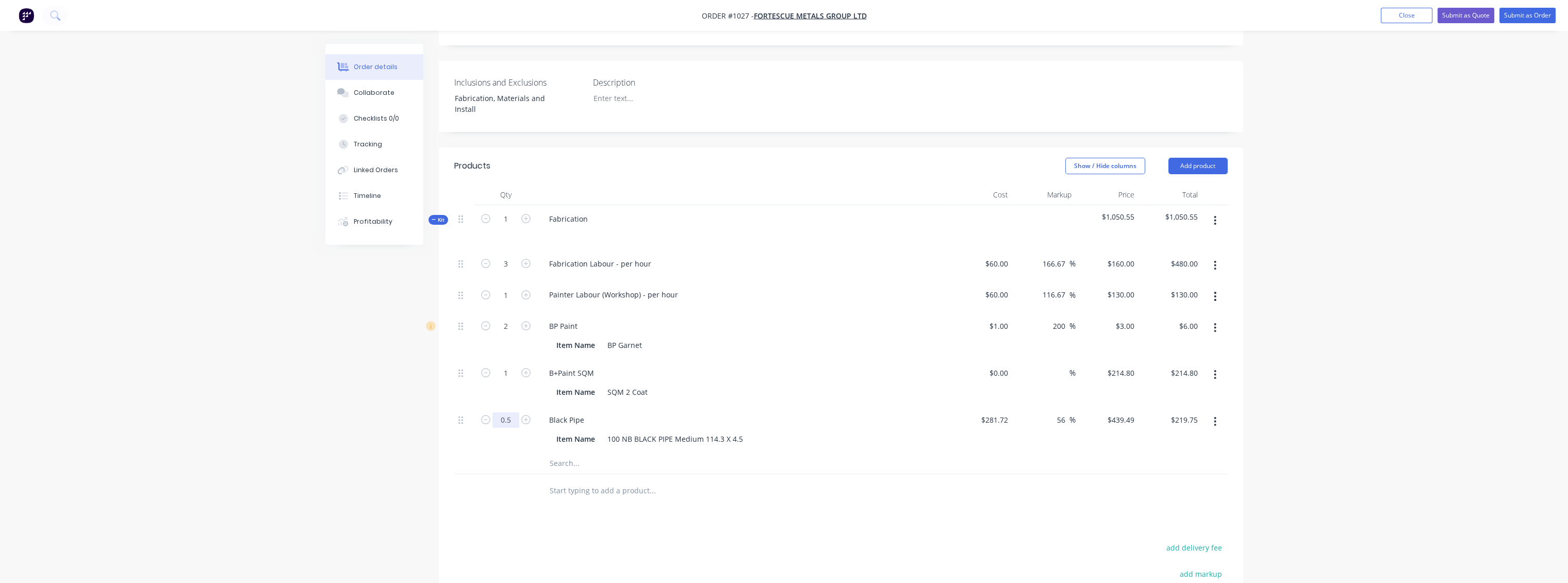
click at [512, 272] on input "0.5" at bounding box center [506, 264] width 27 height 15
type input "0.3"
type input "$131.85"
click at [826, 423] on div at bounding box center [695, 463] width 309 height 21
click at [879, 158] on button "Add product" at bounding box center [1198, 166] width 59 height 17
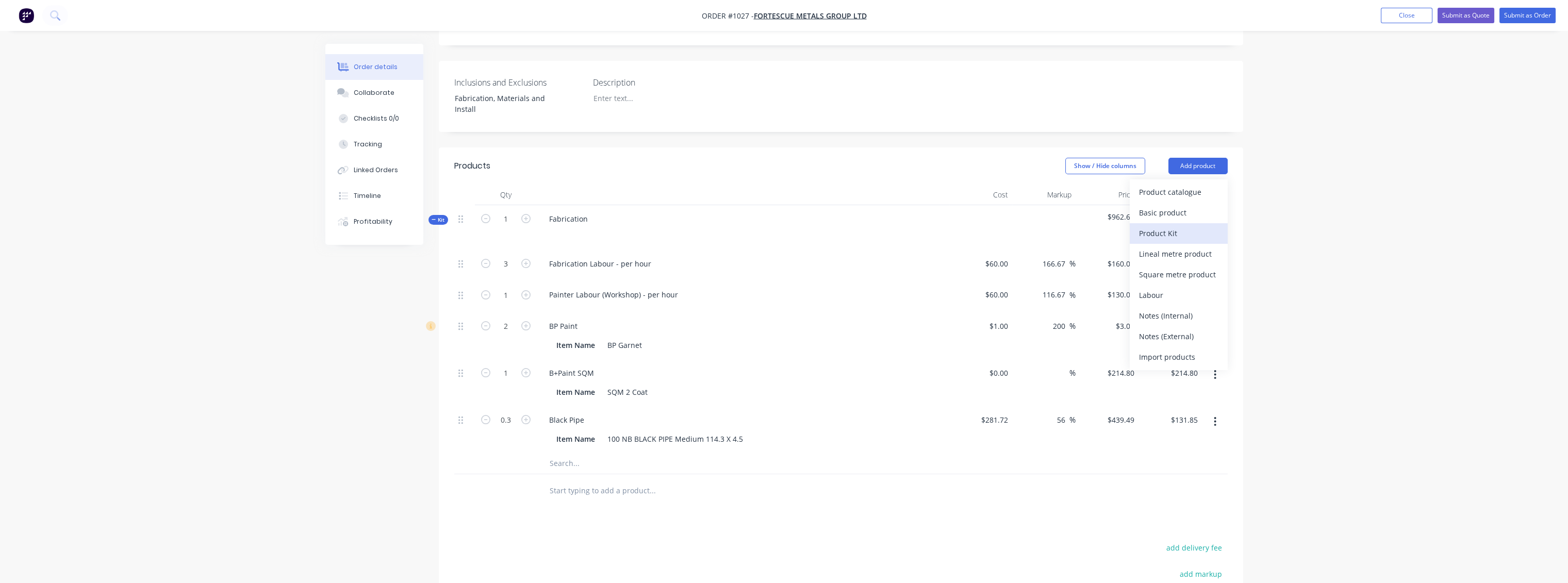
click at [879, 226] on div "Product Kit" at bounding box center [1179, 233] width 80 height 15
click at [879, 205] on div "Standard pricing" at bounding box center [1179, 212] width 80 height 15
click at [583, 423] on div at bounding box center [575, 488] width 67 height 15
click at [561, 423] on input "text" at bounding box center [652, 535] width 206 height 21
click at [571, 423] on div "Install" at bounding box center [743, 496] width 413 height 45
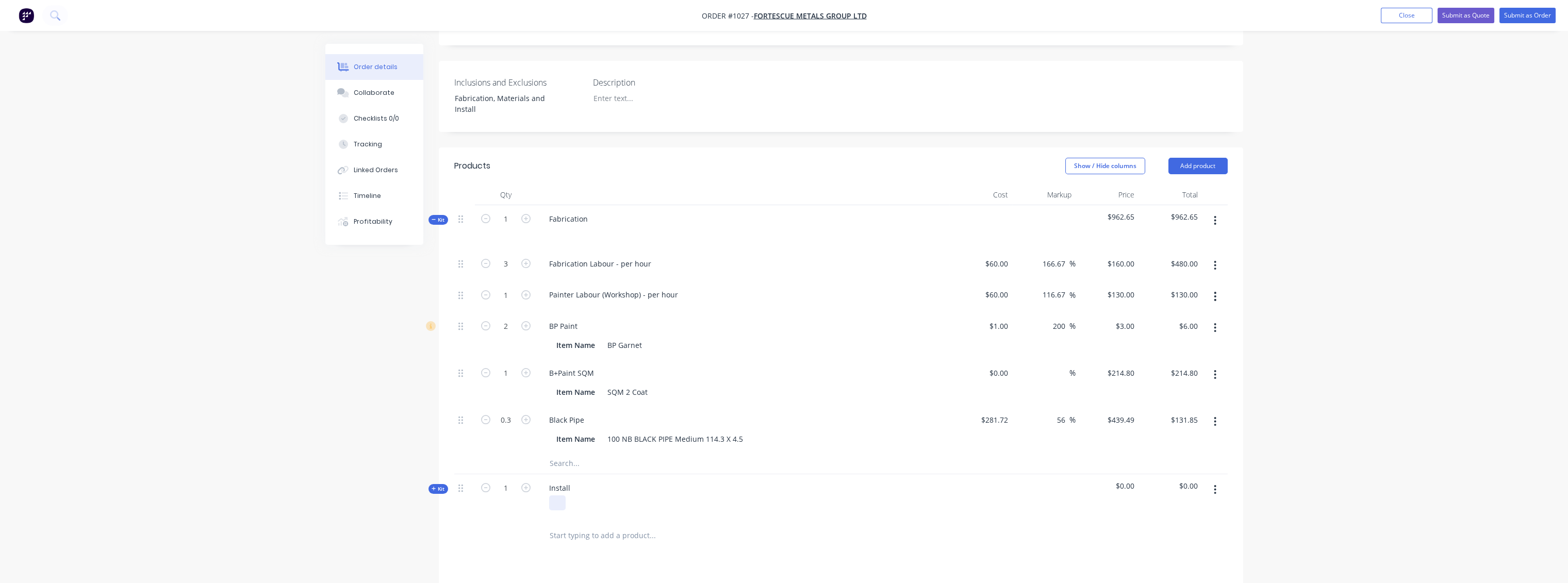
click at [559, 423] on div at bounding box center [557, 503] width 17 height 15
click at [587, 423] on div at bounding box center [722, 535] width 371 height 34
click at [586, 423] on input "text" at bounding box center [652, 535] width 206 height 21
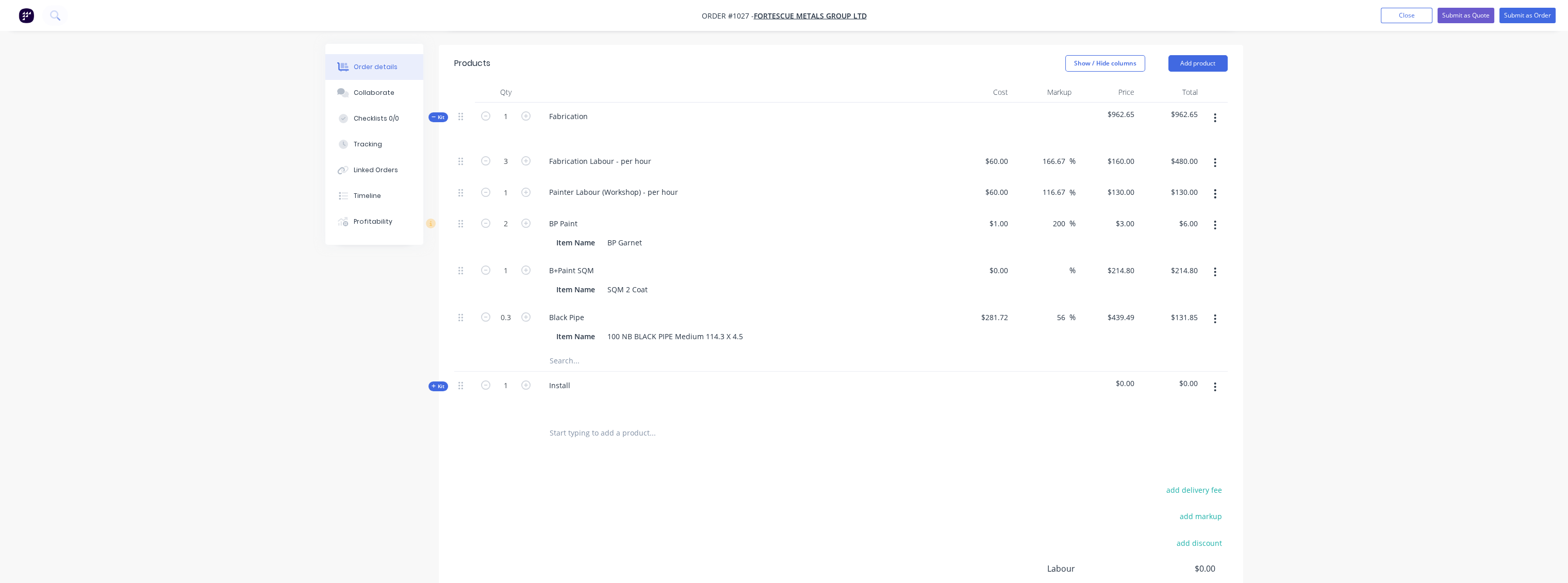
scroll to position [385, 0]
click at [879, 369] on icon "button" at bounding box center [1215, 375] width 2 height 12
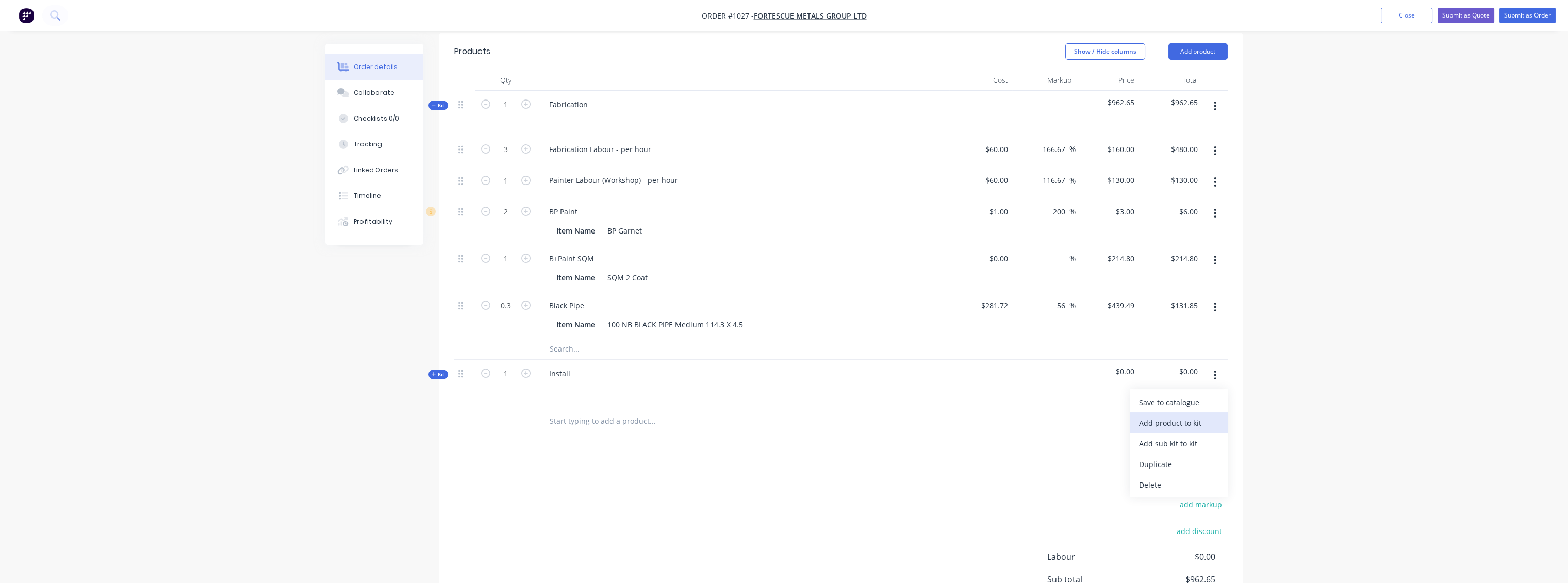
click at [879, 415] on div "Add product to kit" at bounding box center [1179, 423] width 80 height 15
click at [879, 423] on div "Product catalogue" at bounding box center [1179, 444] width 80 height 15
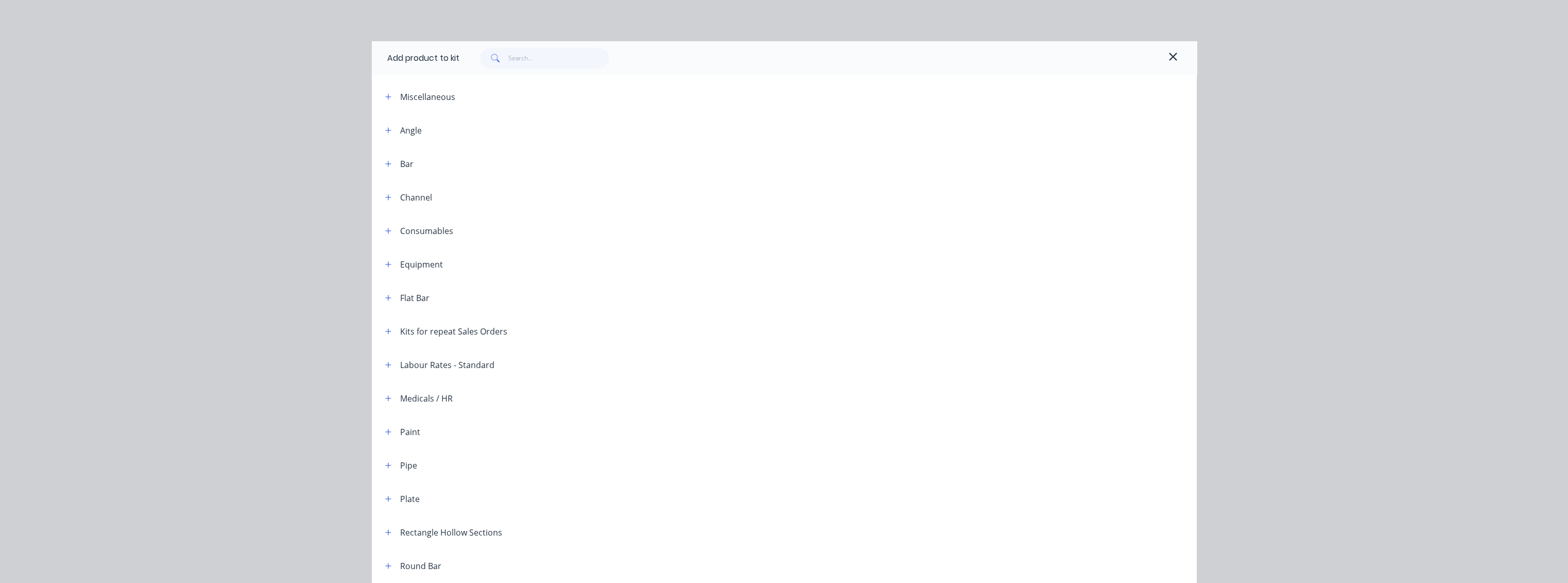
scroll to position [0, 0]
click at [385, 97] on icon "button" at bounding box center [388, 97] width 6 height 7
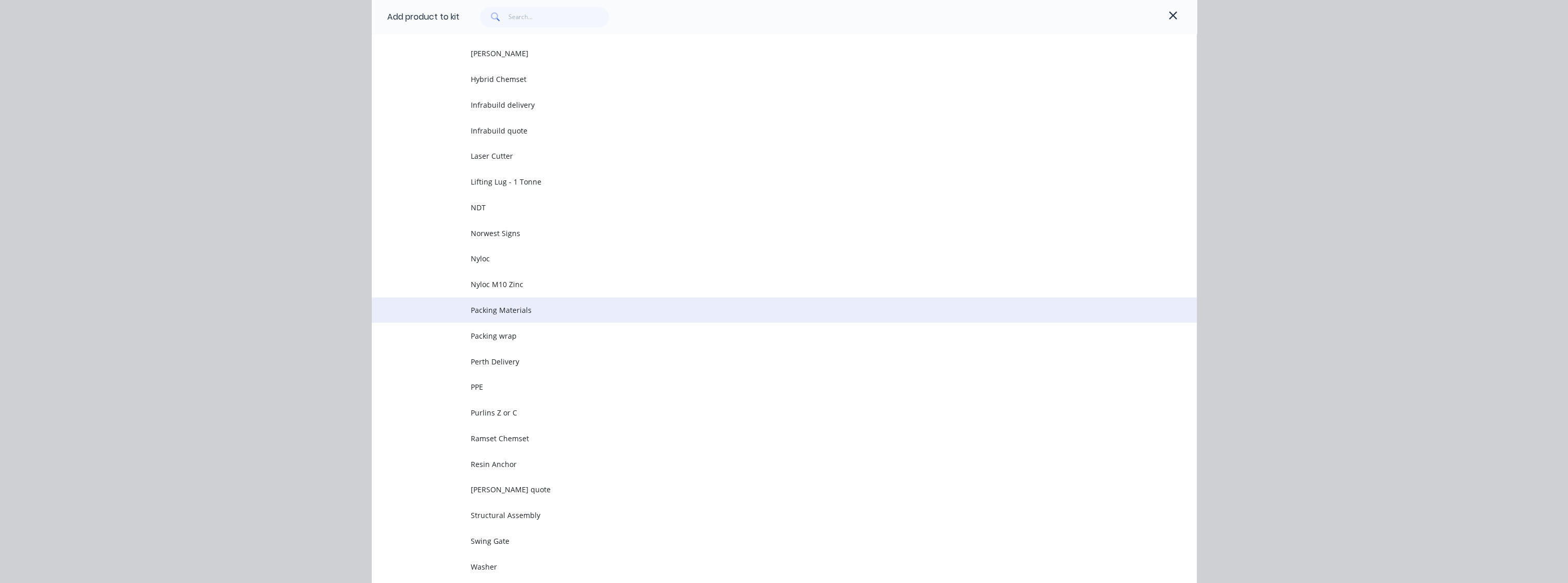
scroll to position [343, 0]
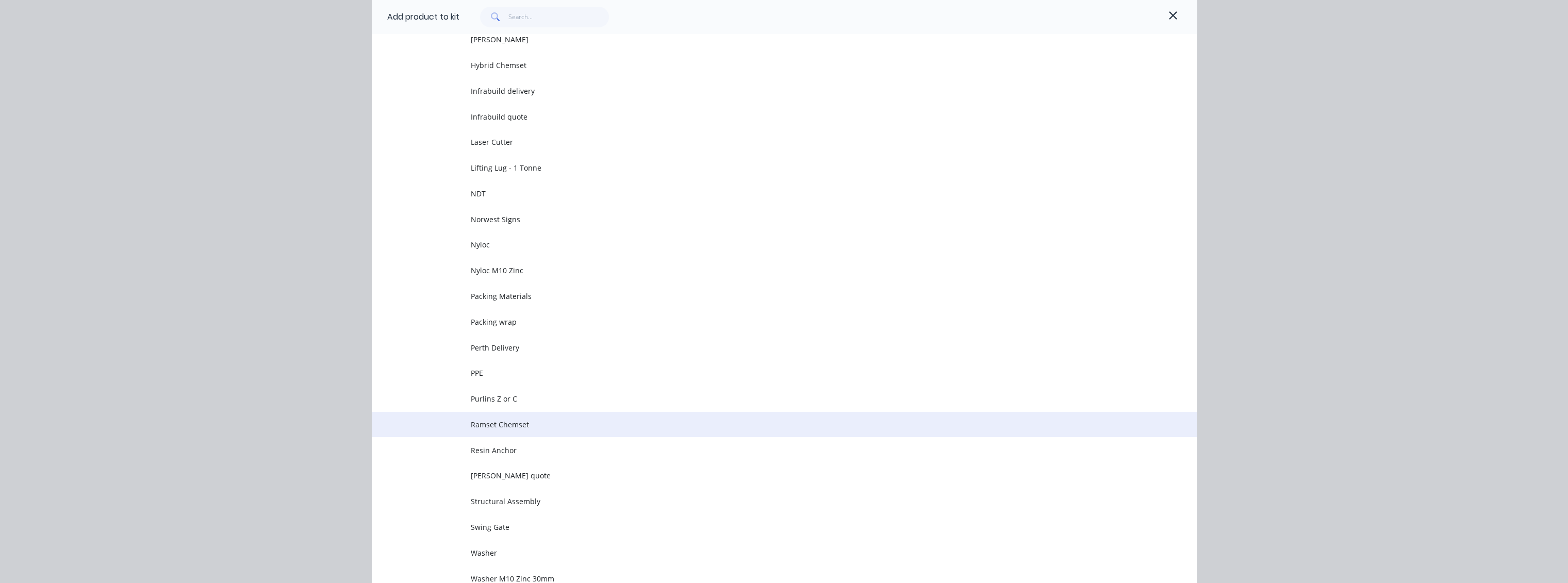
click at [499, 421] on span "Ramset Chemset" at bounding box center [761, 425] width 581 height 11
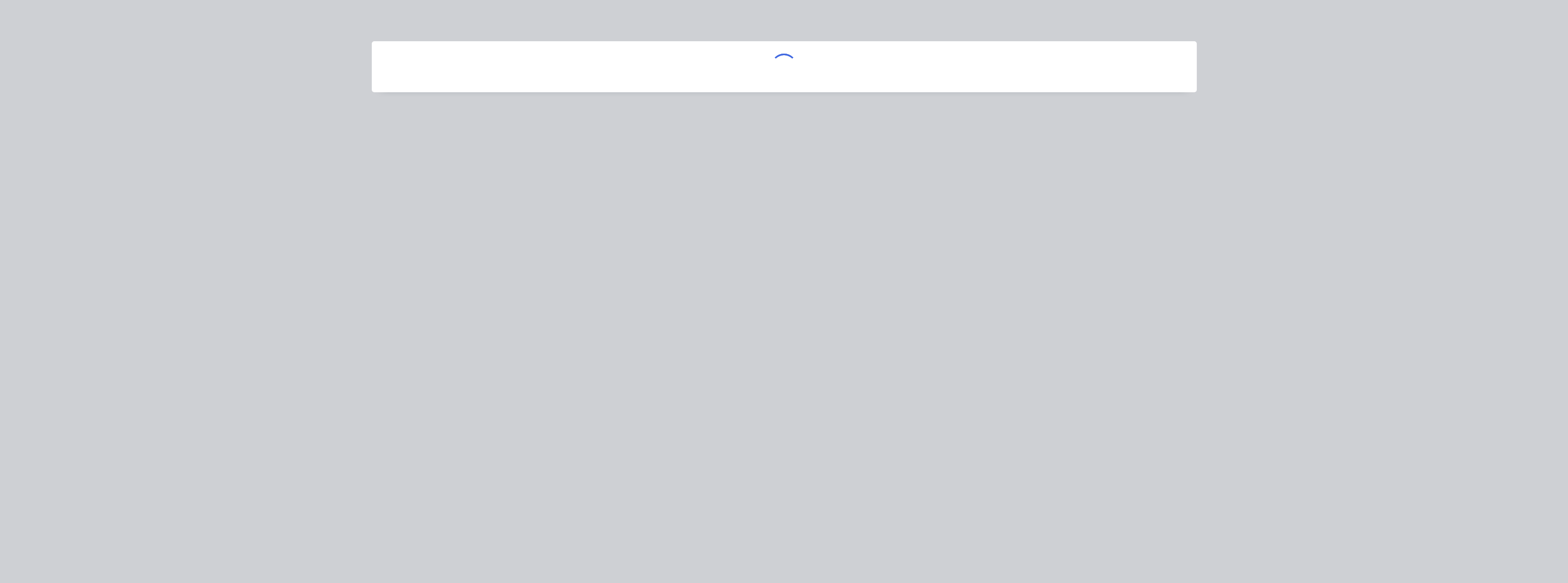
scroll to position [0, 0]
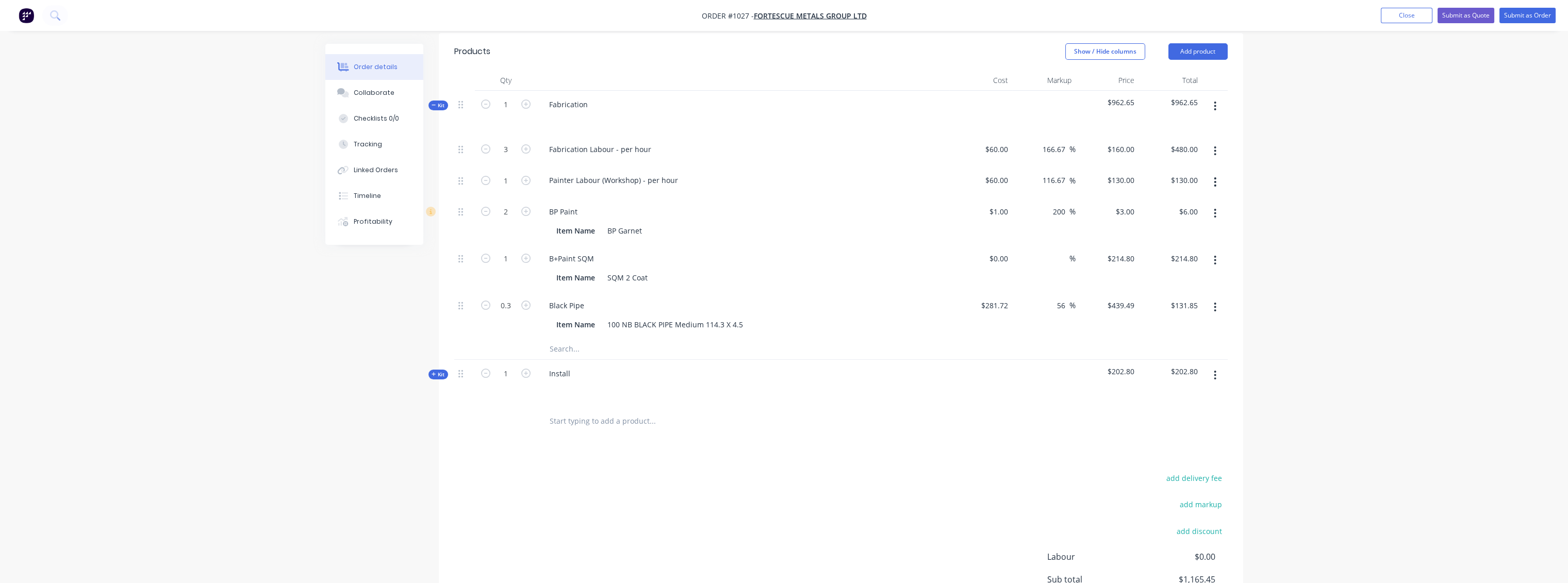
click at [439, 371] on span "Kit" at bounding box center [438, 374] width 13 height 8
click at [573, 423] on input "text" at bounding box center [652, 462] width 206 height 21
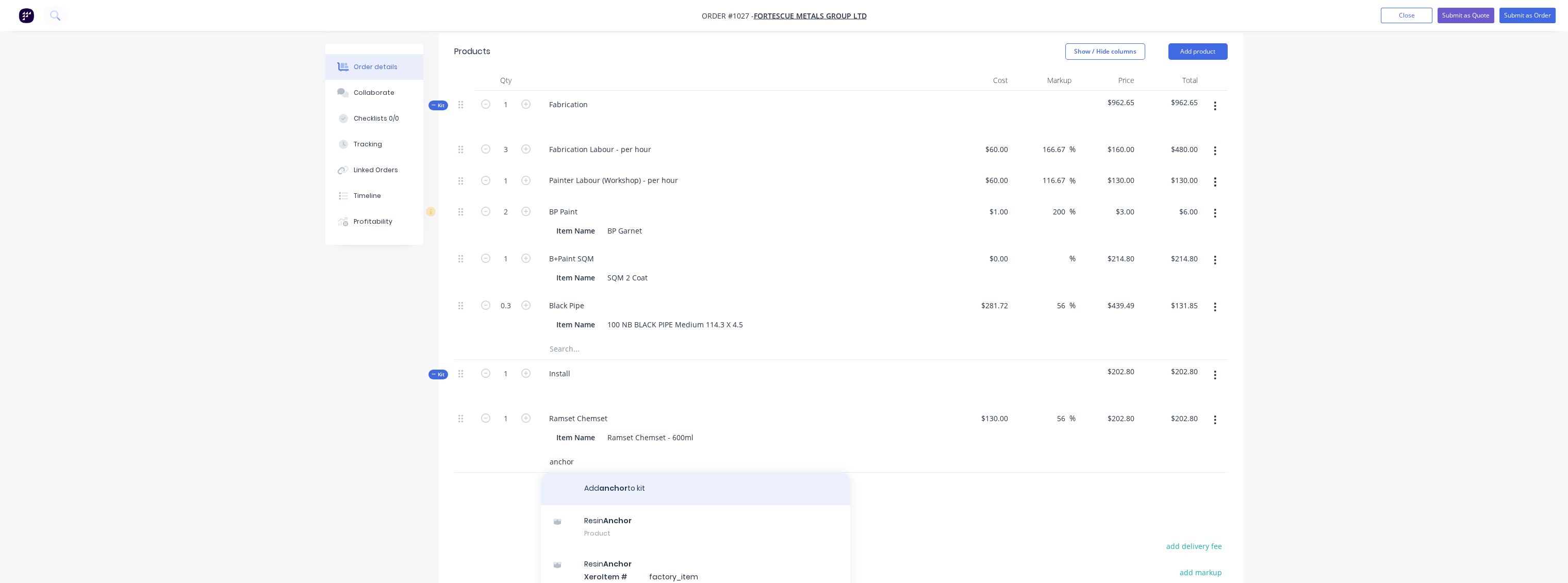
scroll to position [24, 0]
type input "anchor"
click at [610, 423] on div "Resin Anchor Product" at bounding box center [695, 502] width 309 height 43
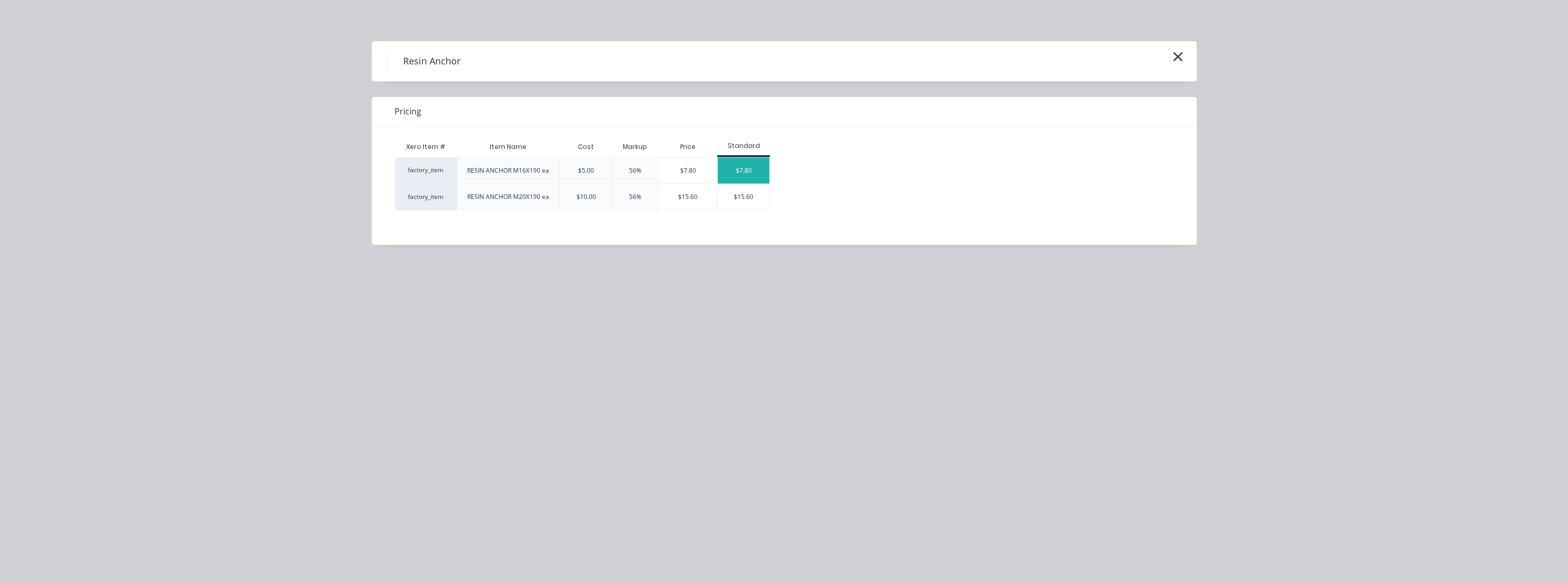
click at [750, 170] on div "$7.80" at bounding box center [744, 171] width 51 height 26
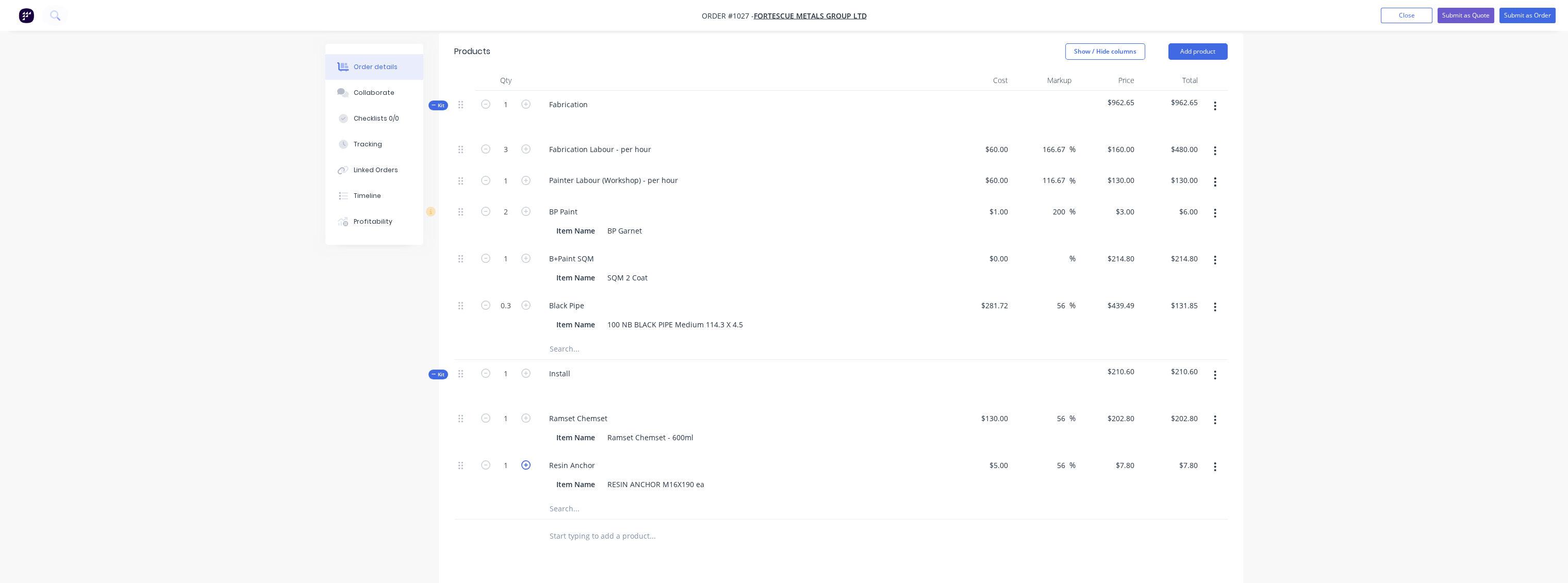
click at [526, 423] on icon "button" at bounding box center [526, 464] width 9 height 9
type input "2"
type input "$15.60"
click at [526, 423] on icon "button" at bounding box center [526, 464] width 9 height 9
type input "3"
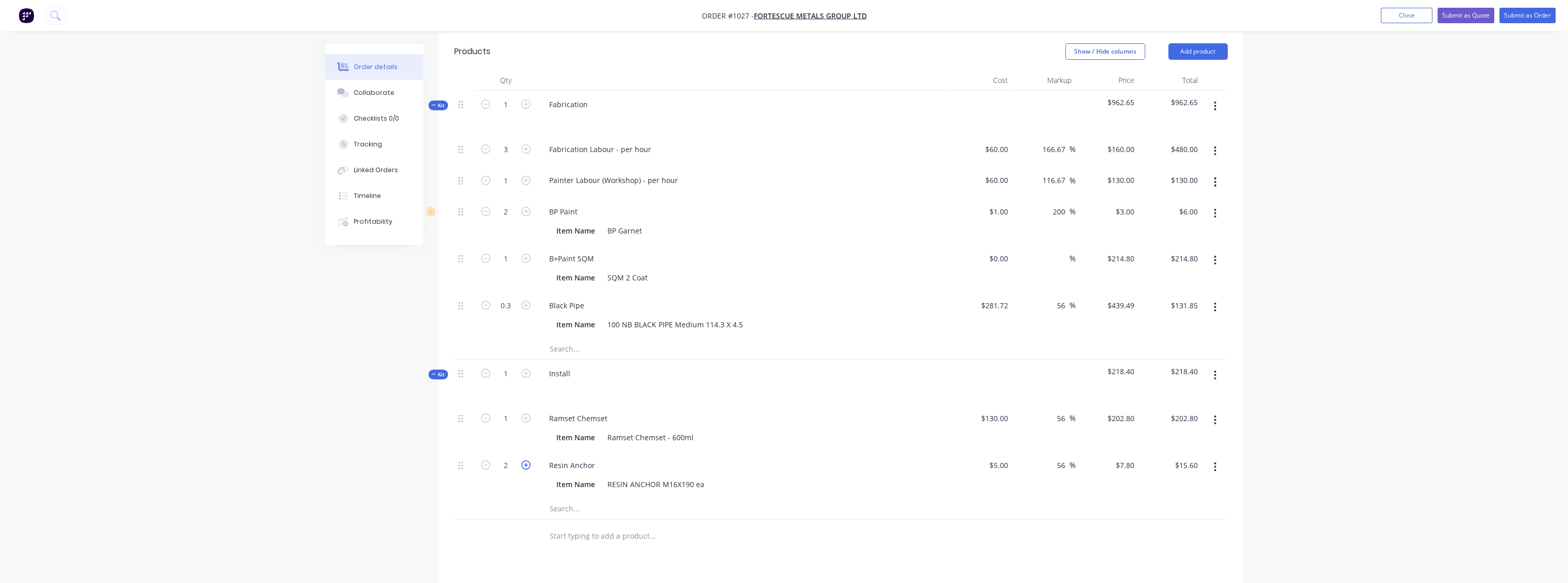
type input "$23.40"
click at [526, 423] on icon "button" at bounding box center [526, 464] width 9 height 9
type input "4"
type input "$31.20"
click at [569, 423] on input "text" at bounding box center [652, 509] width 206 height 21
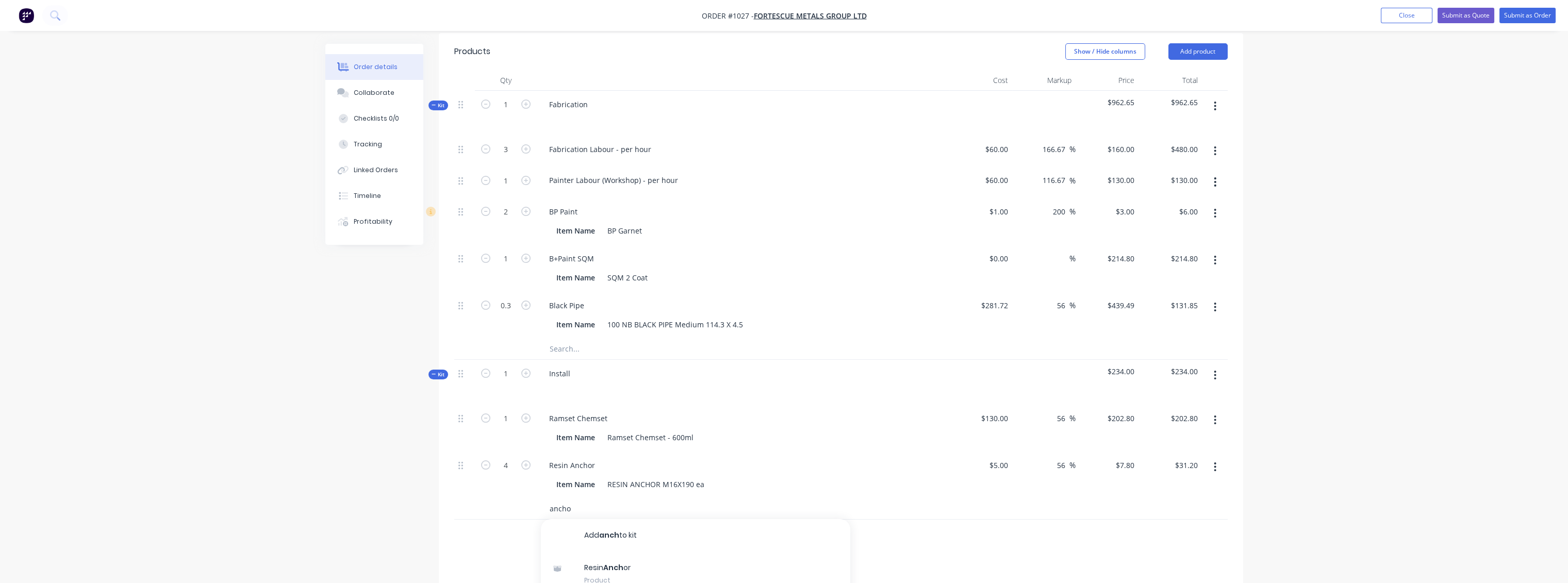
type input "anchor"
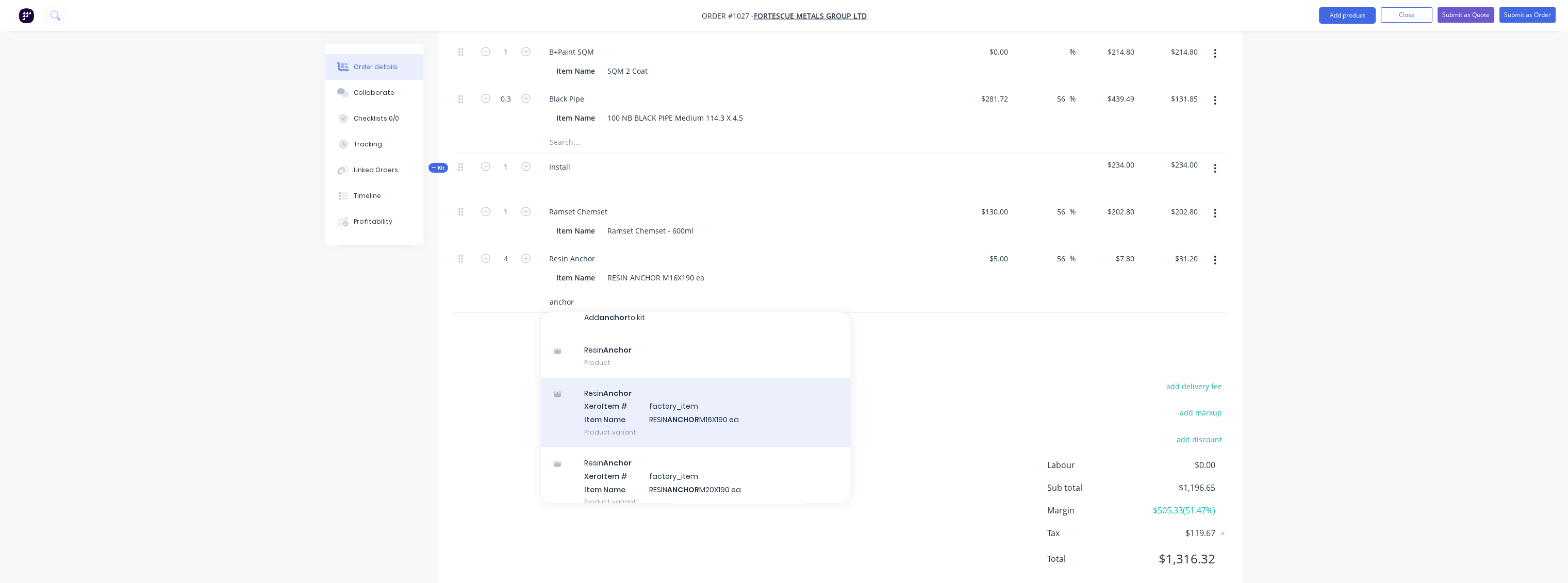
scroll to position [0, 0]
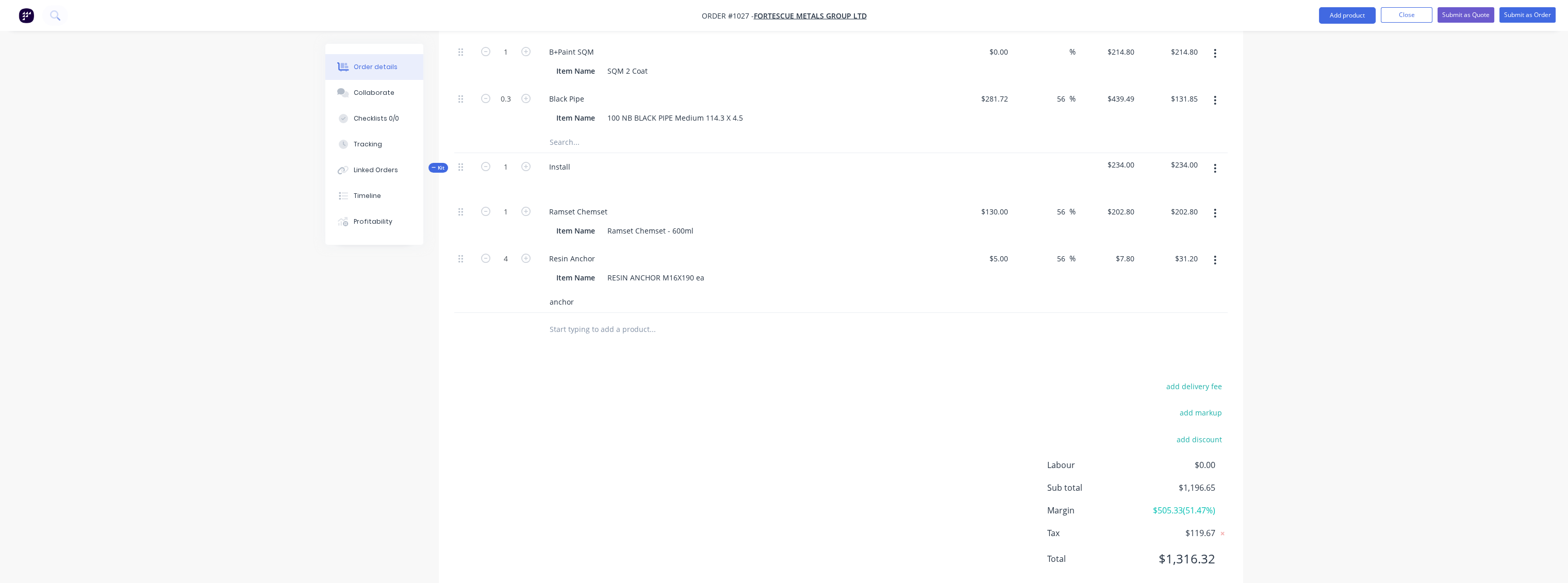
drag, startPoint x: 585, startPoint y: 273, endPoint x: 541, endPoint y: 273, distance: 44.0
click at [541, 292] on div "anchor" at bounding box center [695, 302] width 309 height 21
type input "resin"
drag, startPoint x: 572, startPoint y: 277, endPoint x: 544, endPoint y: 277, distance: 28.0
click at [544, 292] on div "resin" at bounding box center [695, 302] width 309 height 21
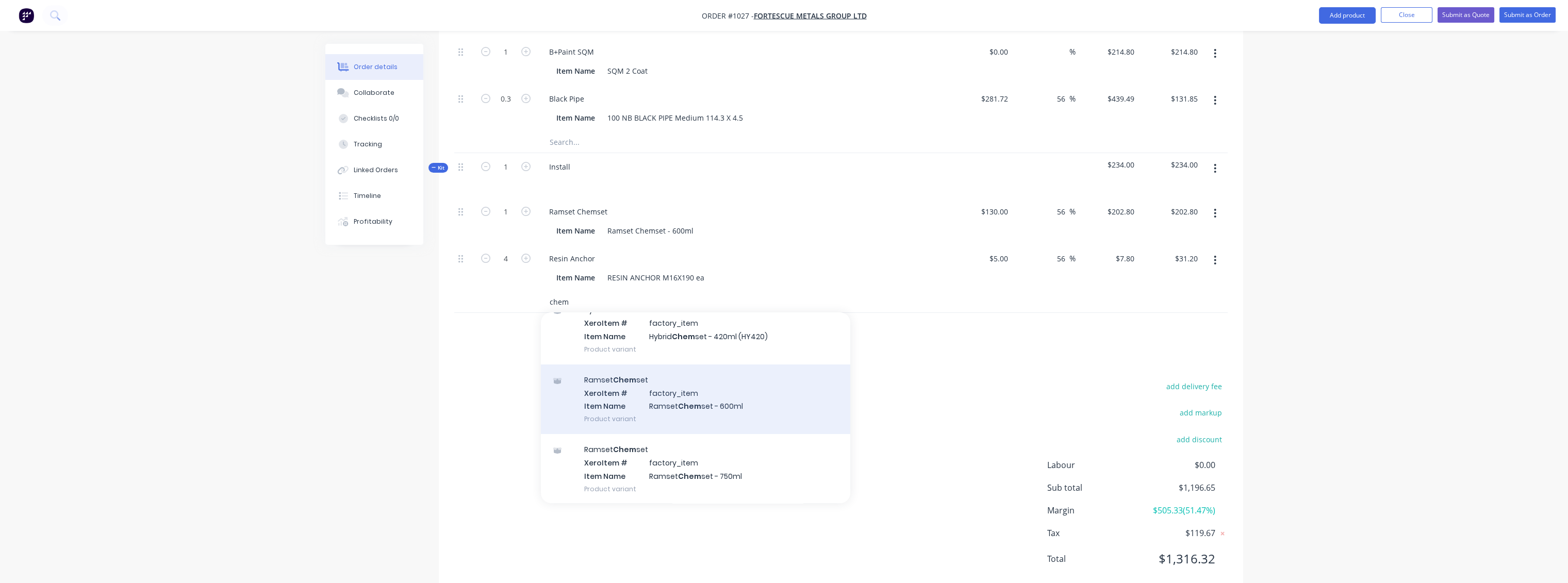
scroll to position [138, 0]
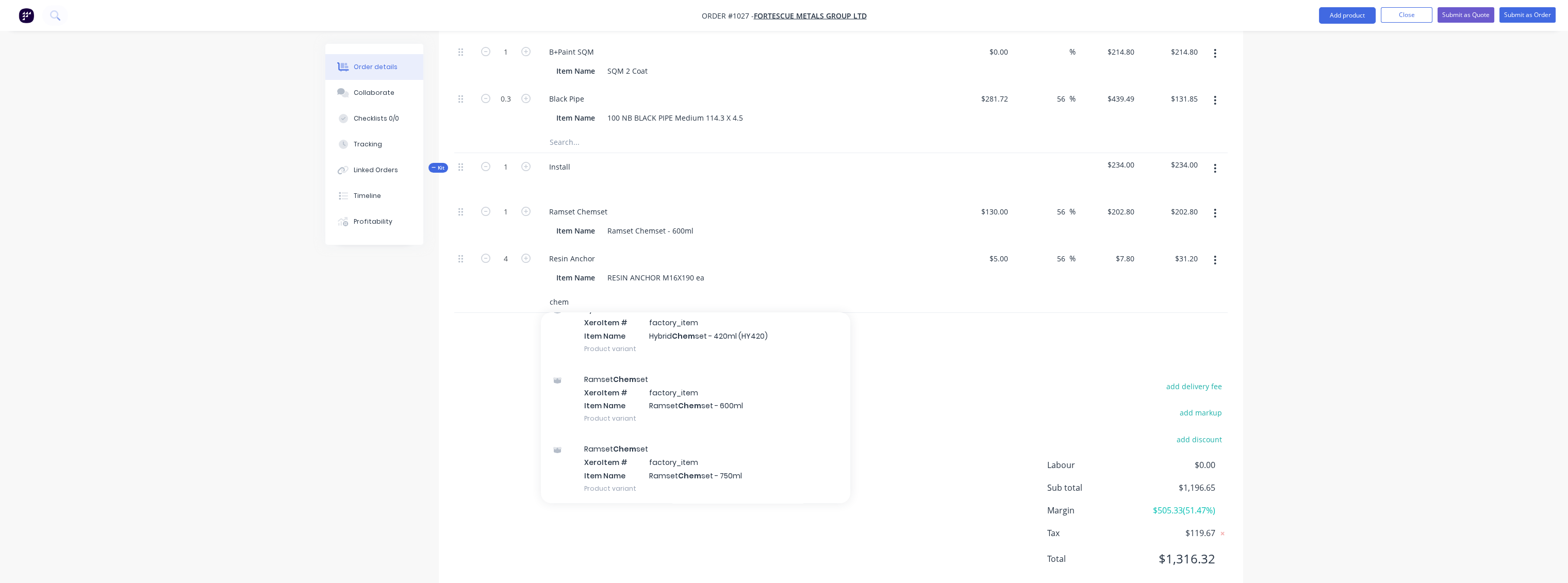
type input "chem"
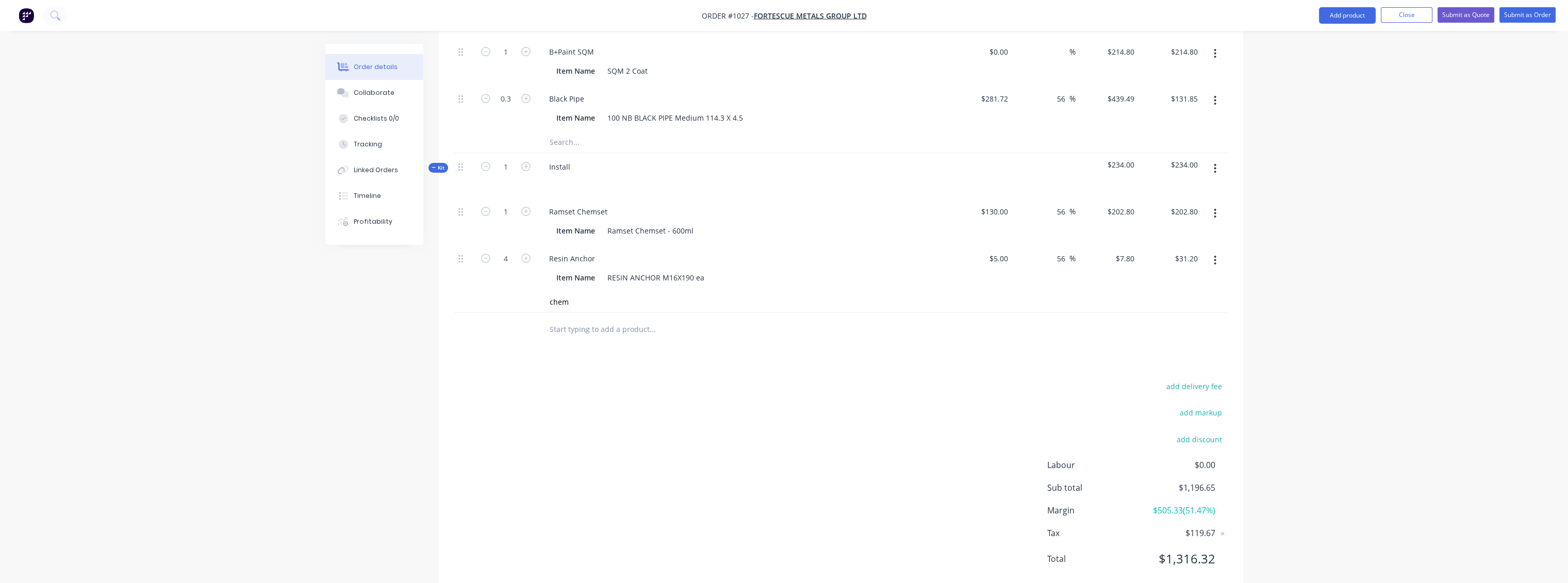
click at [879, 330] on div "Products Show / Hide columns Add product Qty Cost Markup Price Total Kit 1 Fabr…" at bounding box center [841, 210] width 804 height 767
drag, startPoint x: 595, startPoint y: 273, endPoint x: 524, endPoint y: 277, distance: 71.1
click at [524, 292] on div "chem Add chem to kit Hybrid Chem set Product Ramset Chem set Product Hybrid Che…" at bounding box center [841, 302] width 774 height 21
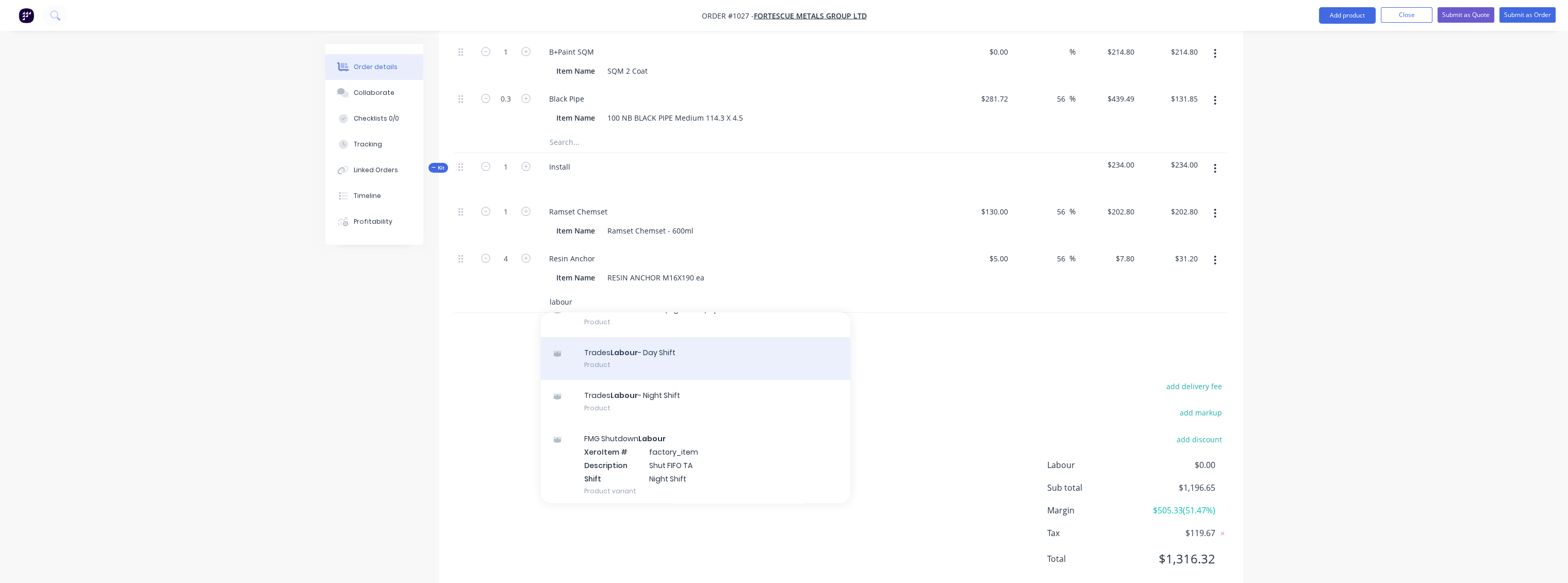
type input "labour"
click at [642, 337] on div "Trades [DATE] Shift Product" at bounding box center [695, 358] width 309 height 43
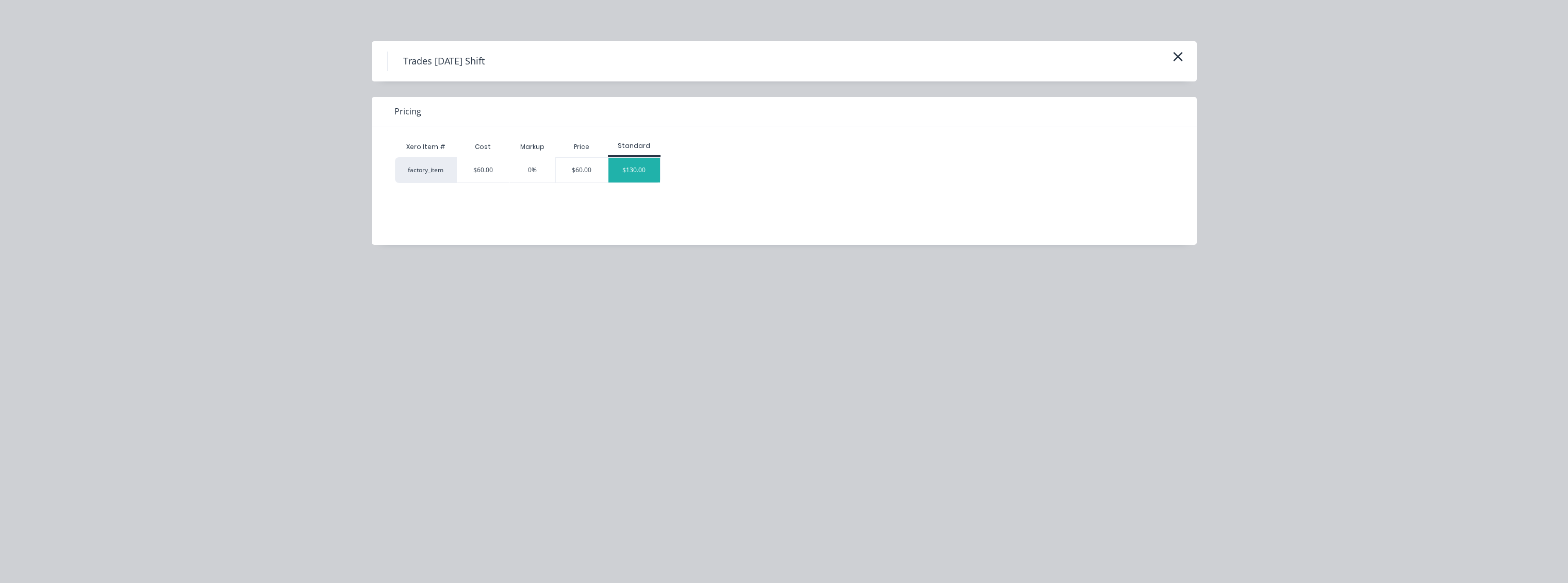
click at [635, 170] on div "$130.00" at bounding box center [634, 170] width 51 height 24
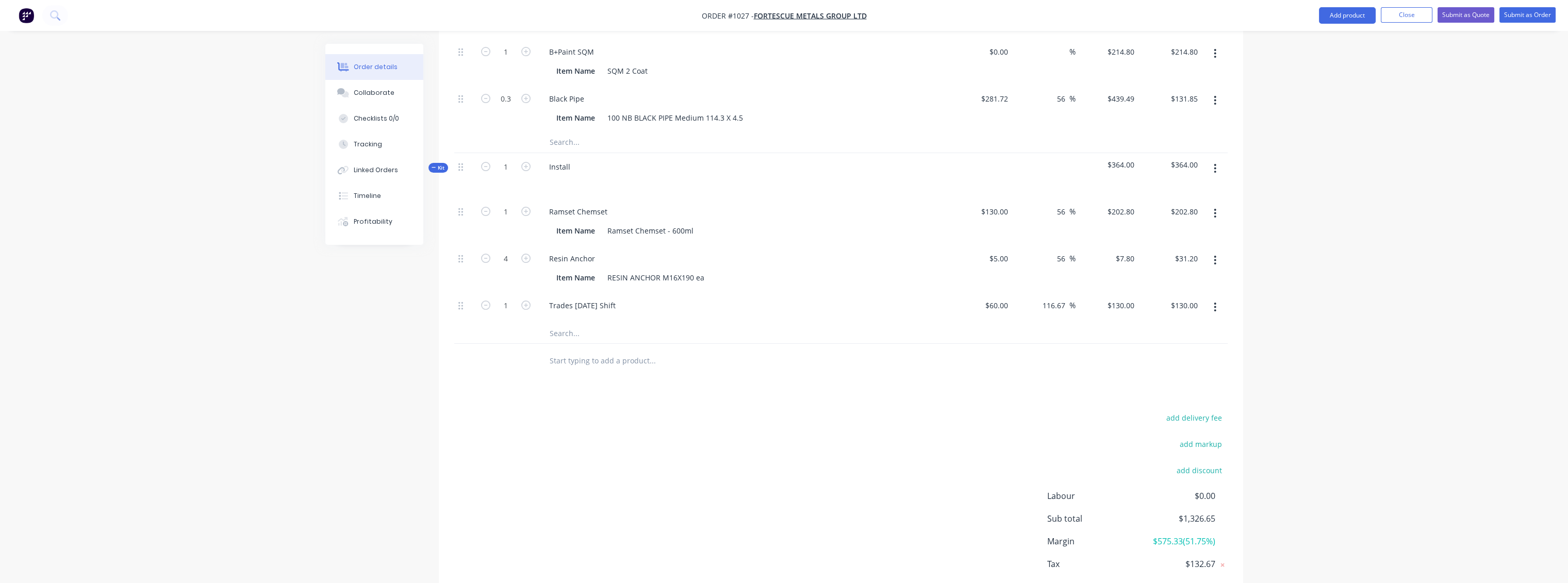
click at [572, 322] on input "text" at bounding box center [652, 333] width 206 height 21
drag, startPoint x: 635, startPoint y: 279, endPoint x: 548, endPoint y: 277, distance: 87.0
click at [548, 298] on div "Trades [DATE] Shift" at bounding box center [583, 305] width 83 height 15
copy div "Trades [DATE] Shift"
click at [573, 322] on input "text" at bounding box center [652, 333] width 206 height 21
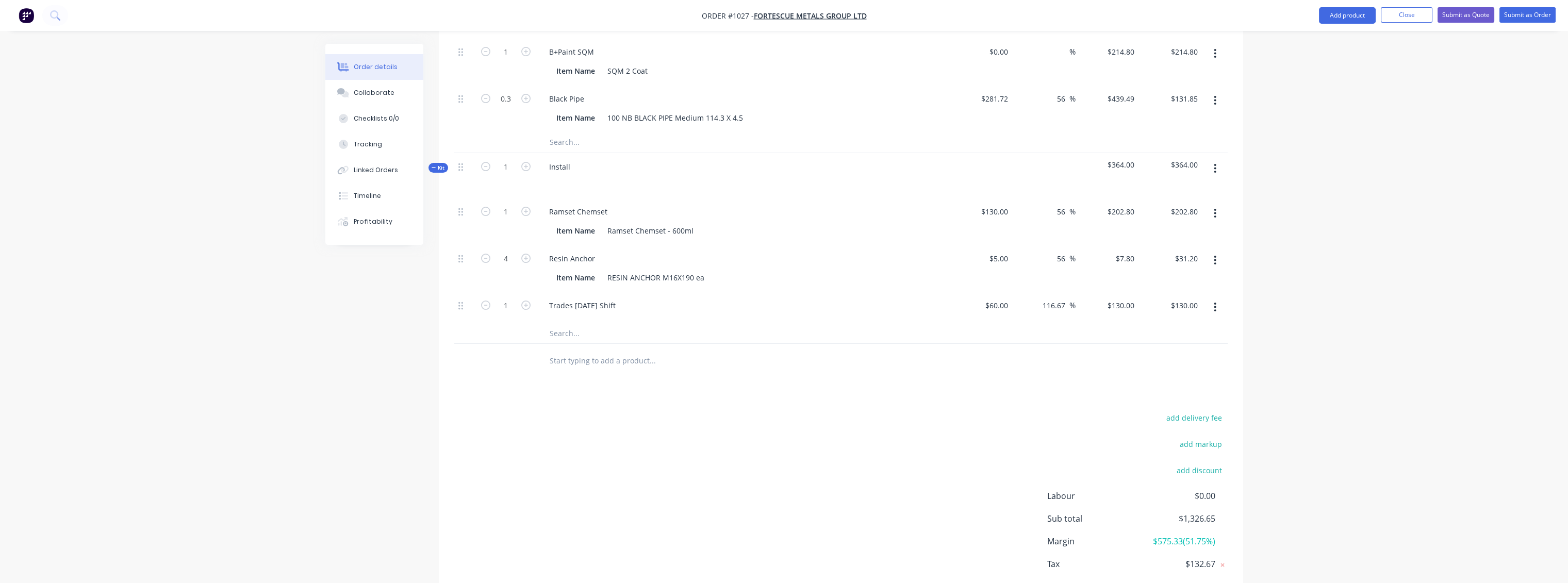
paste input "Trades [DATE] Shift"
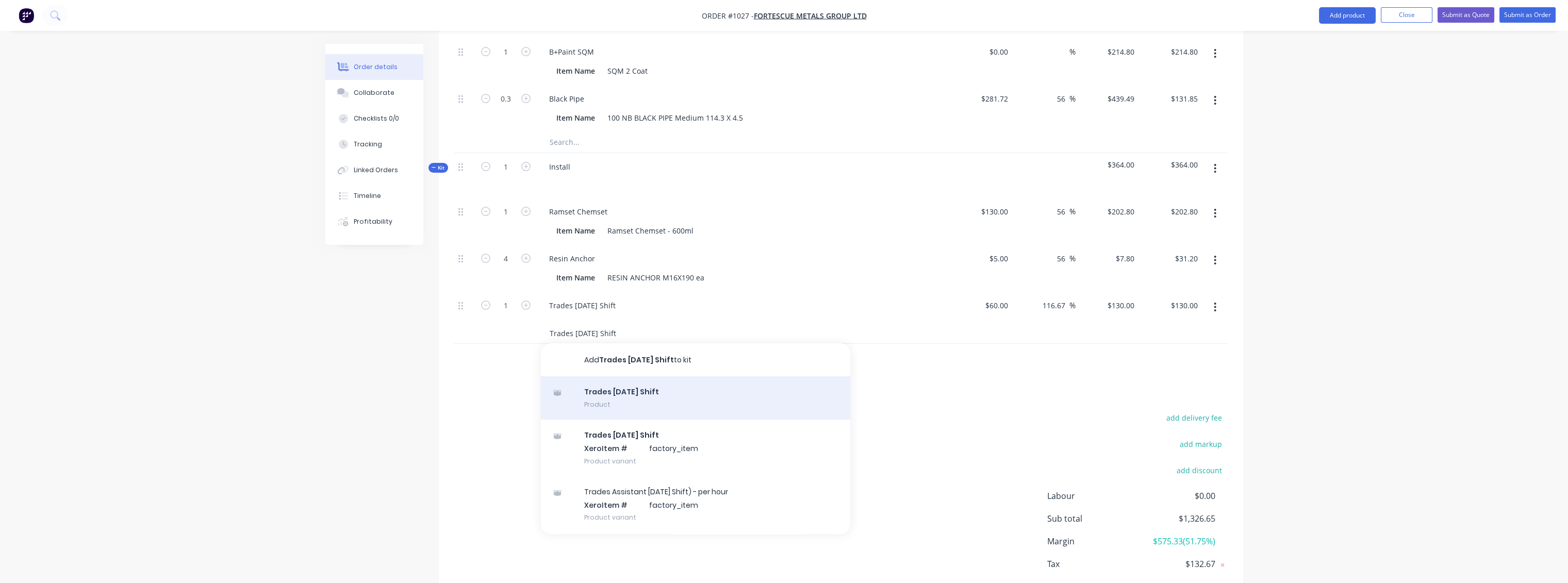
type input "Trades [DATE] Shift"
click at [638, 376] on div "Trades [DATE] Shift Product" at bounding box center [695, 398] width 309 height 43
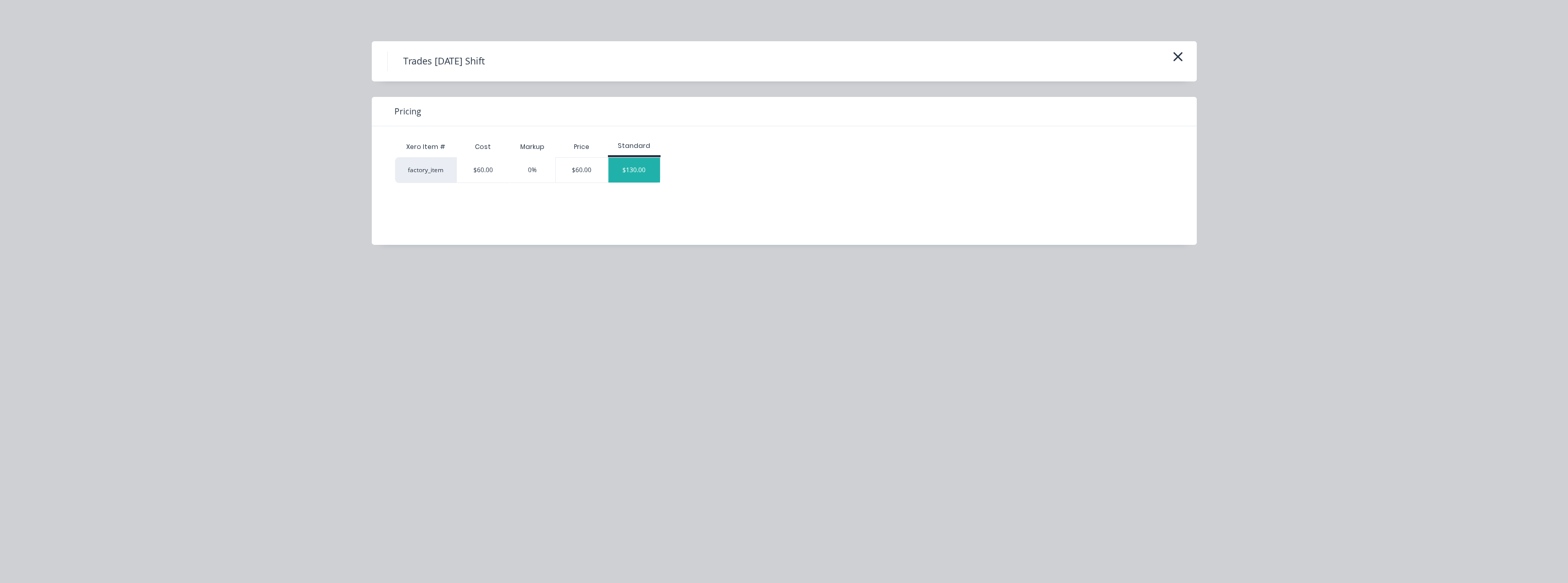
click at [633, 173] on div "$130.00" at bounding box center [634, 170] width 51 height 24
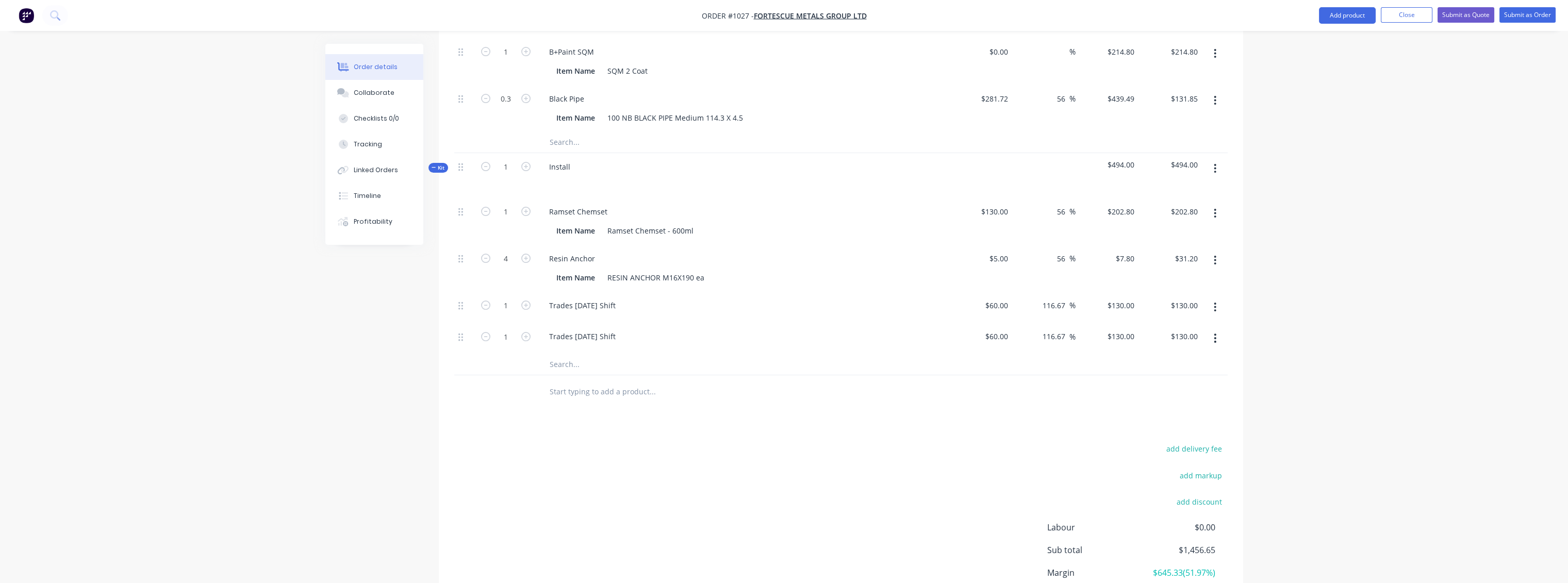
click at [567, 354] on input "text" at bounding box center [652, 365] width 206 height 21
type input "6"
click at [524, 300] on icon "button" at bounding box center [526, 305] width 9 height 9
type input "2"
type input "$260.00"
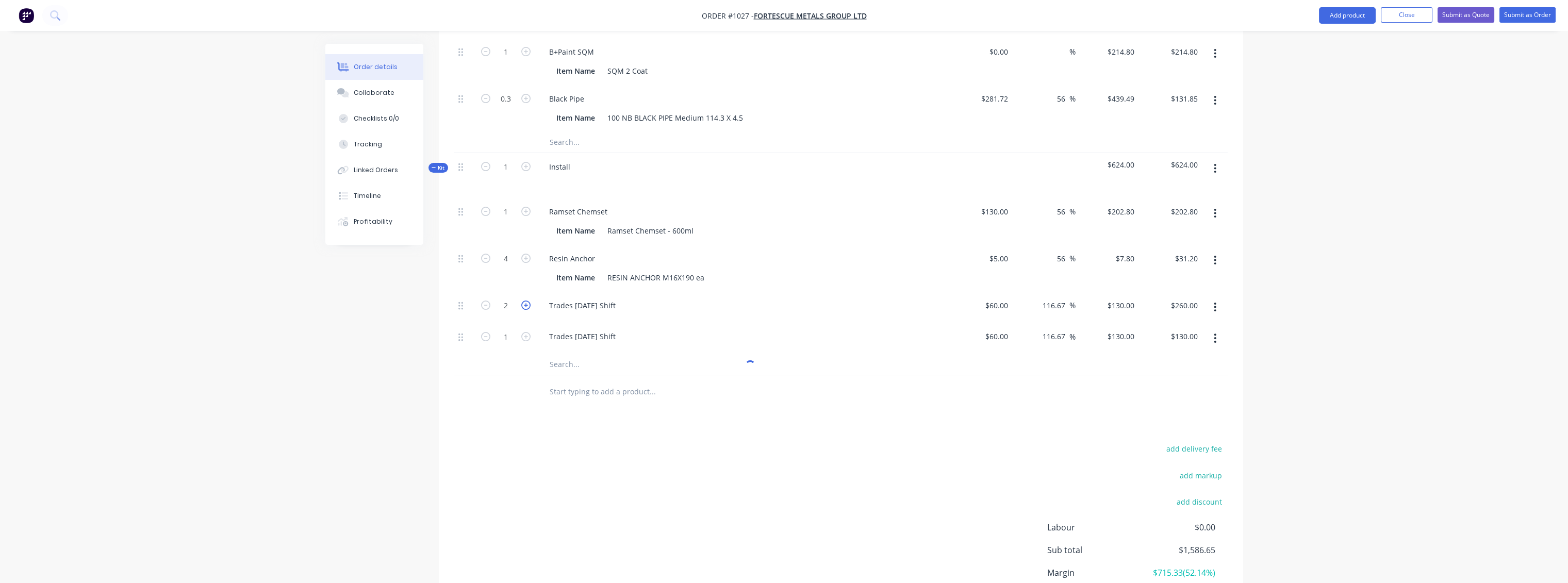
click at [524, 300] on icon "button" at bounding box center [526, 305] width 9 height 9
type input "3"
type input "$390.00"
click at [524, 300] on icon "button" at bounding box center [526, 305] width 9 height 9
type input "4"
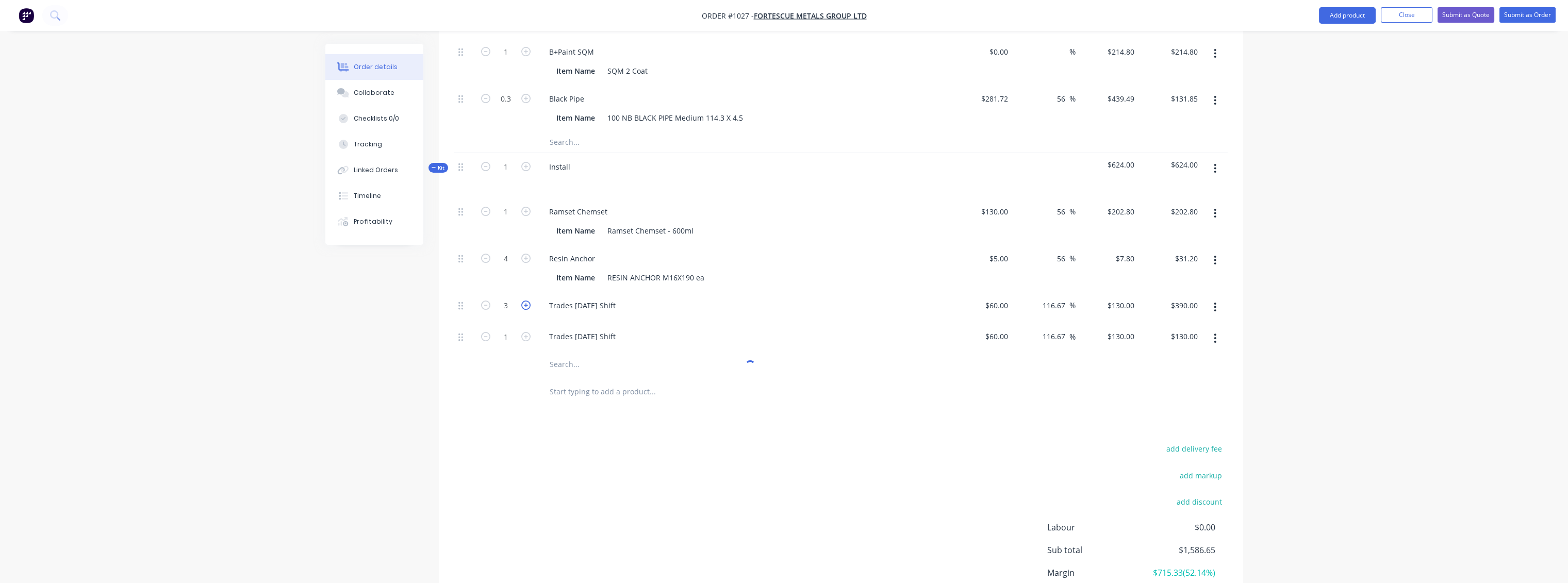
type input "$520.00"
click at [524, 300] on icon "button" at bounding box center [526, 305] width 9 height 9
type input "5"
type input "$650.00"
click at [524, 300] on icon "button" at bounding box center [526, 305] width 9 height 9
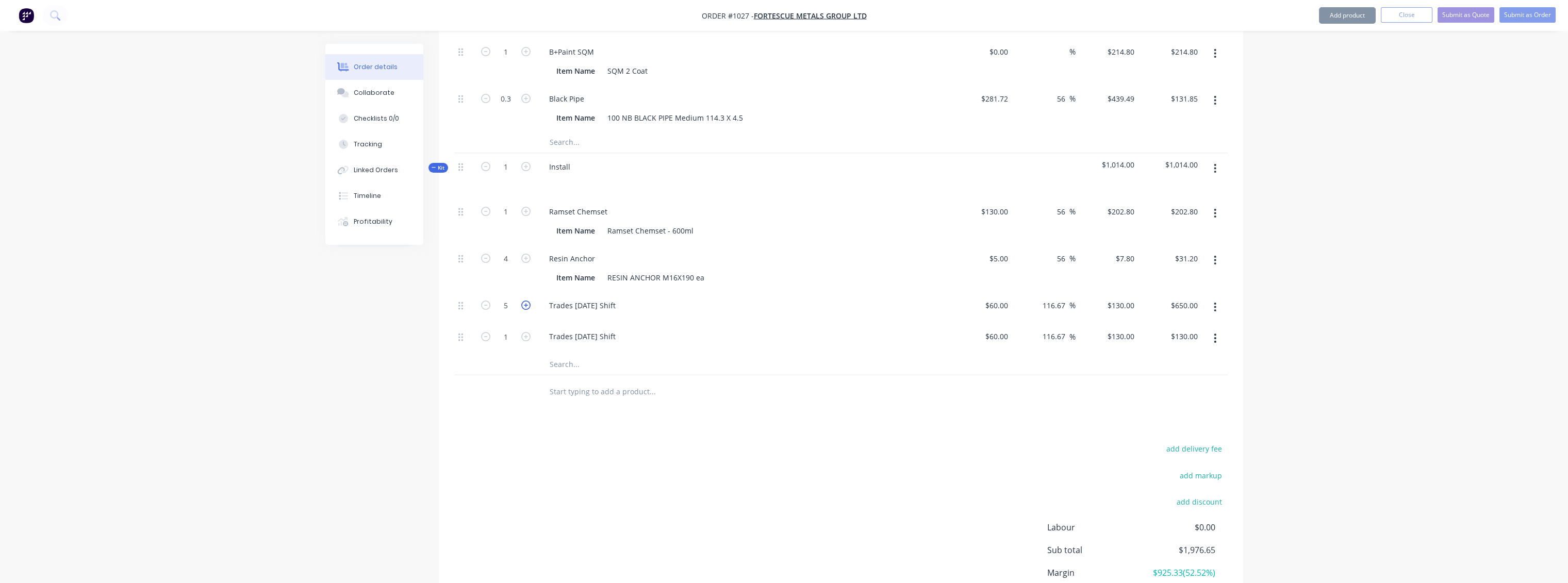
type input "6"
type input "$780.00"
click at [525, 332] on icon "button" at bounding box center [526, 336] width 9 height 9
type input "2"
type input "$260.00"
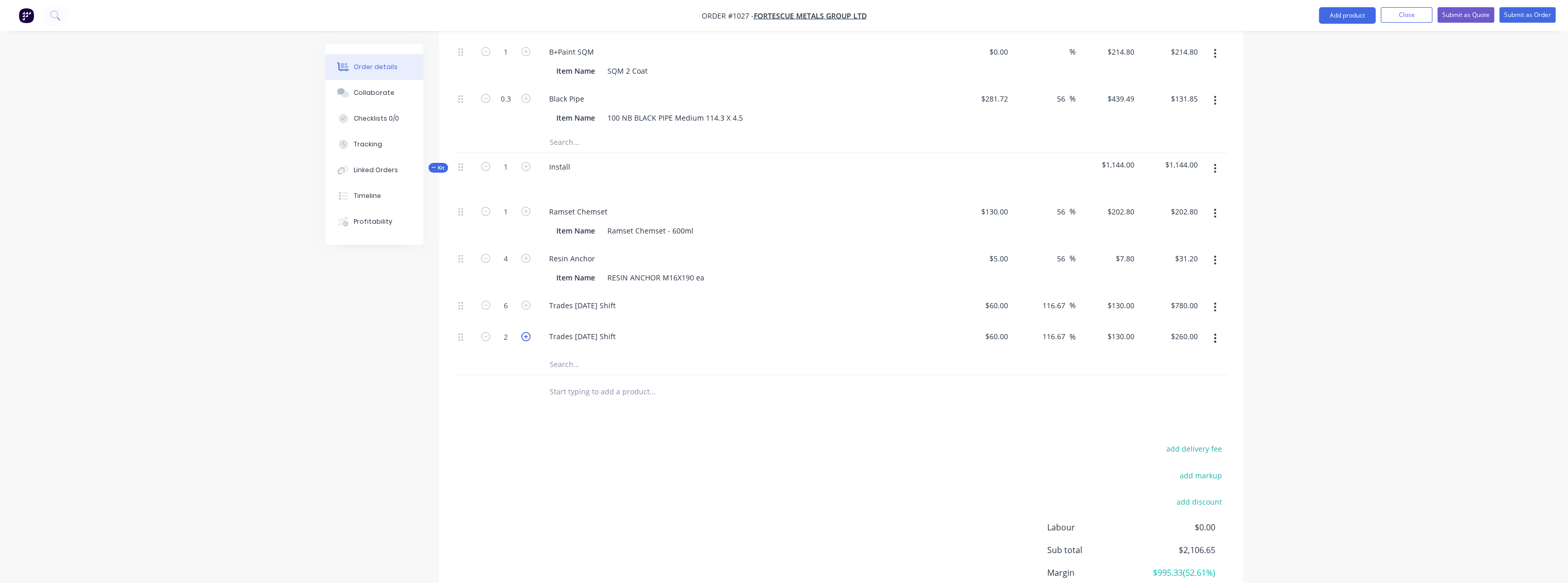
click at [525, 332] on icon "button" at bounding box center [526, 336] width 9 height 9
type input "3"
type input "$390.00"
click at [525, 332] on icon "button" at bounding box center [526, 336] width 9 height 9
type input "4"
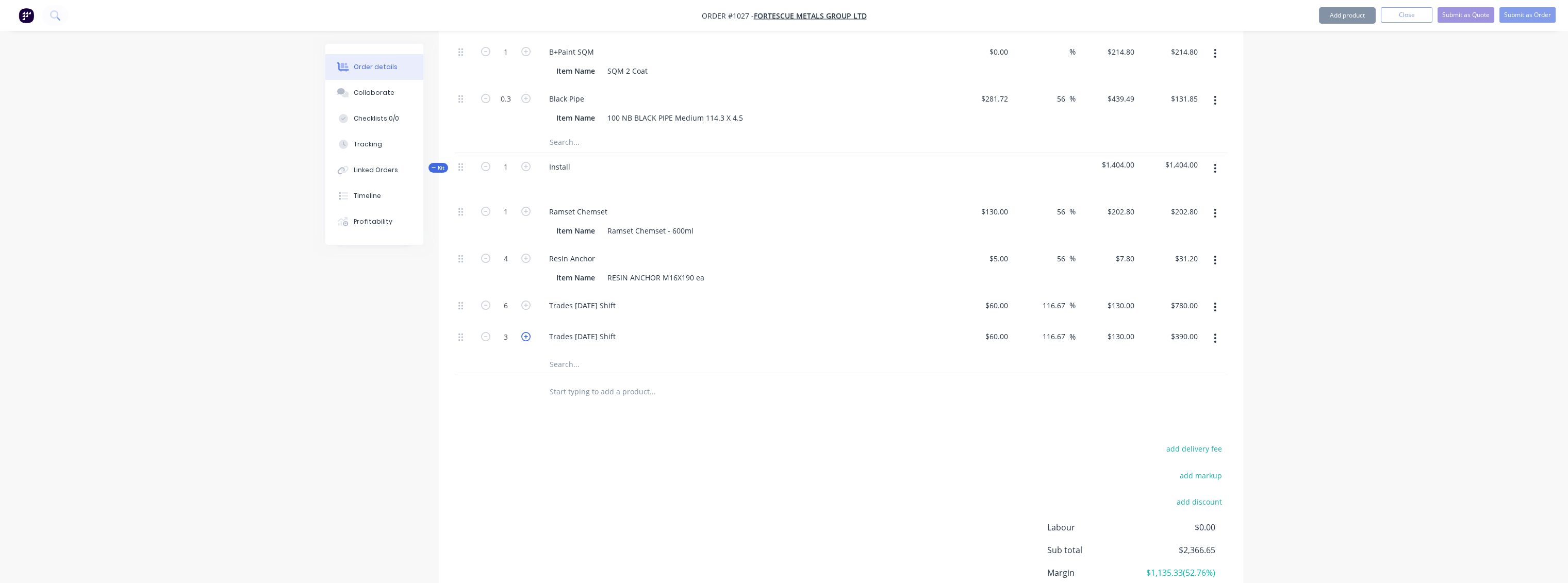
type input "$520.00"
click at [525, 332] on icon "button" at bounding box center [526, 336] width 9 height 9
type input "5"
type input "$650.00"
click at [525, 332] on icon "button" at bounding box center [526, 336] width 9 height 9
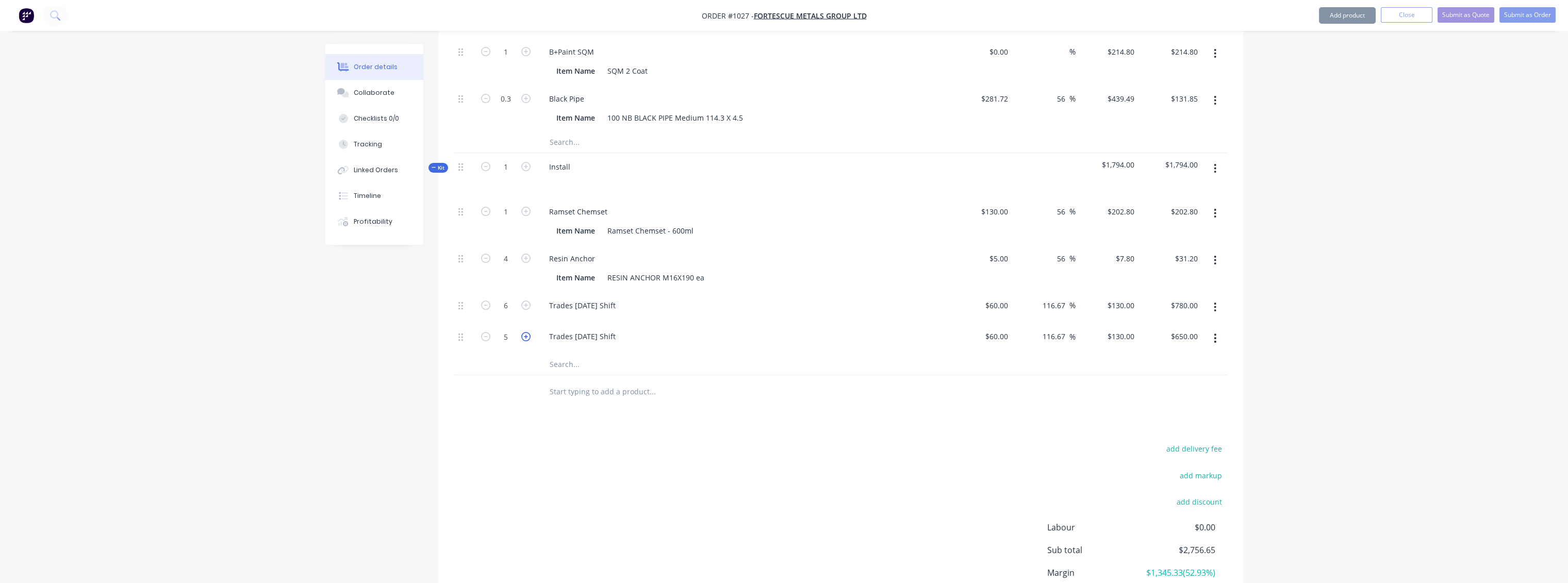
type input "6"
type input "$780.00"
click at [525, 332] on icon "button" at bounding box center [526, 336] width 9 height 9
type input "7"
type input "$910.00"
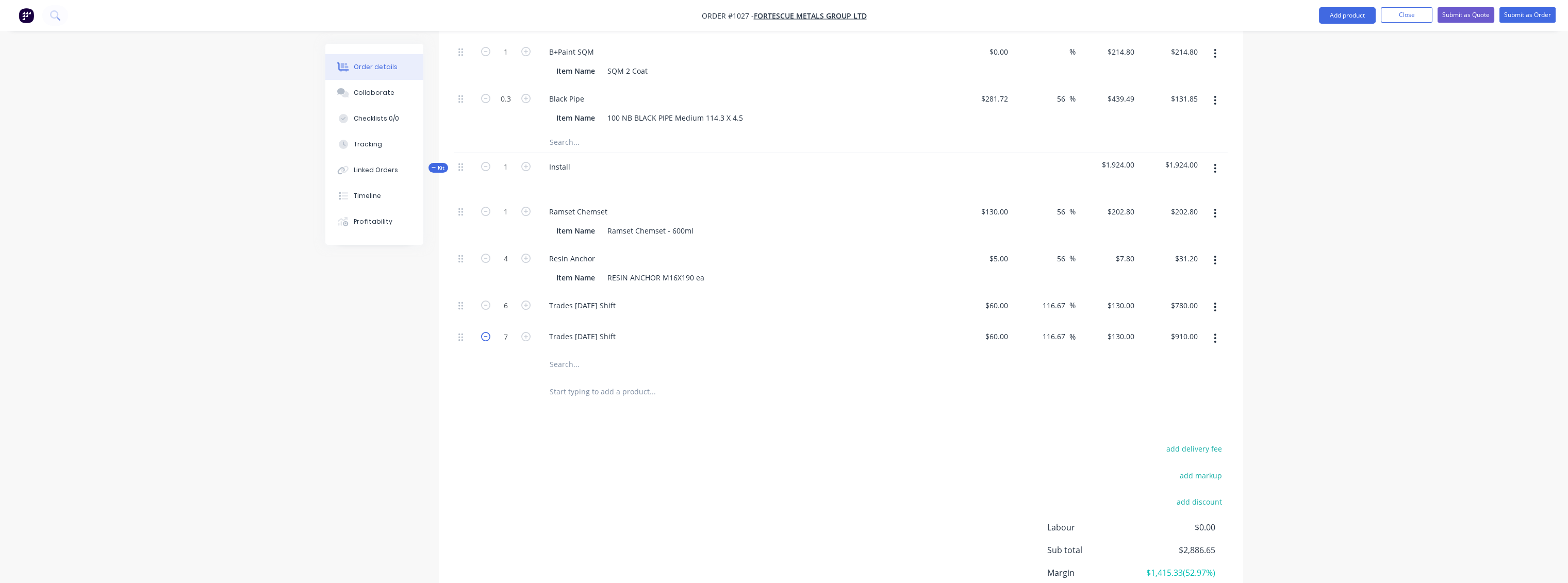
click at [487, 332] on icon "button" at bounding box center [485, 336] width 9 height 9
type input "6"
type input "$780.00"
click at [594, 423] on div "add delivery fee add markup add discount Labour $0.00 Sub total $2,756.65 Margi…" at bounding box center [841, 541] width 774 height 199
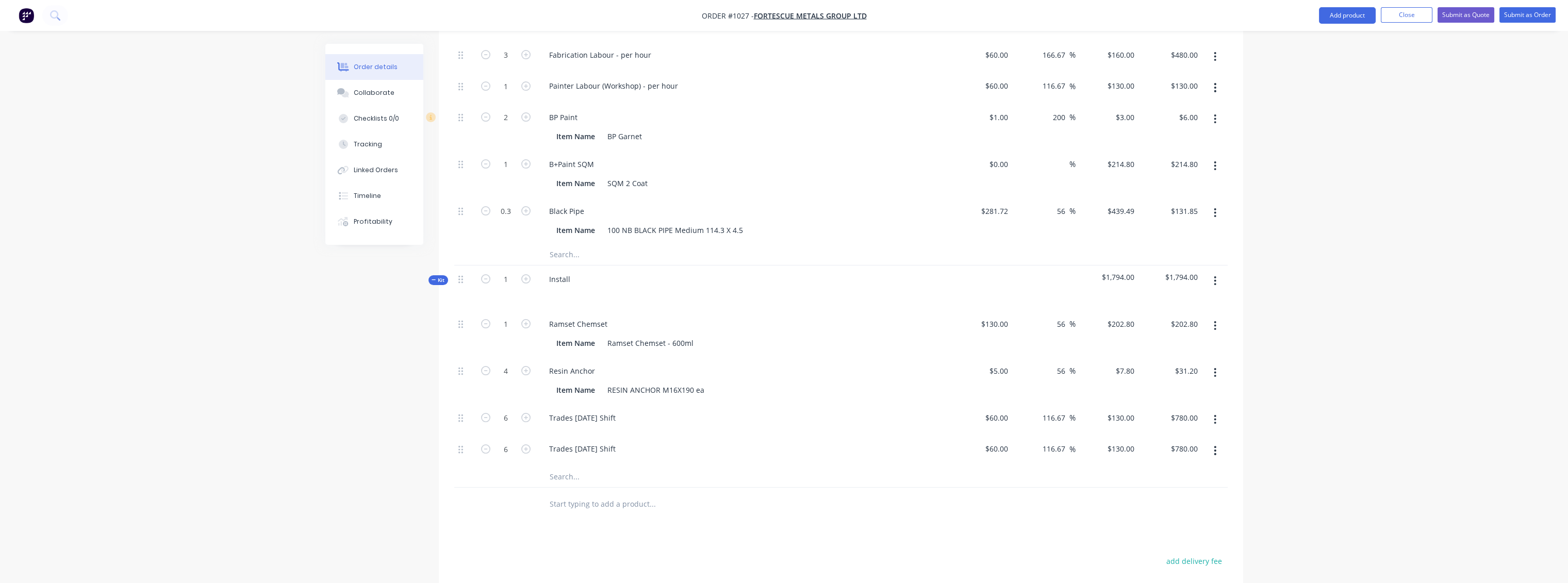
scroll to position [482, 0]
click at [572, 423] on input "text" at bounding box center [652, 474] width 206 height 21
type input "g"
click at [577, 423] on input "text" at bounding box center [652, 474] width 206 height 21
type input "Construction grout"
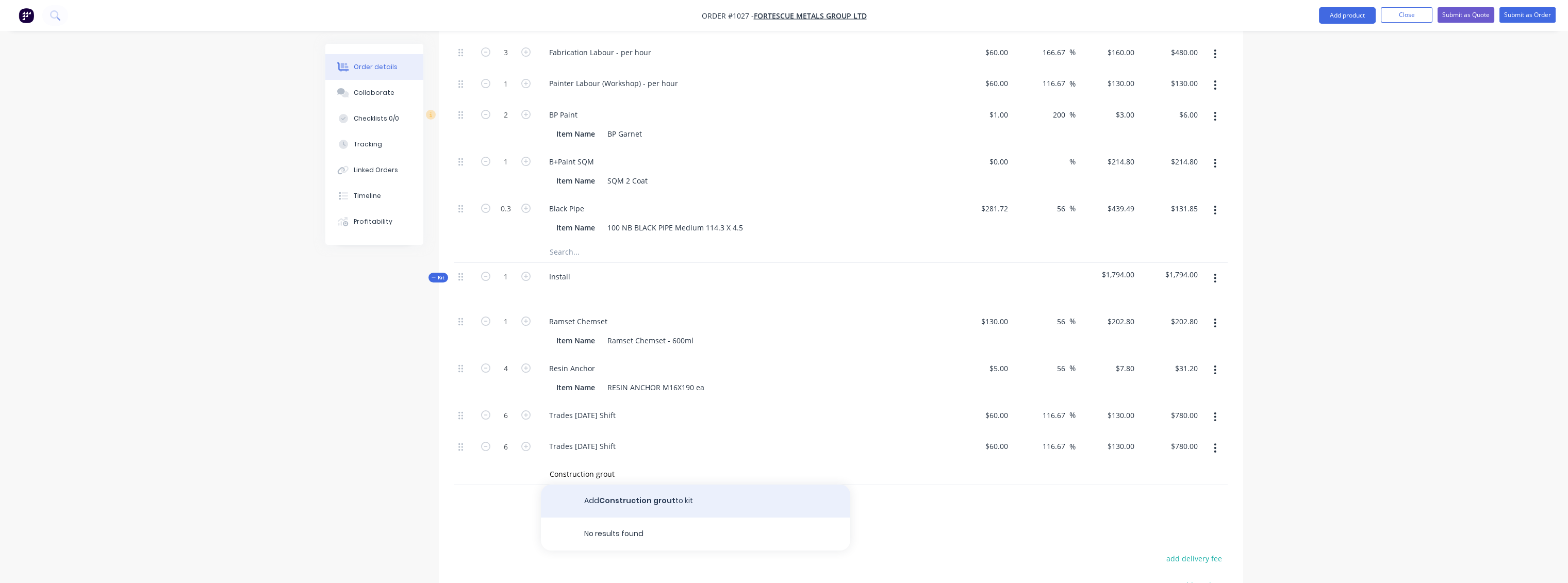
click at [639, 423] on button "Add Construction grout to kit" at bounding box center [695, 501] width 309 height 33
drag, startPoint x: 1009, startPoint y: 450, endPoint x: 1001, endPoint y: 450, distance: 8.0
click at [879, 423] on input at bounding box center [1006, 477] width 12 height 15
type input "$26.75"
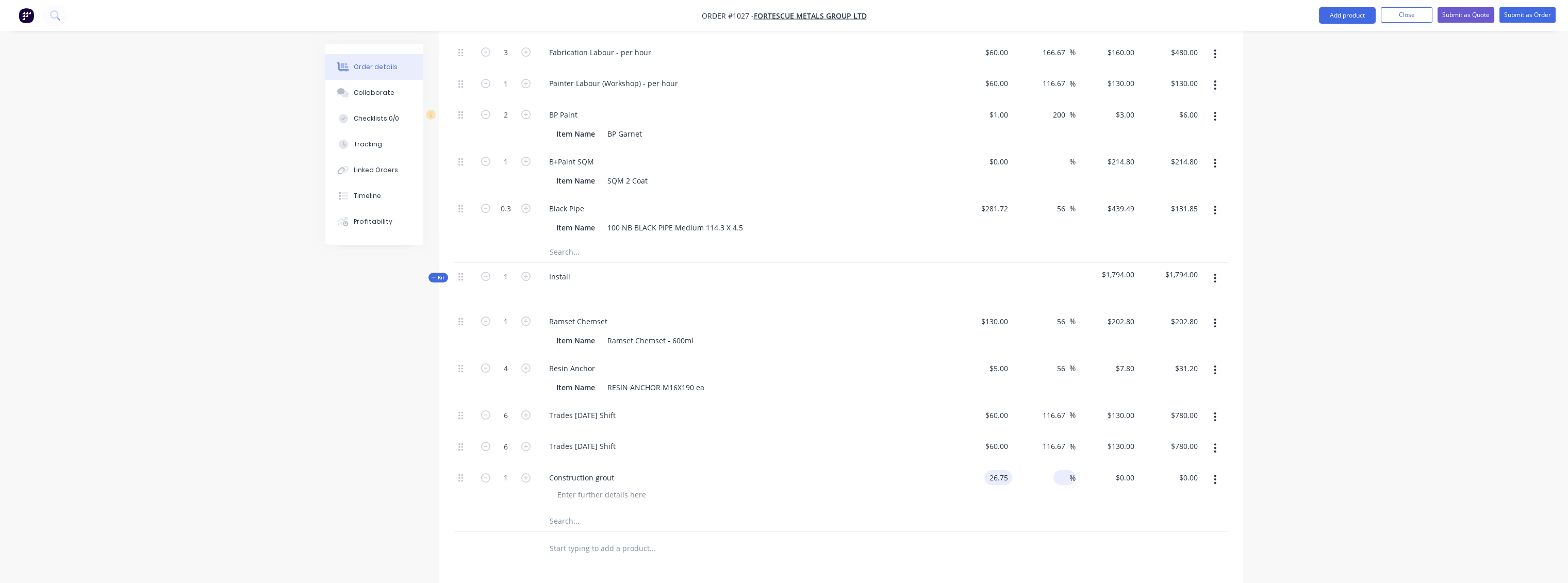
type input "$26.75"
click at [879, 423] on div "%" at bounding box center [1064, 477] width 22 height 15
type input "40"
type input "$37.45"
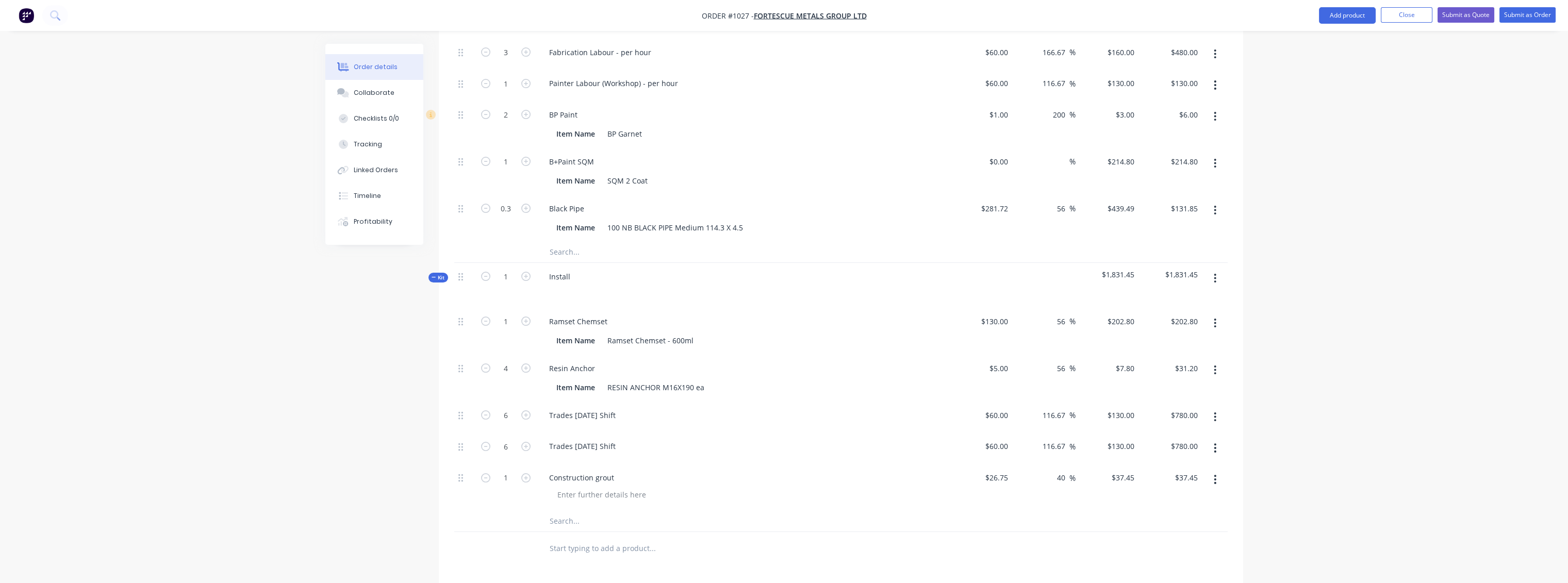
click at [879, 423] on div at bounding box center [841, 521] width 774 height 21
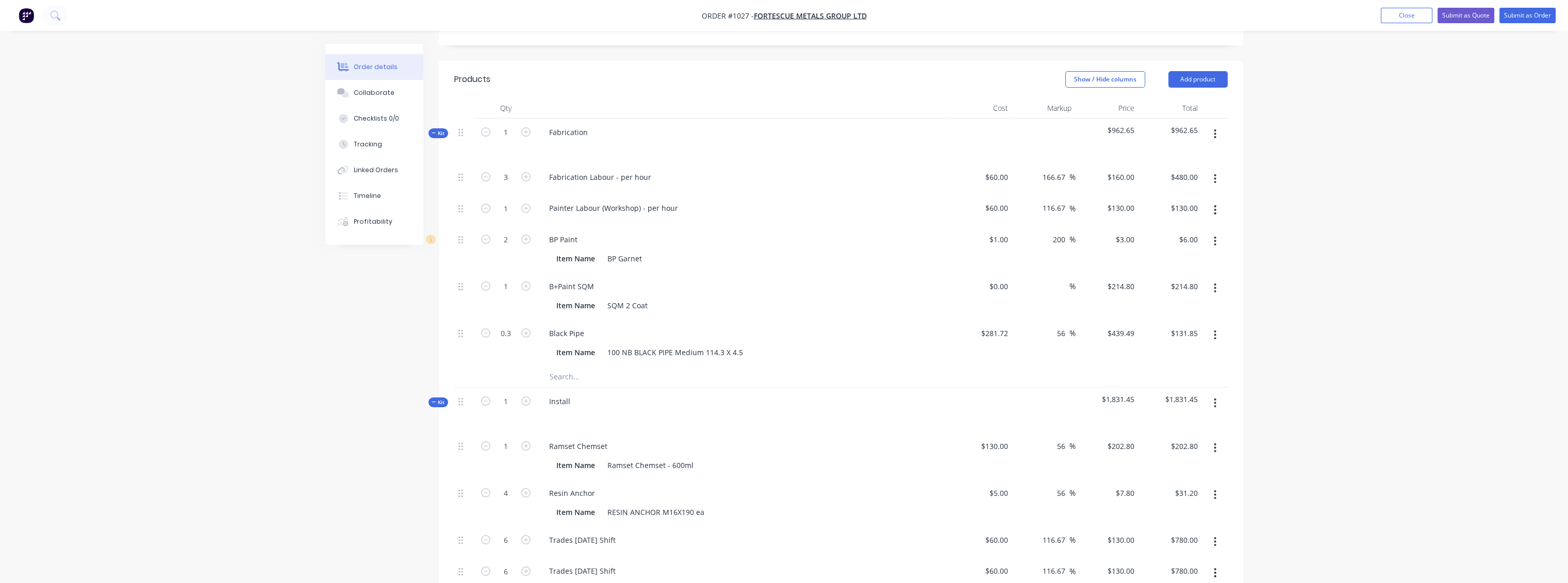
scroll to position [300, 0]
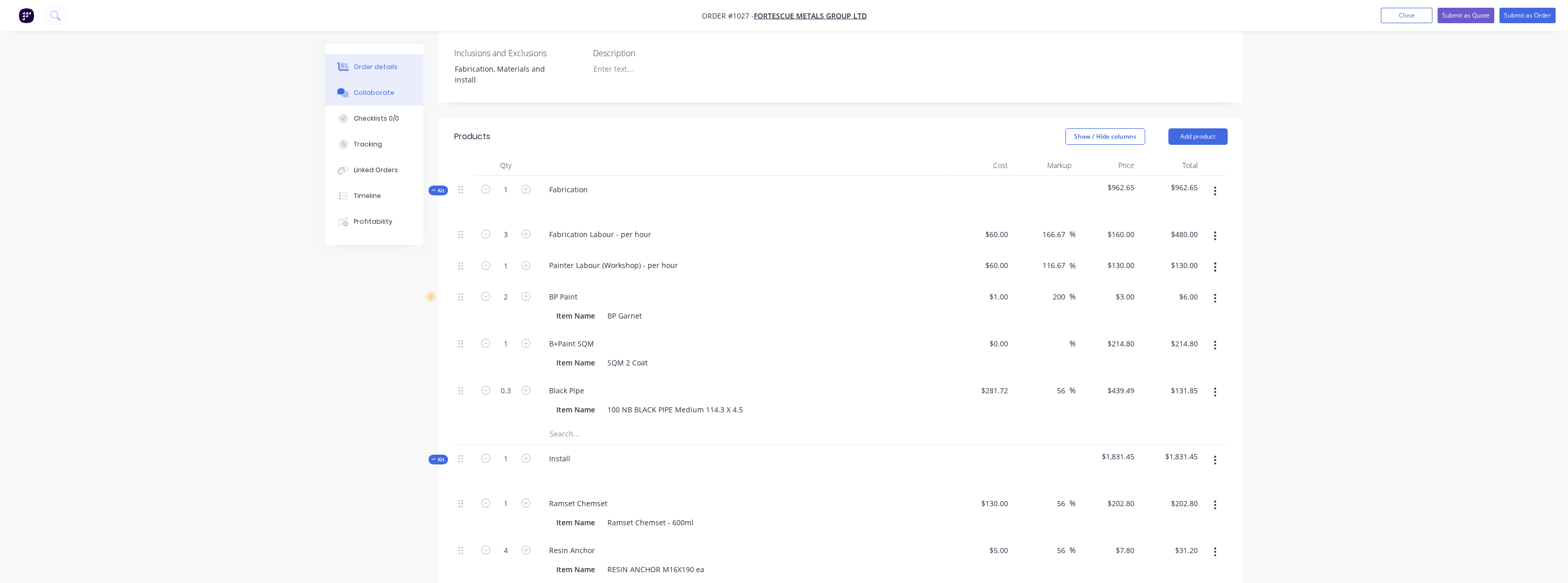
click at [378, 95] on div "Collaborate" at bounding box center [374, 92] width 41 height 9
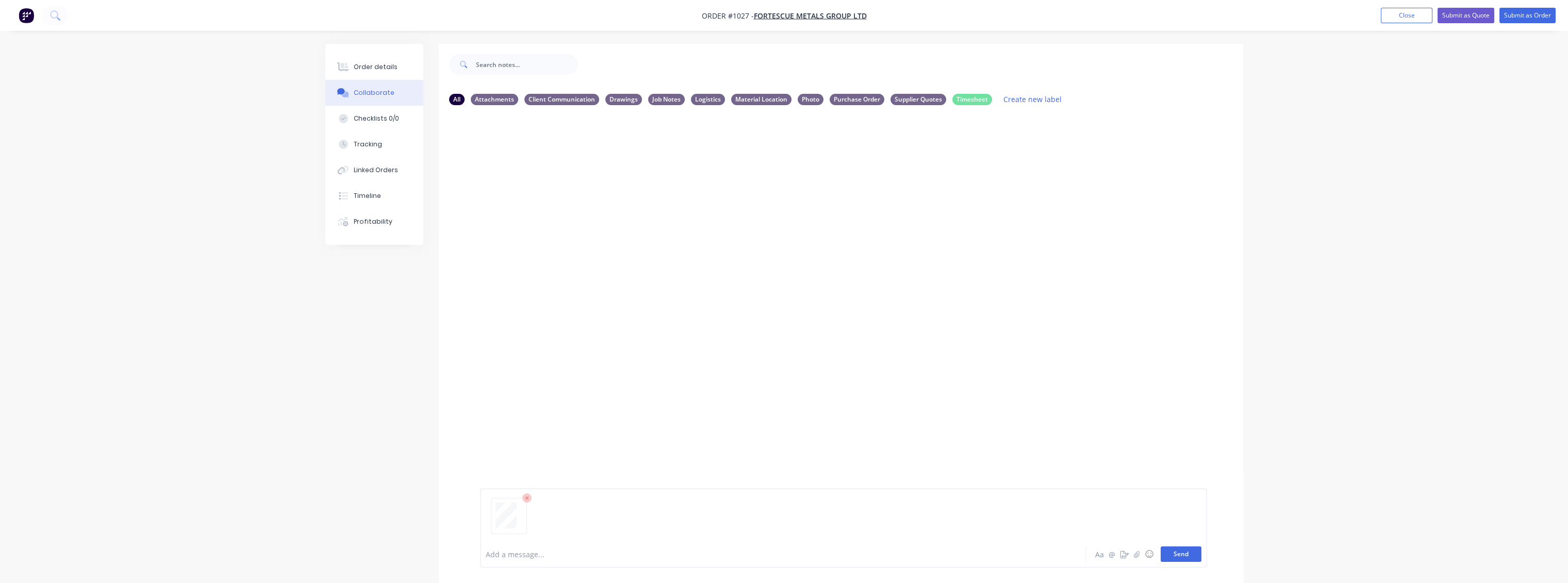
click at [879, 423] on button "Send" at bounding box center [1181, 554] width 41 height 15
click at [562, 190] on icon "button" at bounding box center [562, 192] width 3 height 12
click at [600, 193] on button "Labels" at bounding box center [630, 196] width 116 height 23
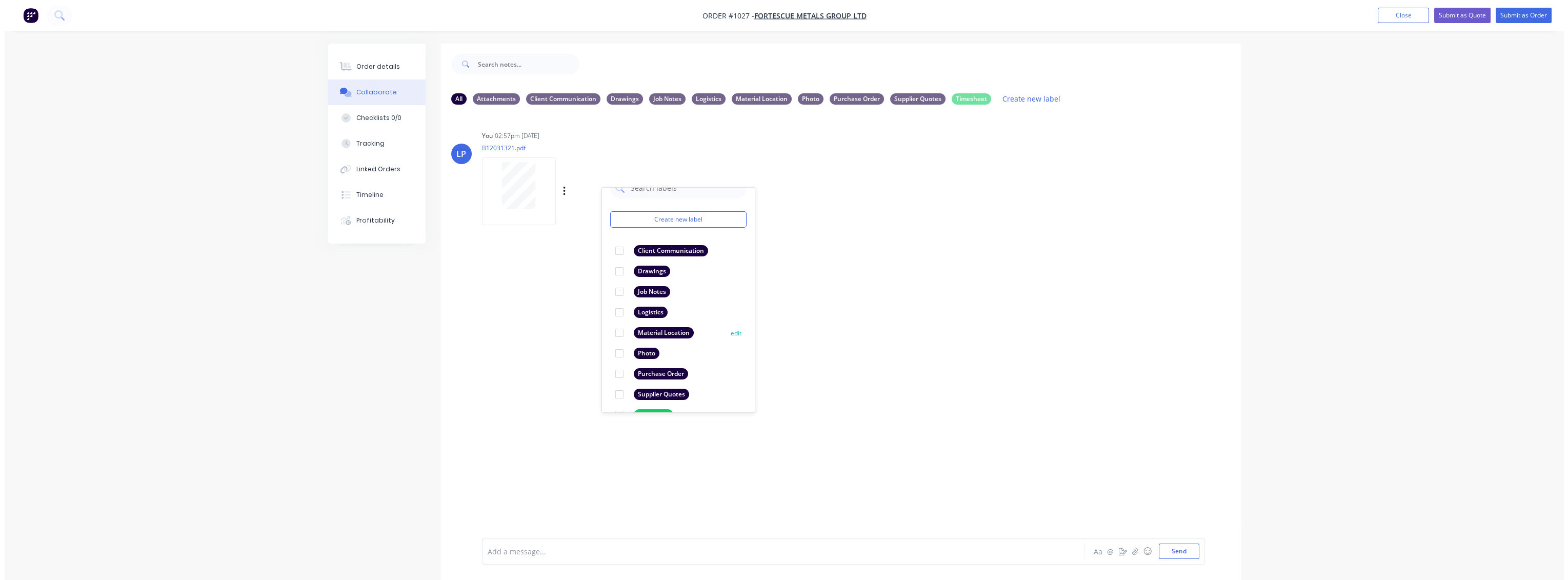
scroll to position [38, 0]
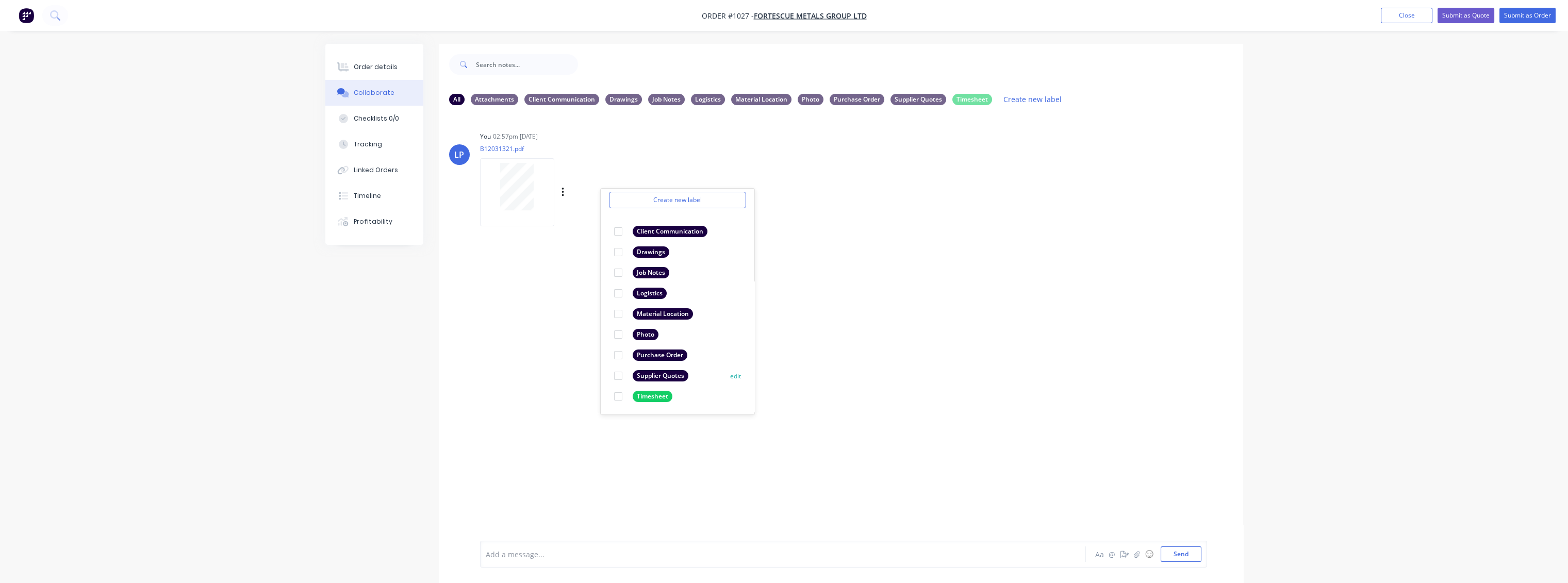
click at [619, 374] on div at bounding box center [618, 376] width 21 height 21
click at [879, 409] on div "LP You 02:57pm [DATE] B12031321.pdf Labels Download Delete Create new label Sup…" at bounding box center [841, 327] width 804 height 427
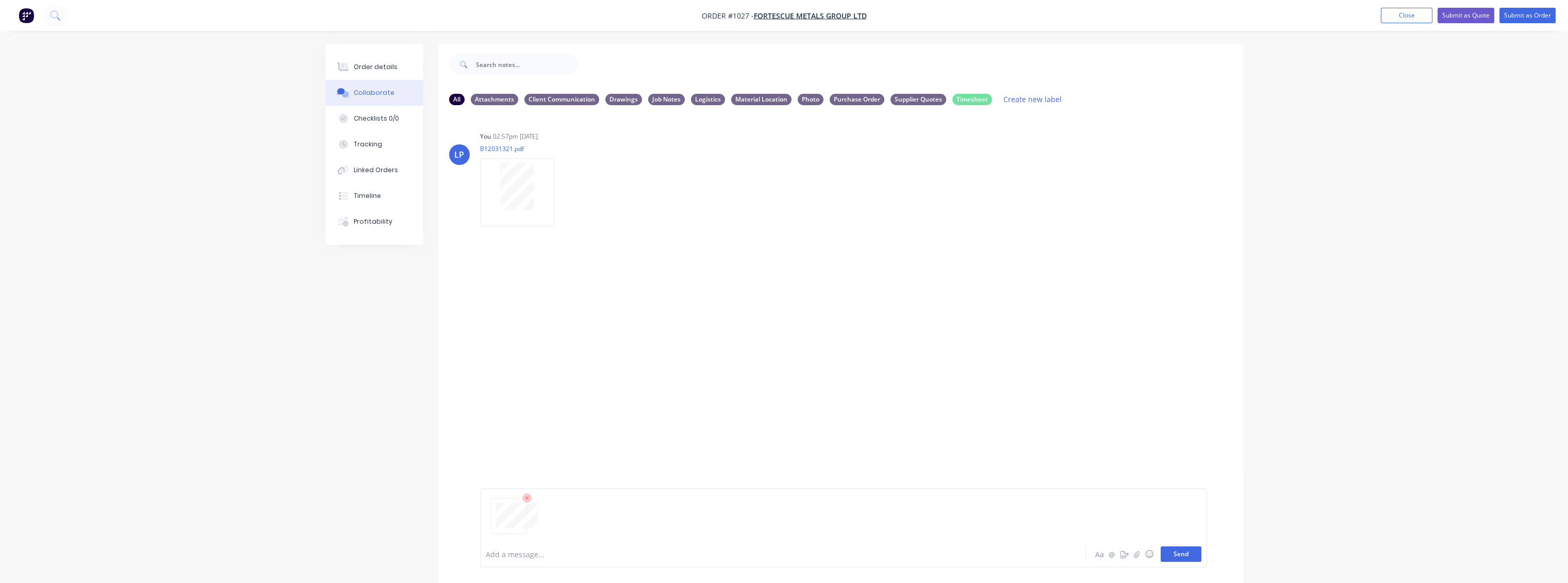
click at [879, 423] on button "Send" at bounding box center [1181, 554] width 41 height 15
click at [565, 303] on icon "button" at bounding box center [564, 300] width 2 height 9
click at [604, 308] on button "Labels" at bounding box center [632, 305] width 116 height 23
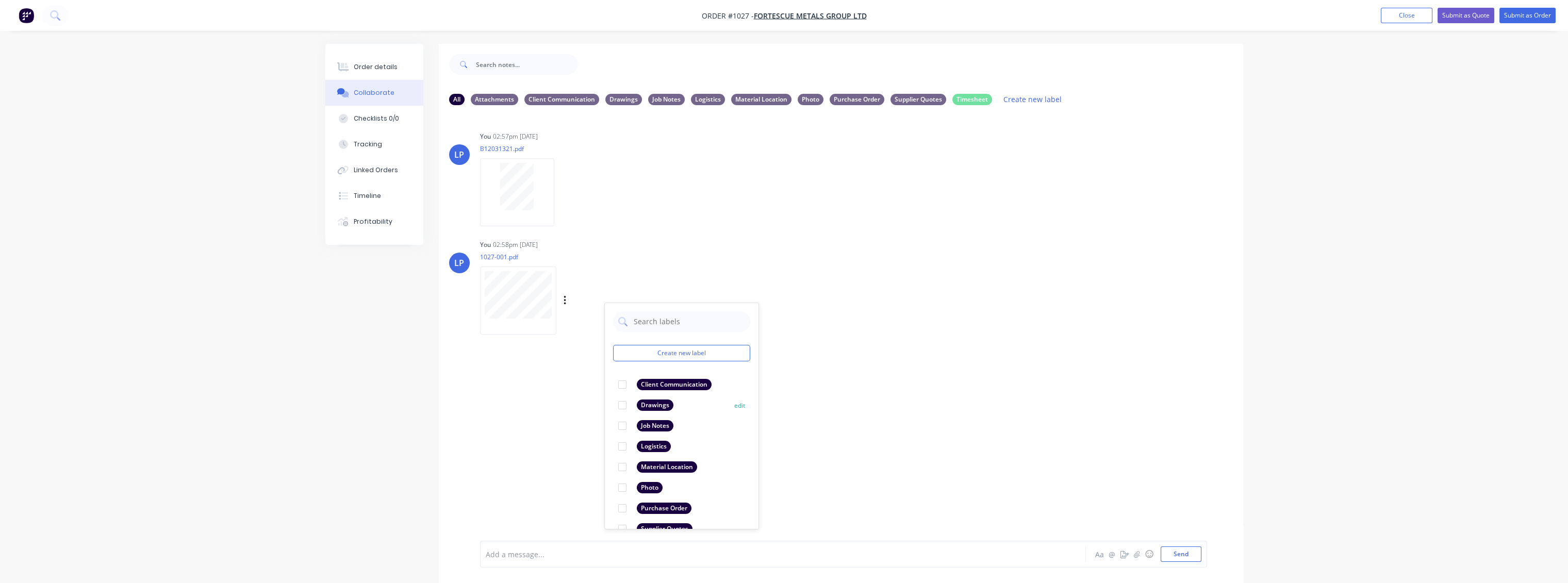
click at [623, 404] on div at bounding box center [622, 405] width 21 height 21
click at [879, 423] on div "LP You 02:57pm [DATE] B12031321.pdf Labels Download Delete LP You 02:58pm [DATE…" at bounding box center [841, 327] width 804 height 427
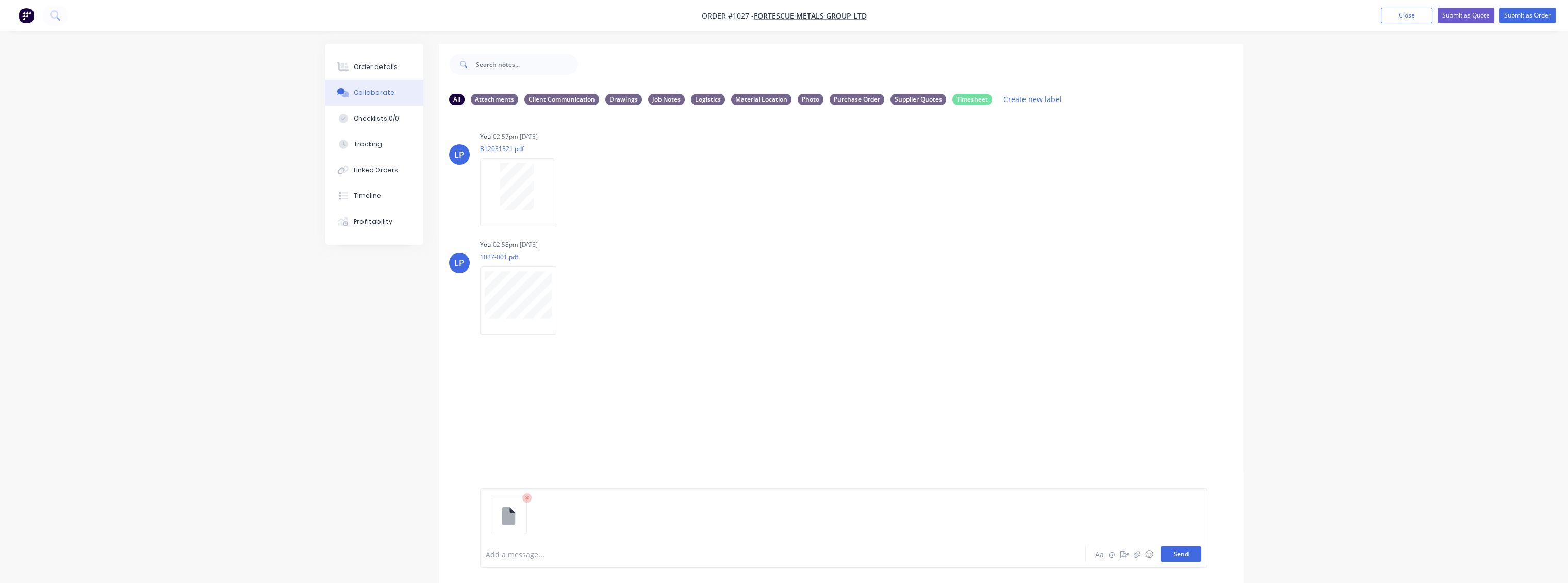
click at [879, 423] on button "Send" at bounding box center [1181, 554] width 41 height 15
drag, startPoint x: 666, startPoint y: 371, endPoint x: 693, endPoint y: 374, distance: 27.2
click at [695, 373] on icon "button" at bounding box center [696, 377] width 3 height 12
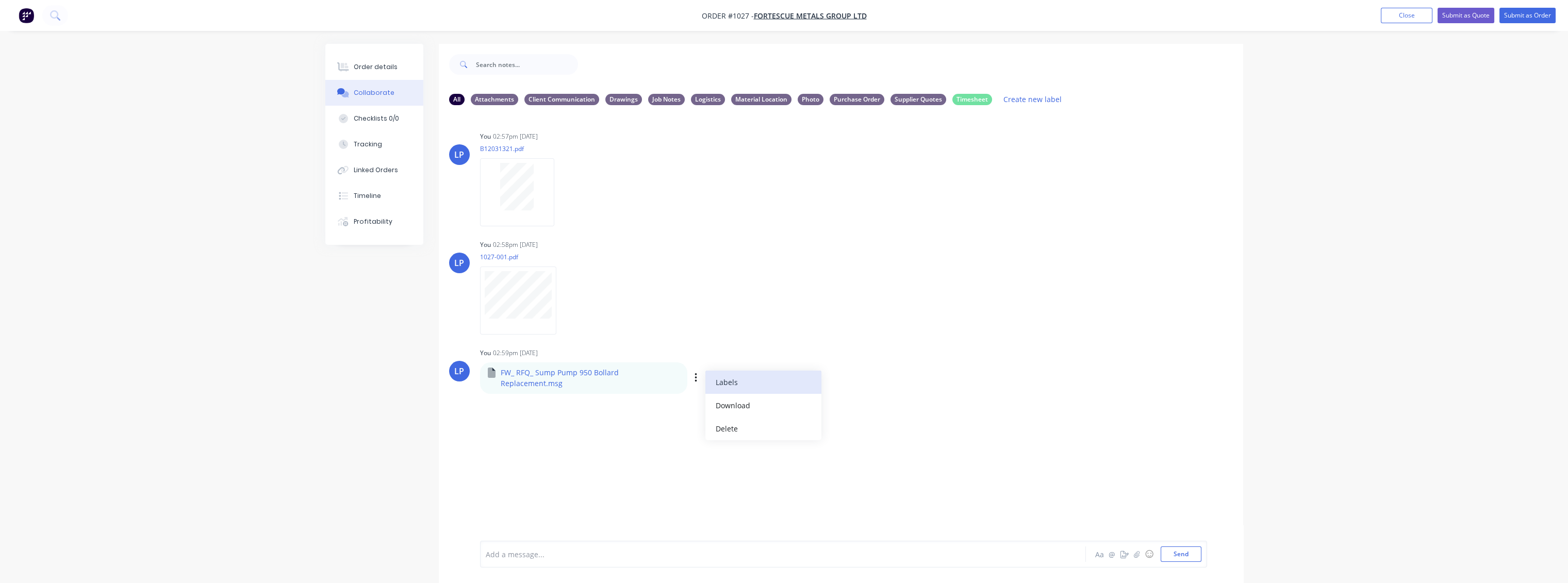
click at [717, 376] on button "Labels" at bounding box center [763, 382] width 116 height 23
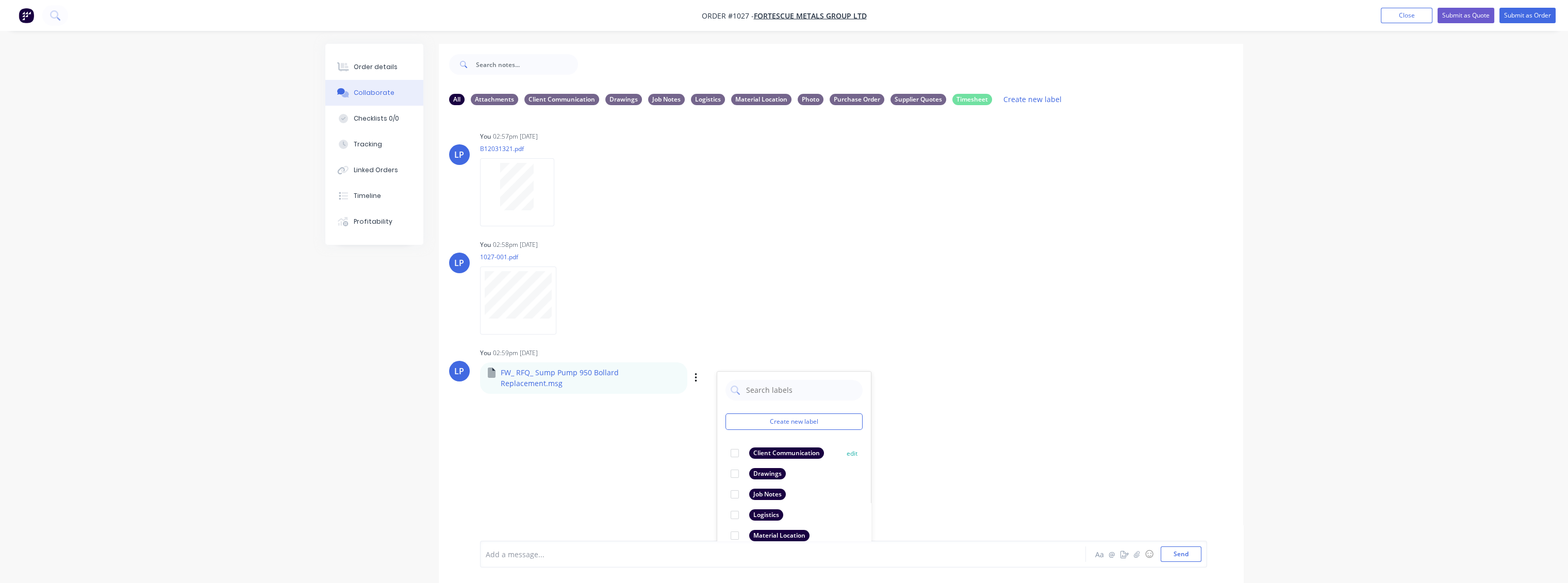
click at [733, 423] on div at bounding box center [735, 453] width 21 height 21
click at [620, 423] on div "LP You 02:57pm [DATE] B12031321.pdf Labels Download Delete LP You 02:58pm [DATE…" at bounding box center [841, 327] width 804 height 427
click at [879, 416] on div "LP You 02:57pm [DATE] B12031321.pdf Labels Download Delete LP You 02:58pm [DATE…" at bounding box center [841, 327] width 804 height 427
click at [0, 0] on div "Labels Download Delete" at bounding box center [0, 0] width 0 height 0
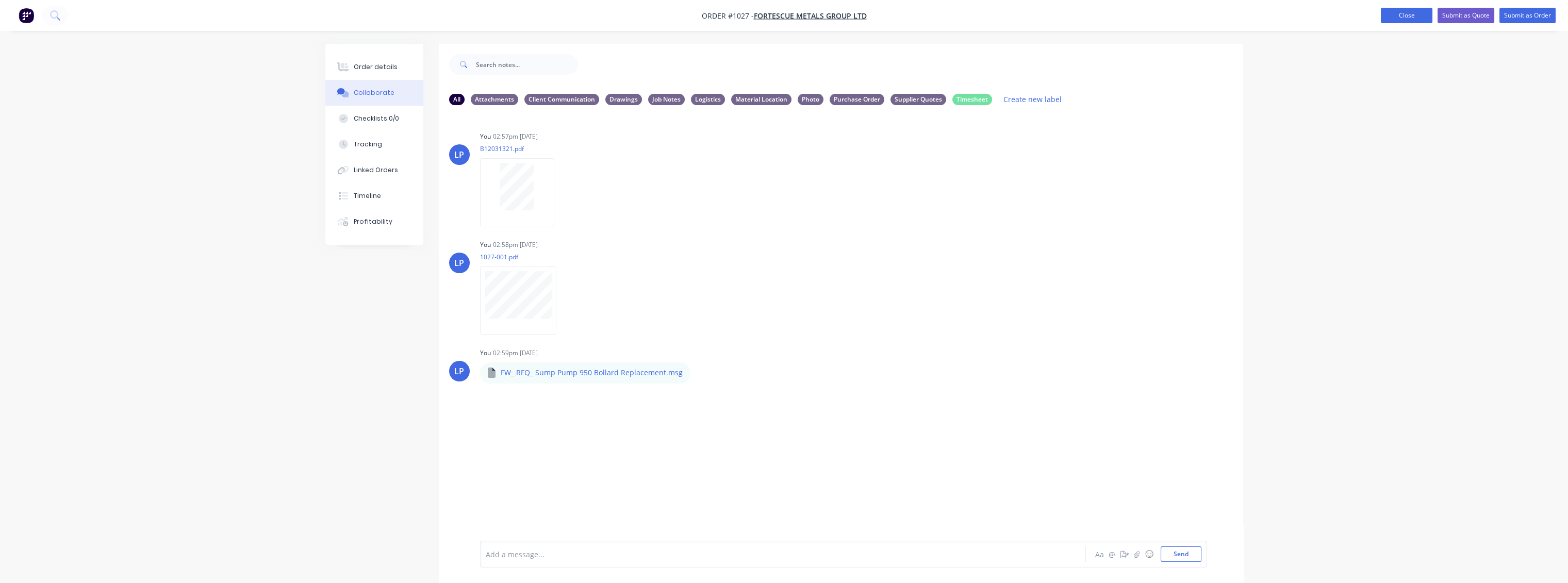
click at [879, 21] on button "Close" at bounding box center [1406, 15] width 51 height 15
